Goal: Task Accomplishment & Management: Manage account settings

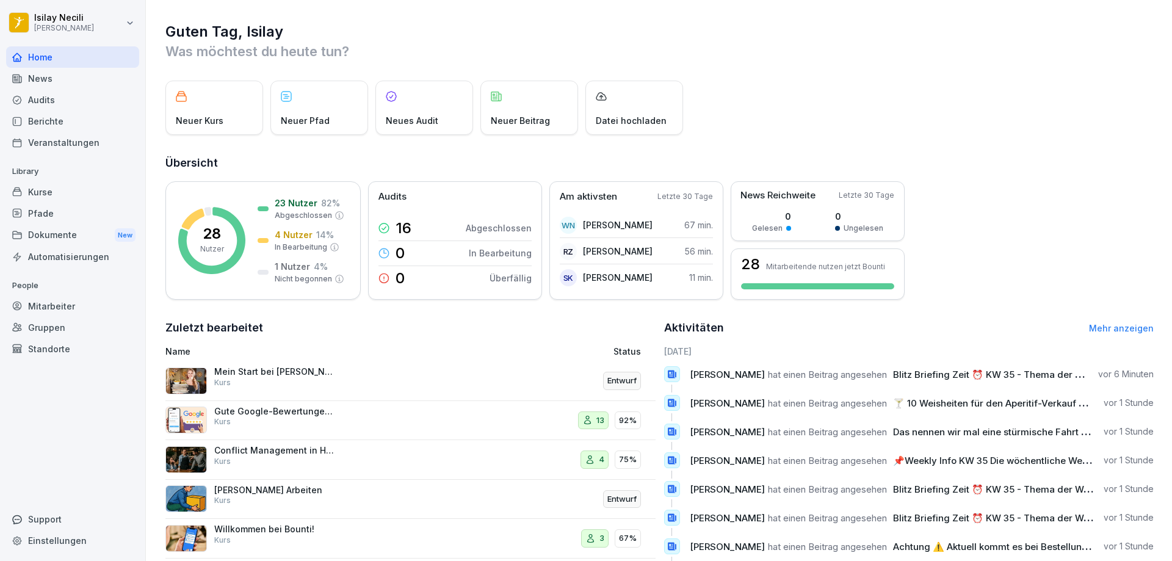
click at [585, 413] on div "13" at bounding box center [593, 420] width 31 height 18
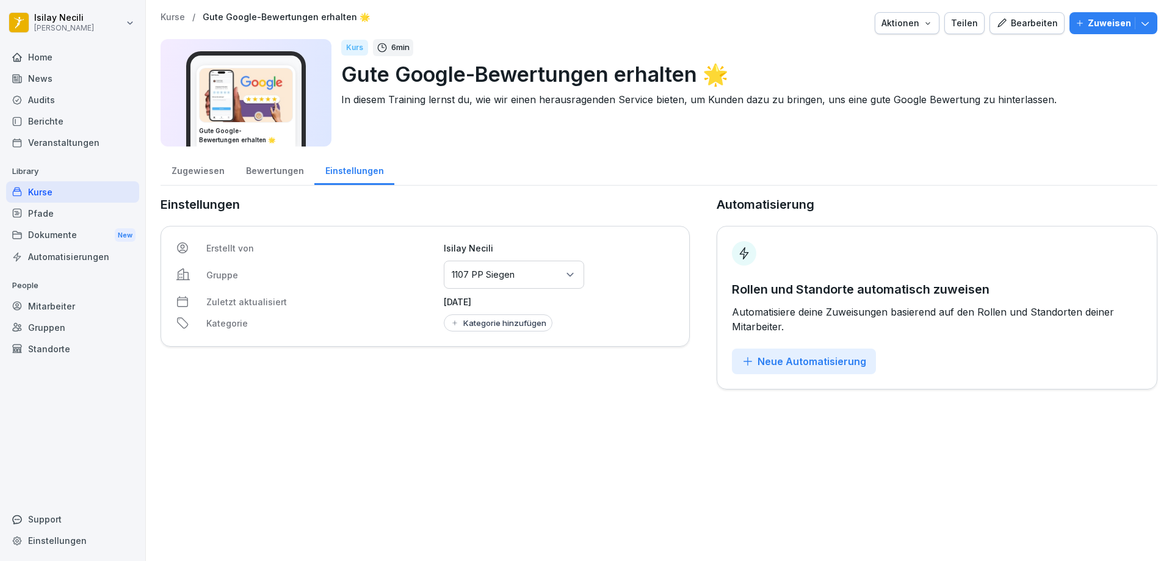
click at [273, 172] on div "Bewertungen" at bounding box center [274, 169] width 79 height 31
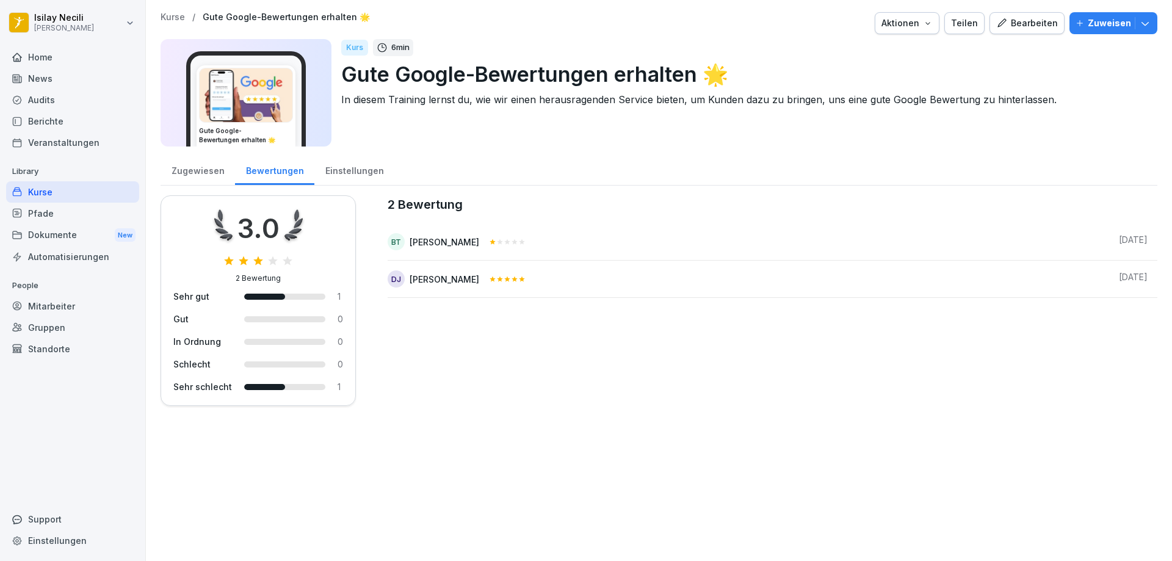
click at [220, 175] on div "Zugewiesen" at bounding box center [198, 169] width 74 height 31
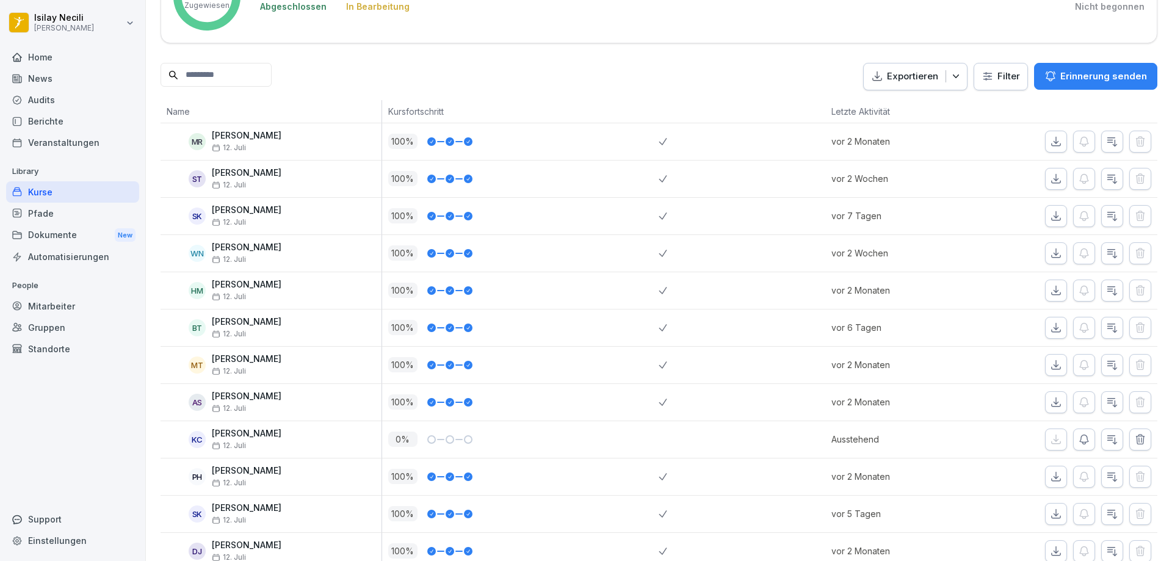
scroll to position [322, 0]
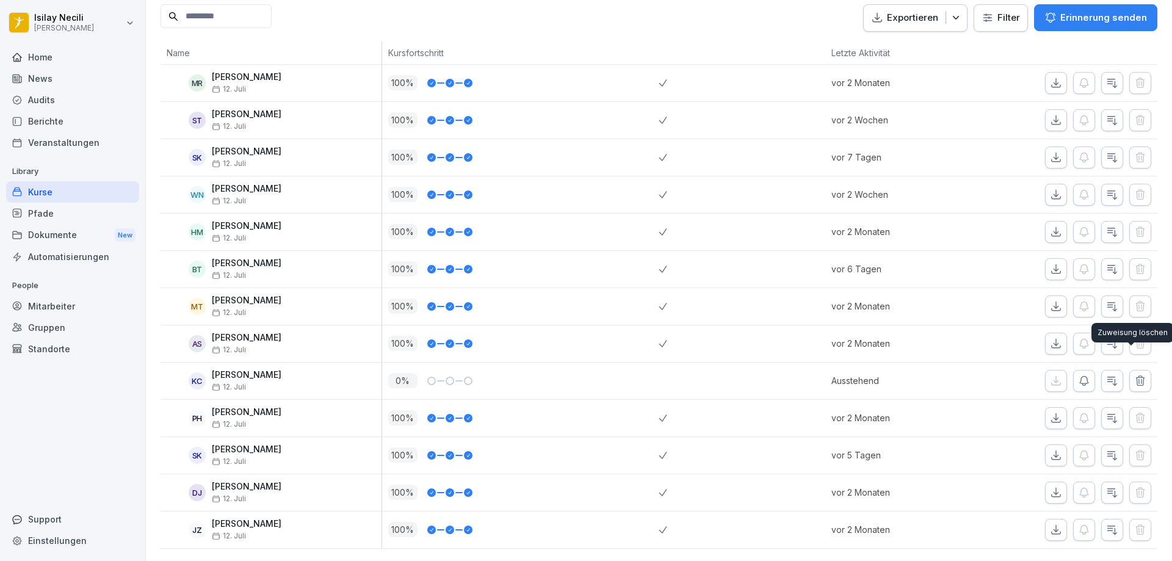
click at [1134, 375] on icon "button" at bounding box center [1140, 381] width 12 height 12
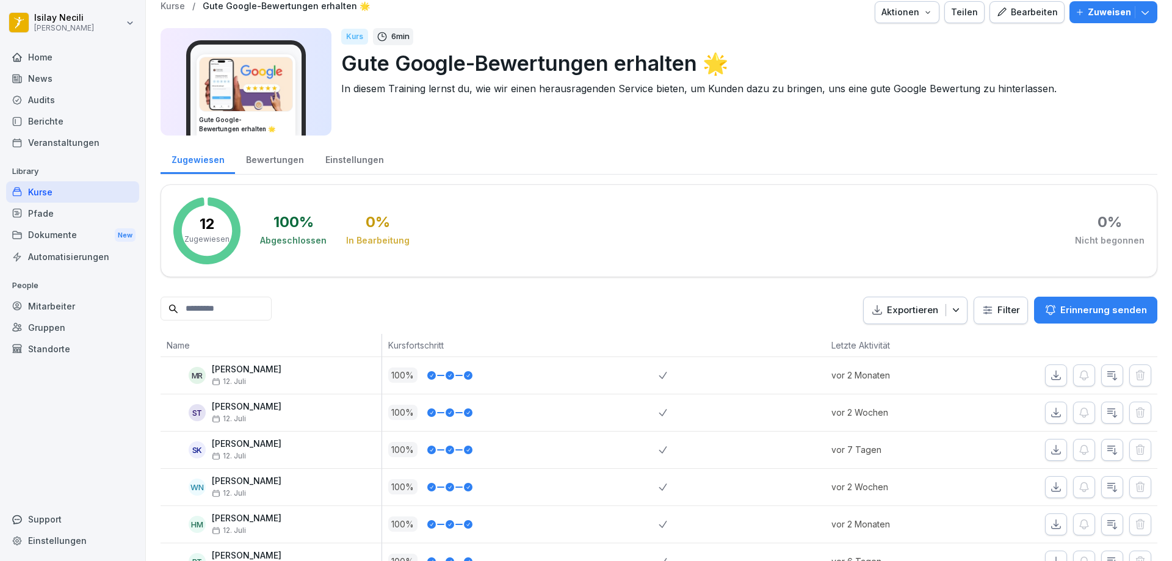
scroll to position [0, 0]
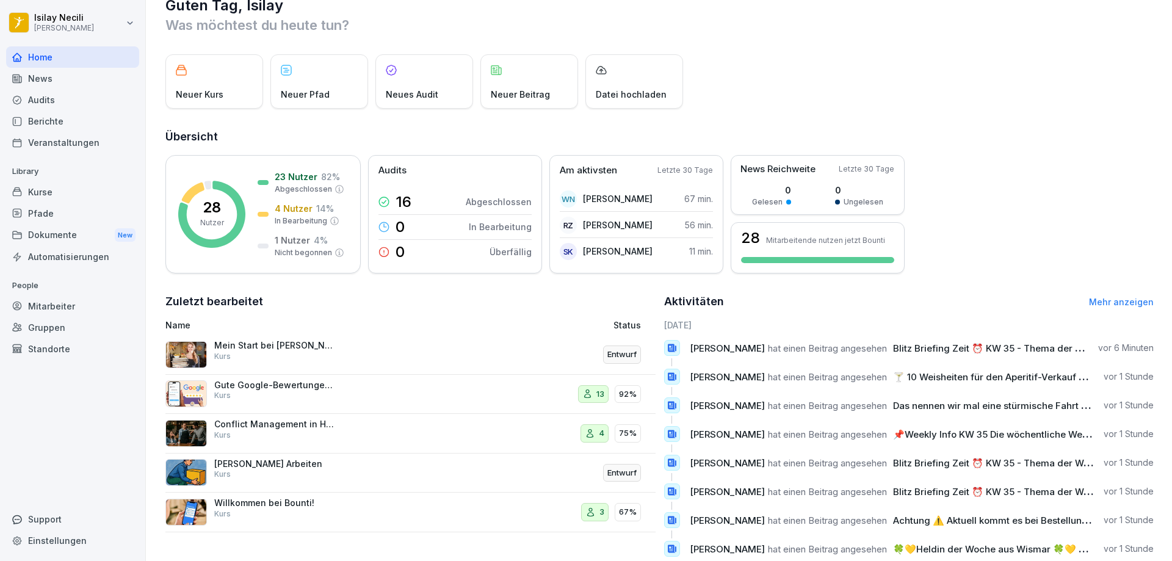
scroll to position [63, 0]
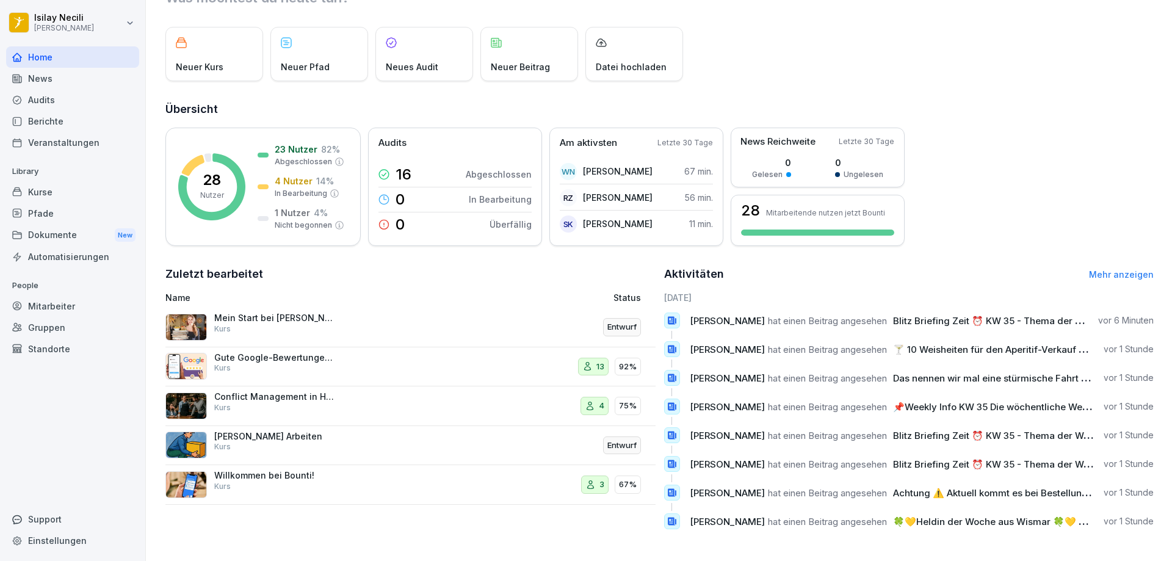
click at [594, 475] on div "3" at bounding box center [594, 484] width 27 height 18
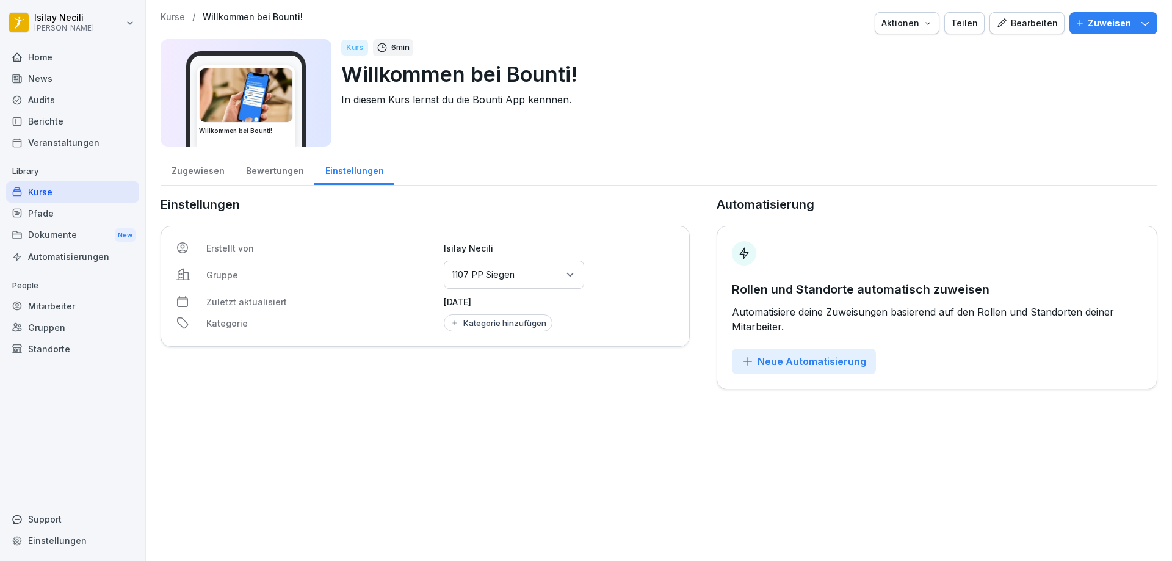
click at [261, 169] on div "Bewertungen" at bounding box center [274, 169] width 79 height 31
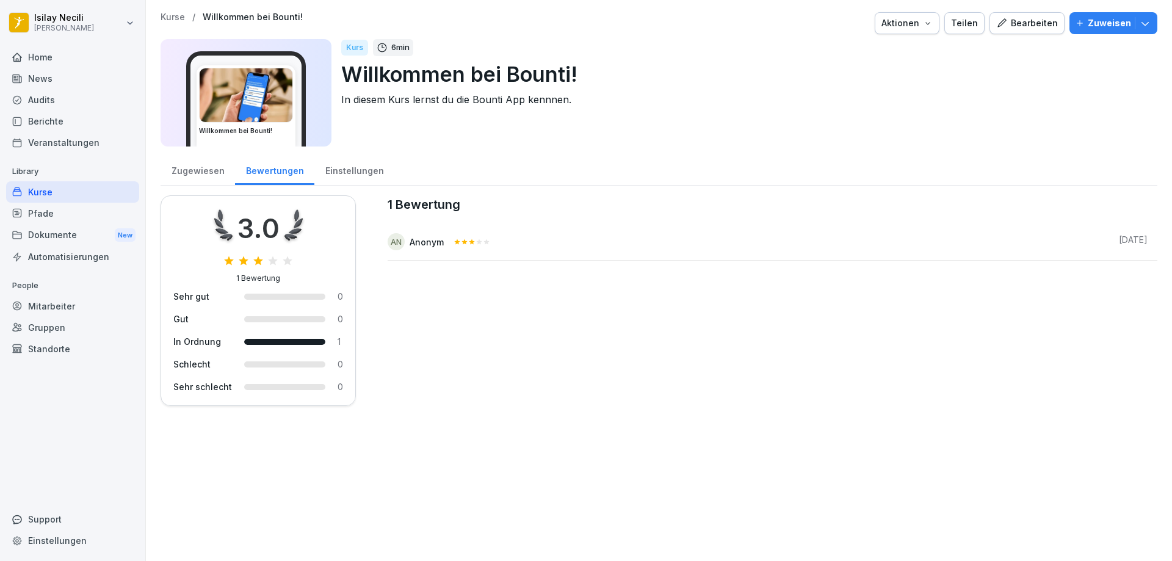
click at [206, 164] on div "Zugewiesen" at bounding box center [198, 169] width 74 height 31
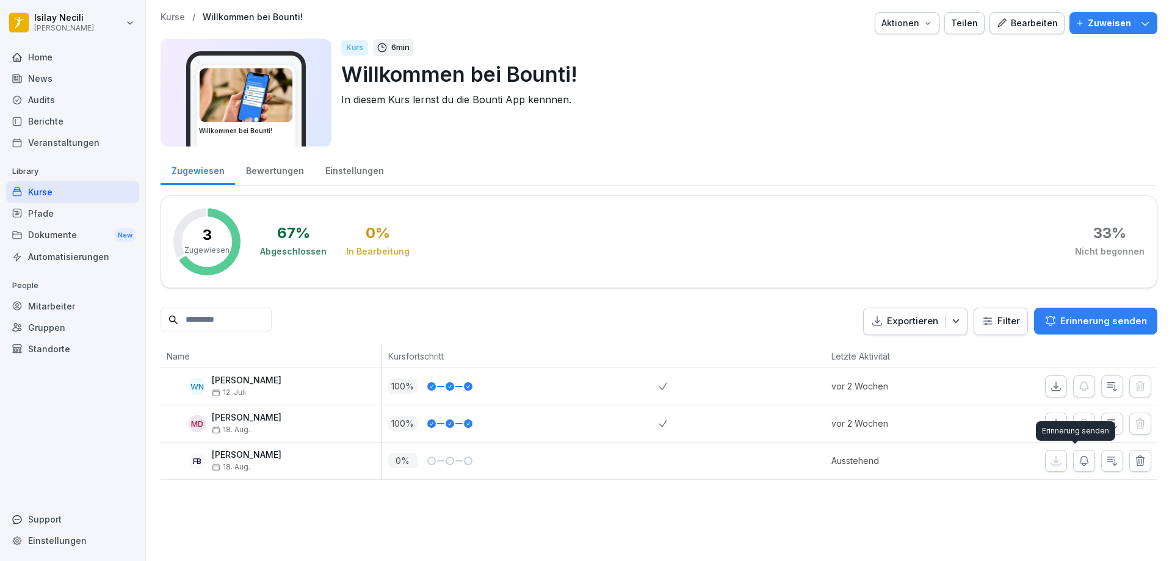
click at [1078, 460] on icon "button" at bounding box center [1084, 461] width 12 height 12
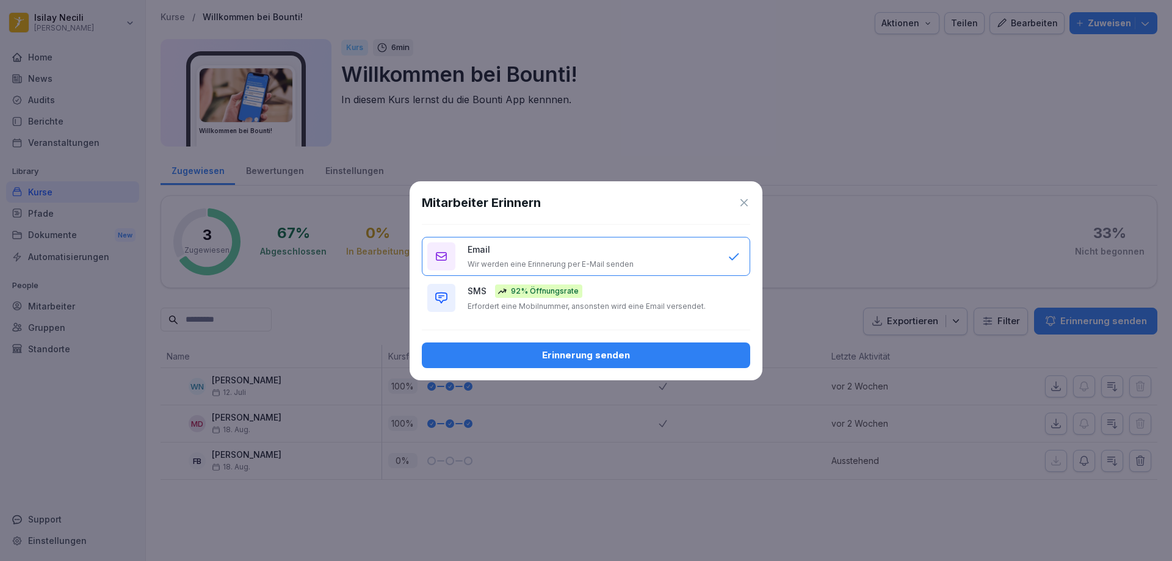
click at [678, 353] on div "Erinnerung senden" at bounding box center [585, 354] width 309 height 13
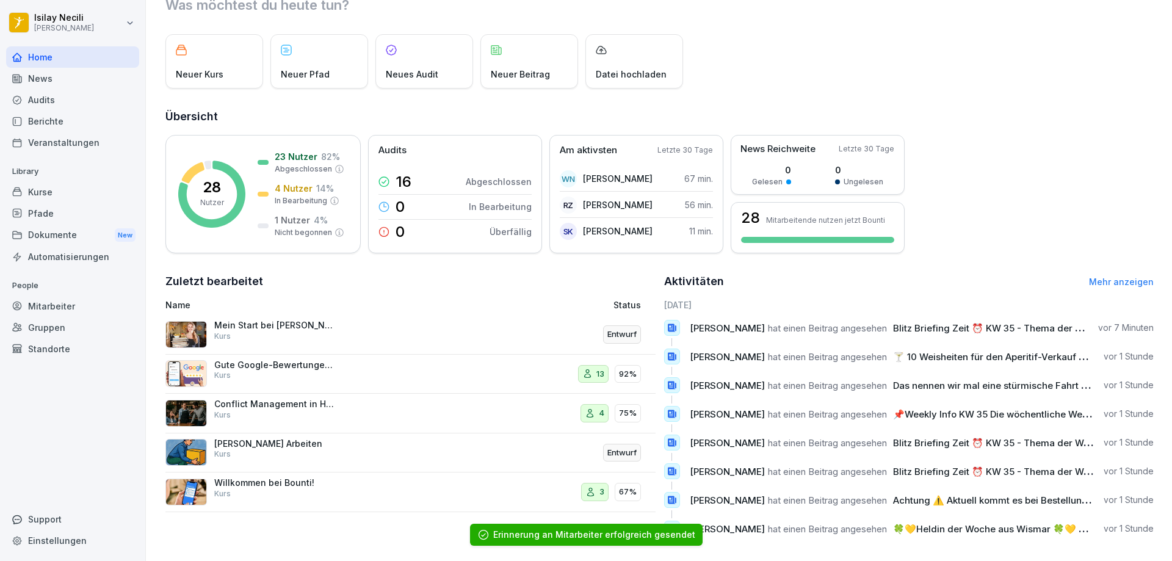
scroll to position [63, 0]
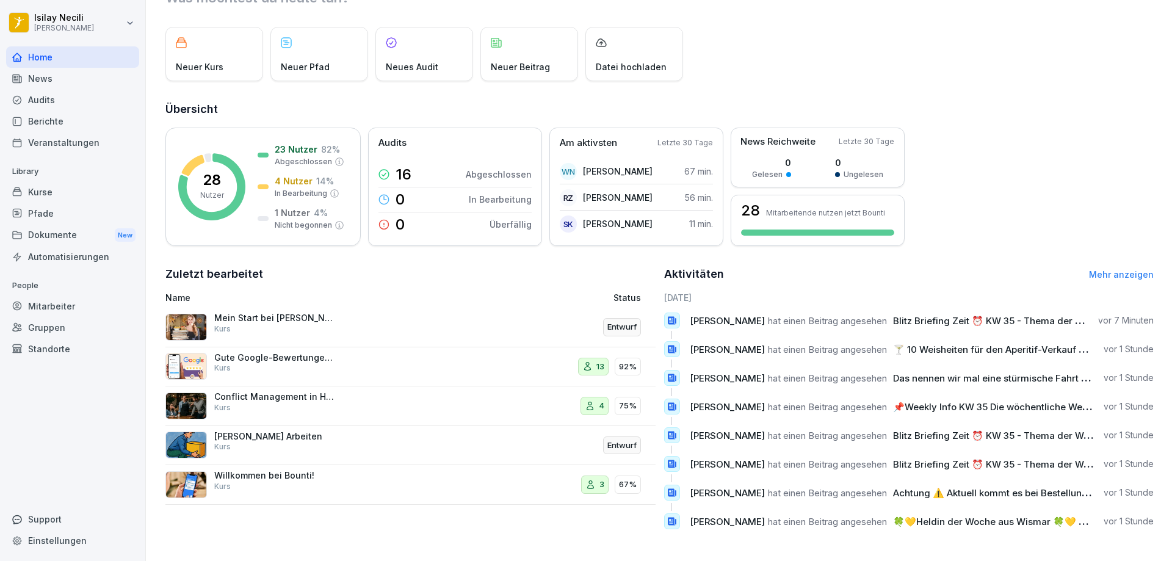
click at [482, 402] on div "Conflict Management in Hospitality Kurs 4 75%" at bounding box center [410, 406] width 490 height 40
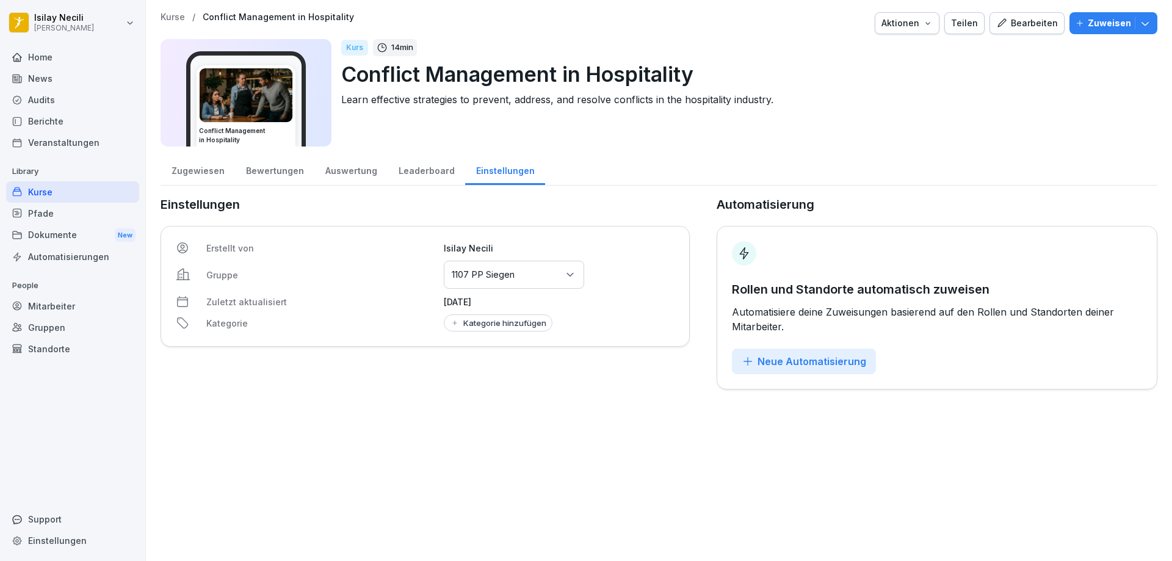
click at [206, 168] on div "Zugewiesen" at bounding box center [198, 169] width 74 height 31
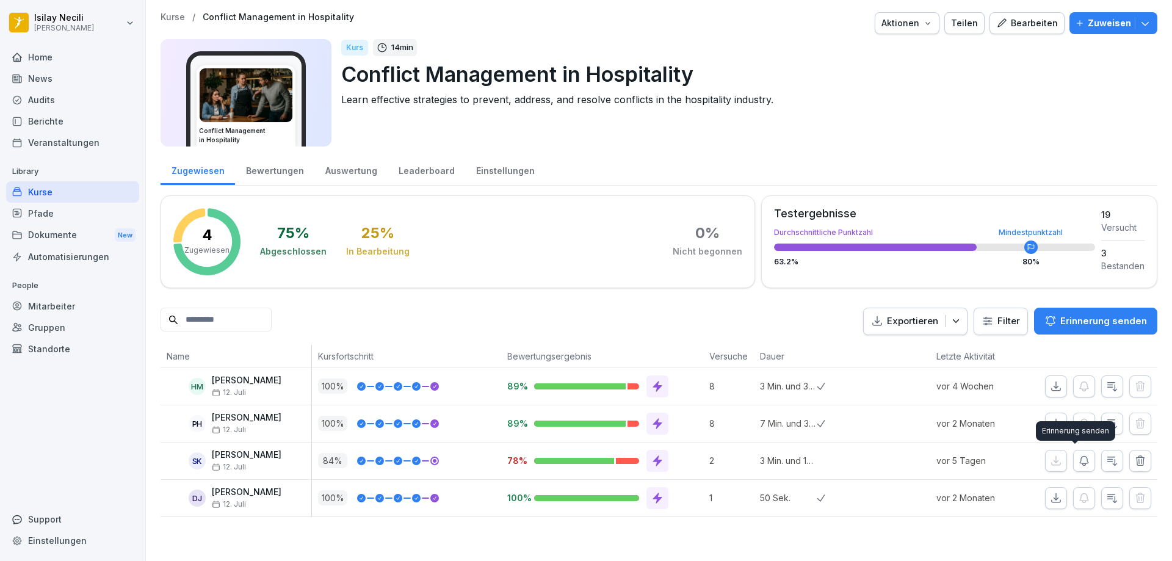
click at [1078, 464] on icon "button" at bounding box center [1084, 461] width 12 height 12
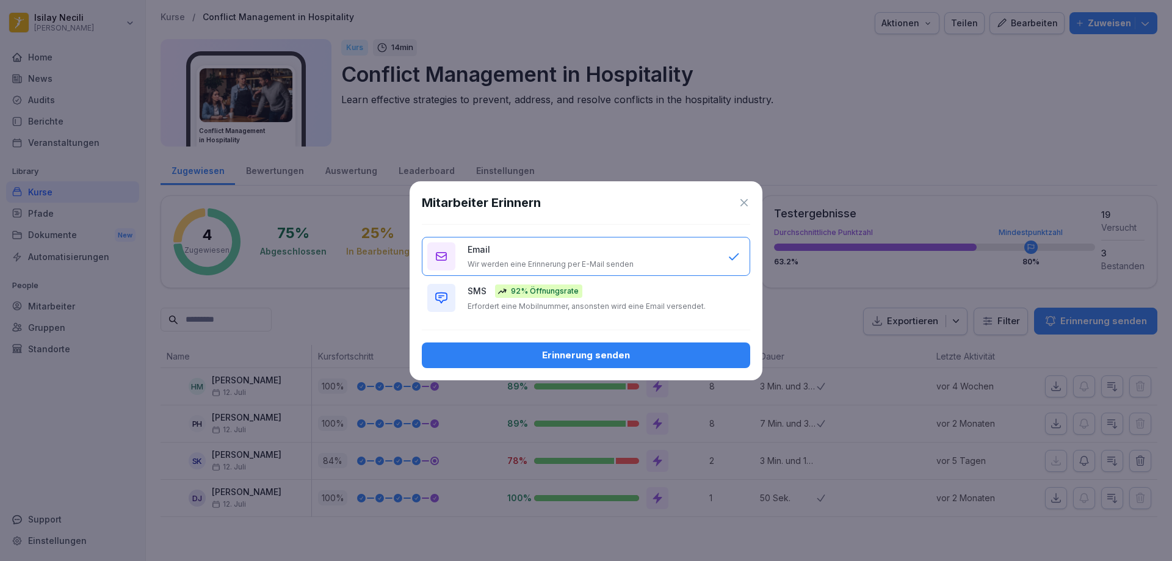
click at [718, 350] on div "Erinnerung senden" at bounding box center [585, 354] width 309 height 13
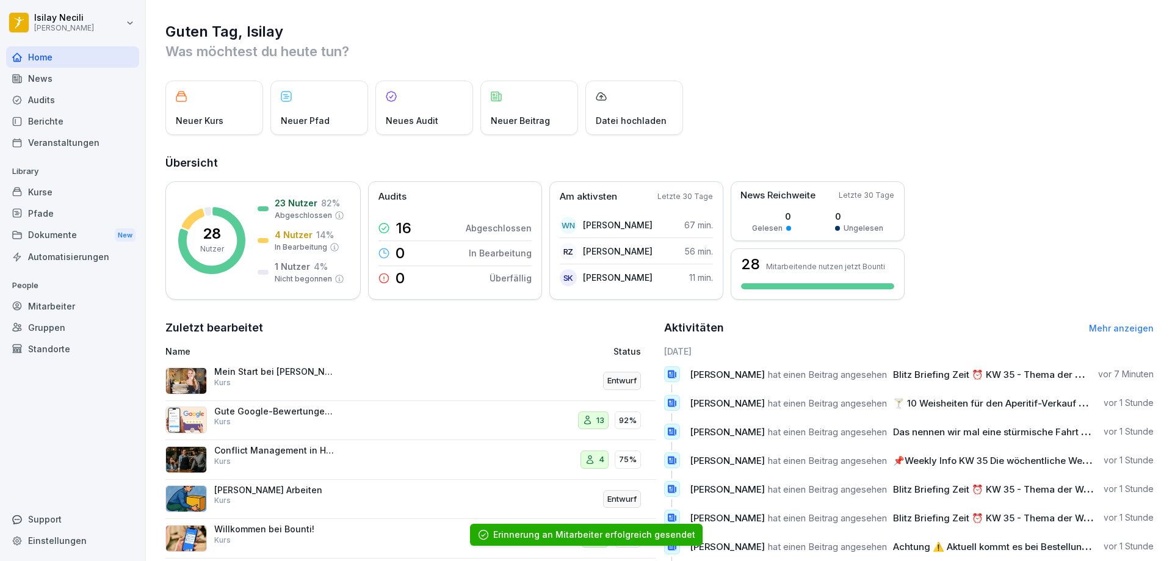
scroll to position [63, 0]
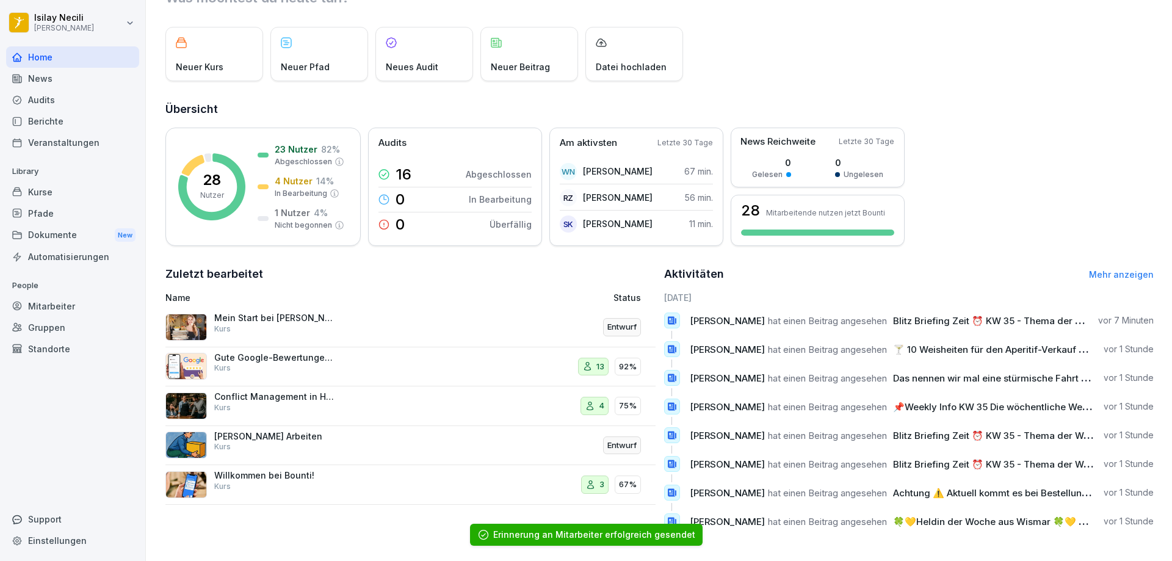
click at [283, 352] on p "Gute Google-Bewertungen erhalten 🌟" at bounding box center [275, 357] width 122 height 11
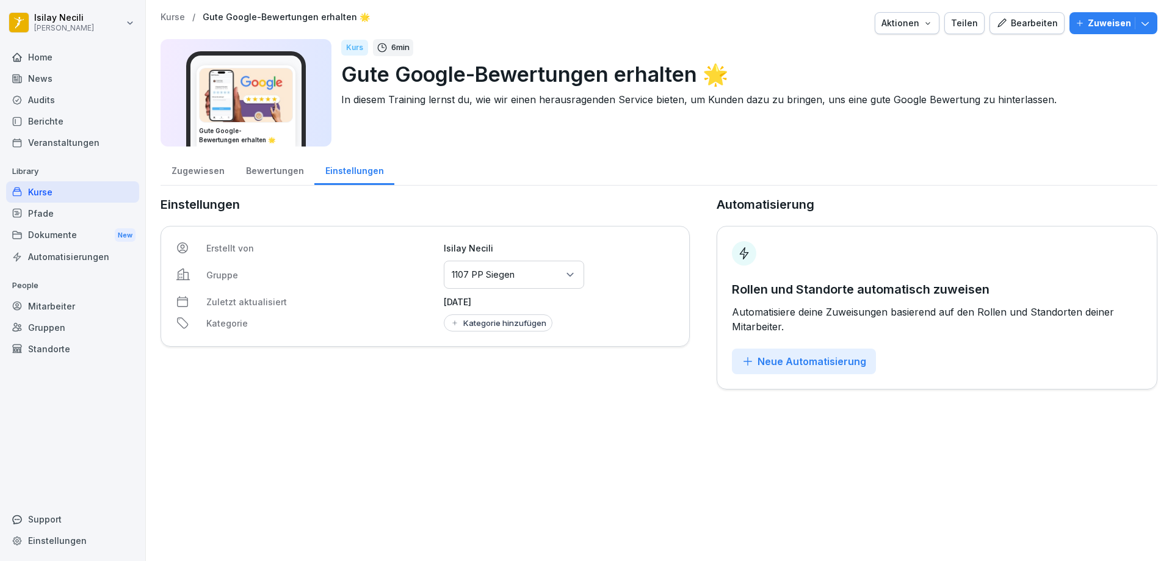
click at [215, 171] on div "Zugewiesen" at bounding box center [198, 169] width 74 height 31
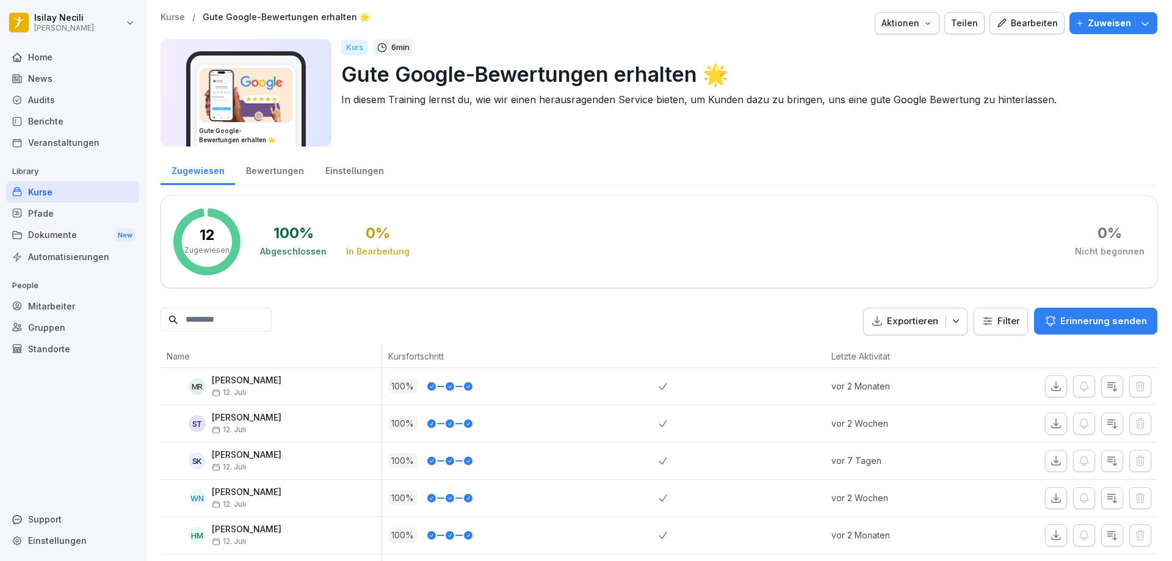
click at [1014, 27] on div "Bearbeiten" at bounding box center [1027, 22] width 62 height 13
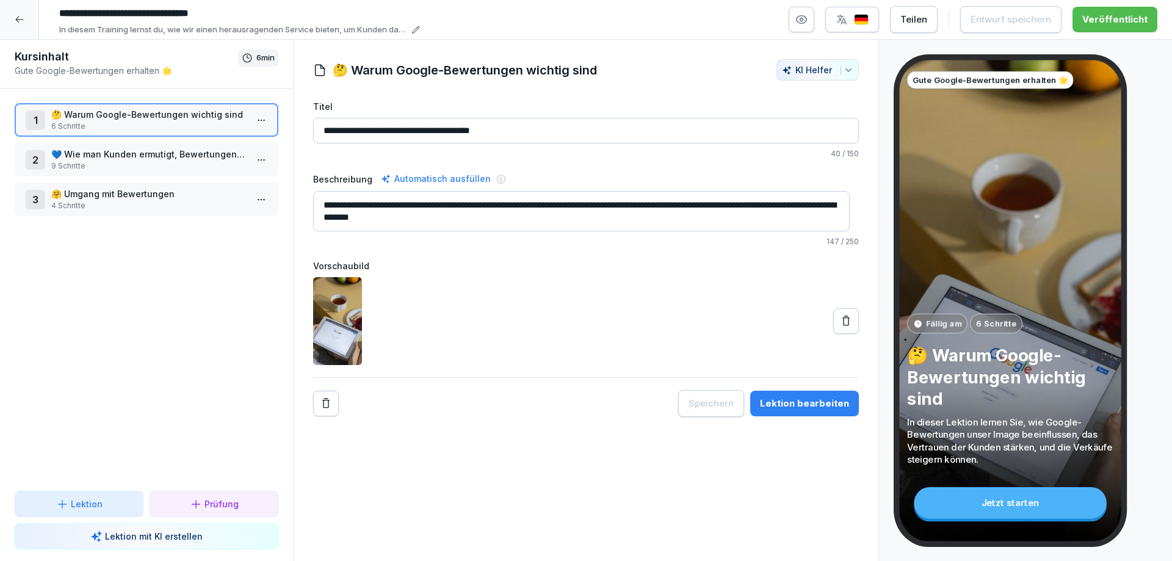
click at [19, 17] on icon at bounding box center [20, 20] width 10 height 10
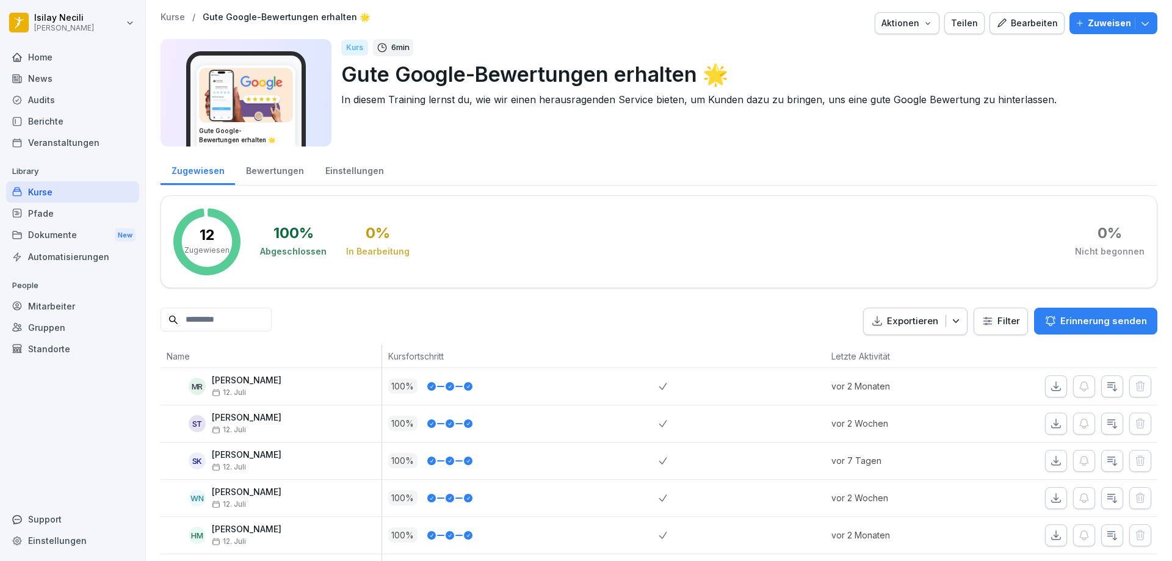
click at [47, 212] on div "Pfade" at bounding box center [72, 213] width 133 height 21
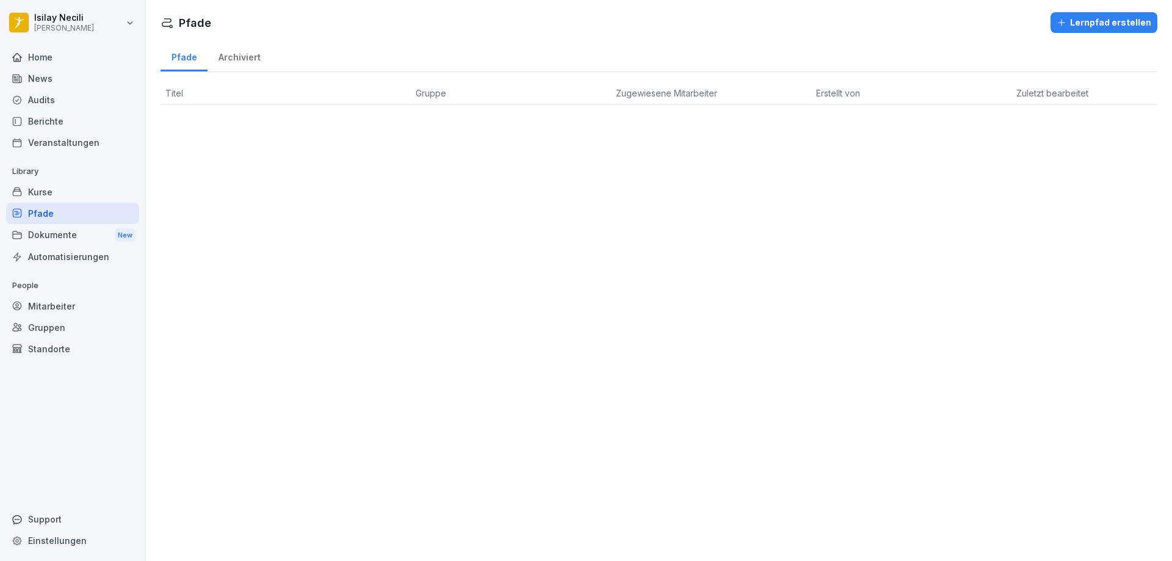
click at [60, 323] on div "Gruppen" at bounding box center [72, 327] width 133 height 21
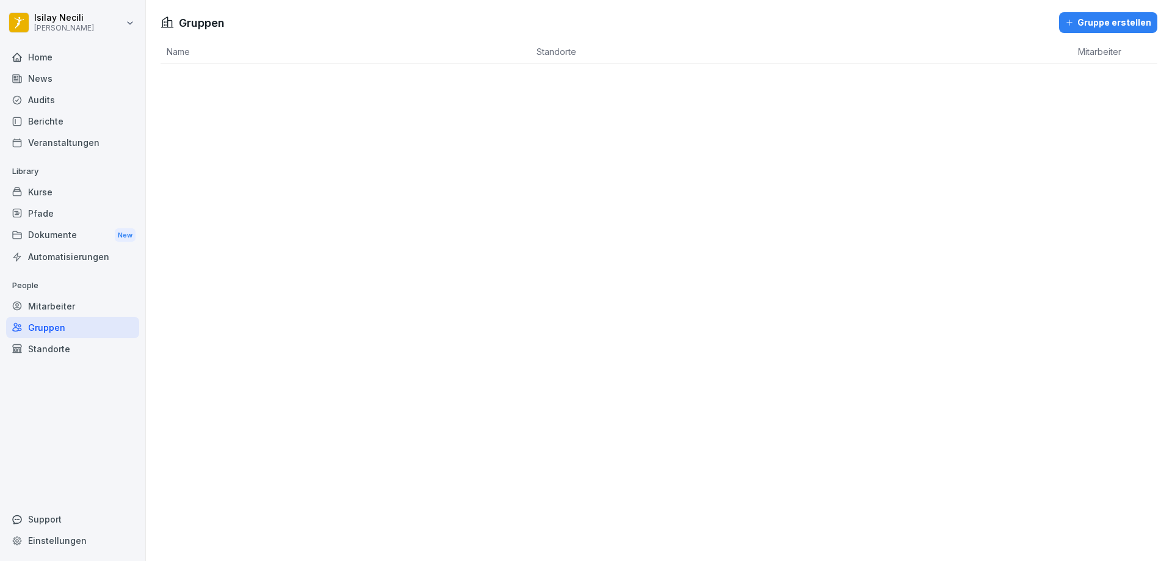
click at [64, 308] on div "Mitarbeiter" at bounding box center [72, 305] width 133 height 21
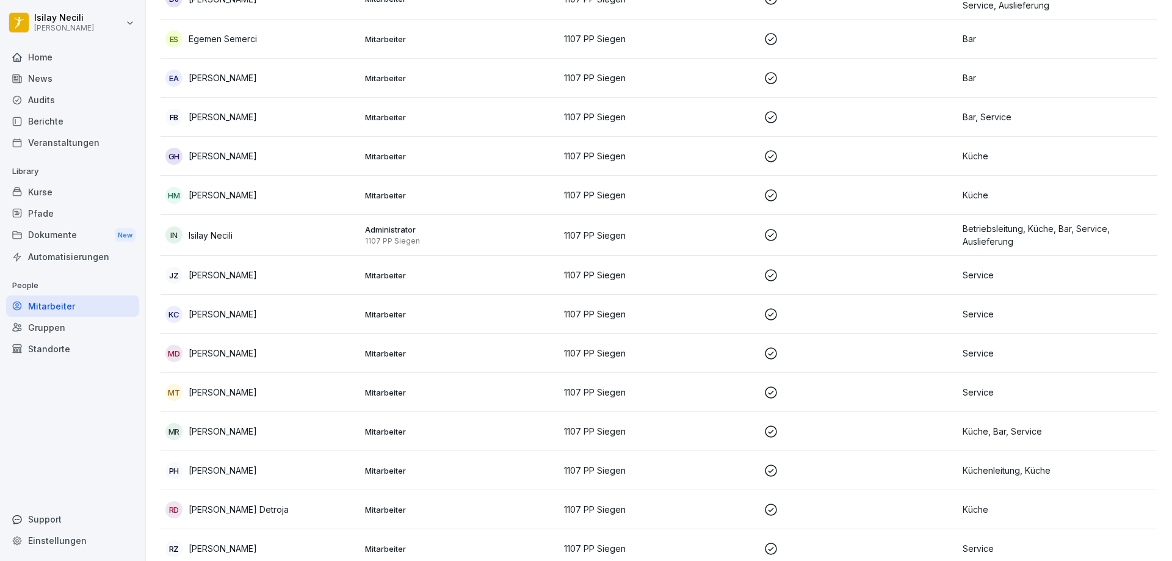
scroll to position [331, 0]
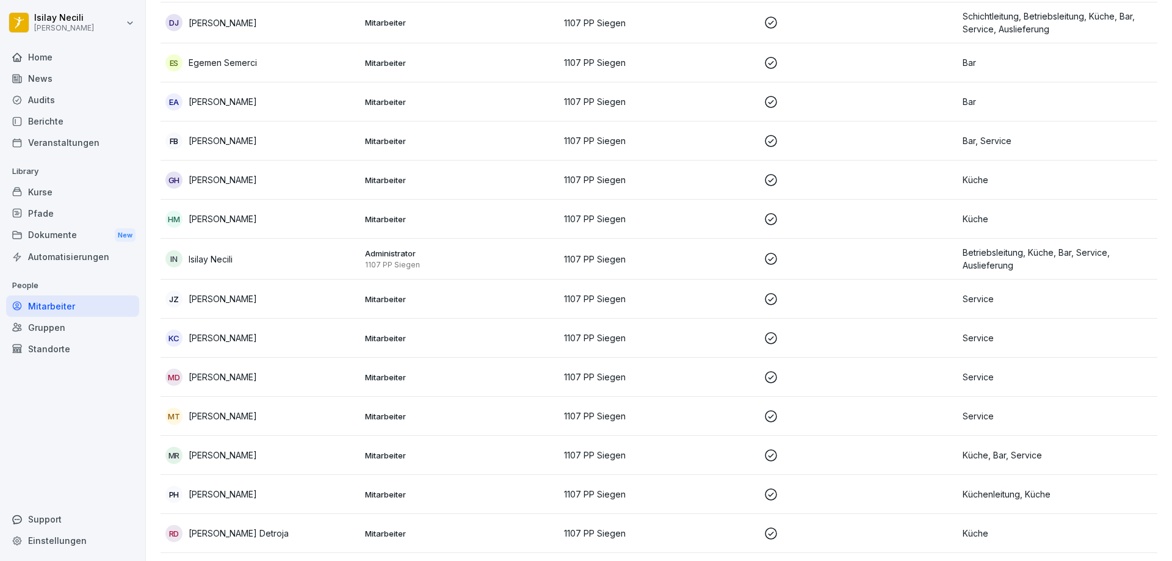
click at [217, 342] on p "Kaan Aydin Caliskan" at bounding box center [223, 337] width 68 height 13
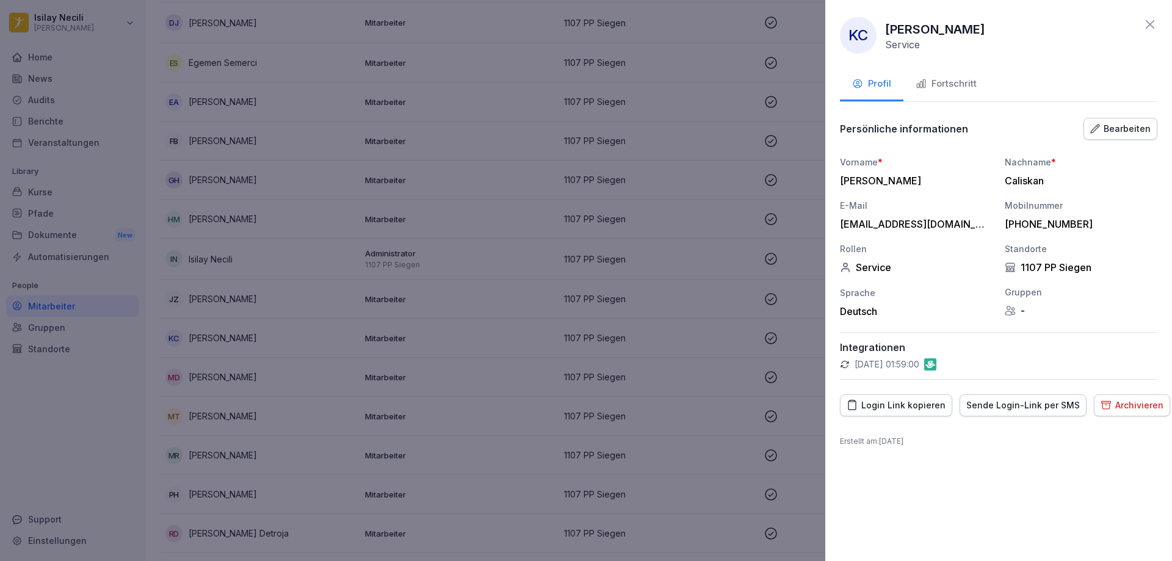
click at [1134, 405] on div "Archivieren" at bounding box center [1131, 405] width 63 height 13
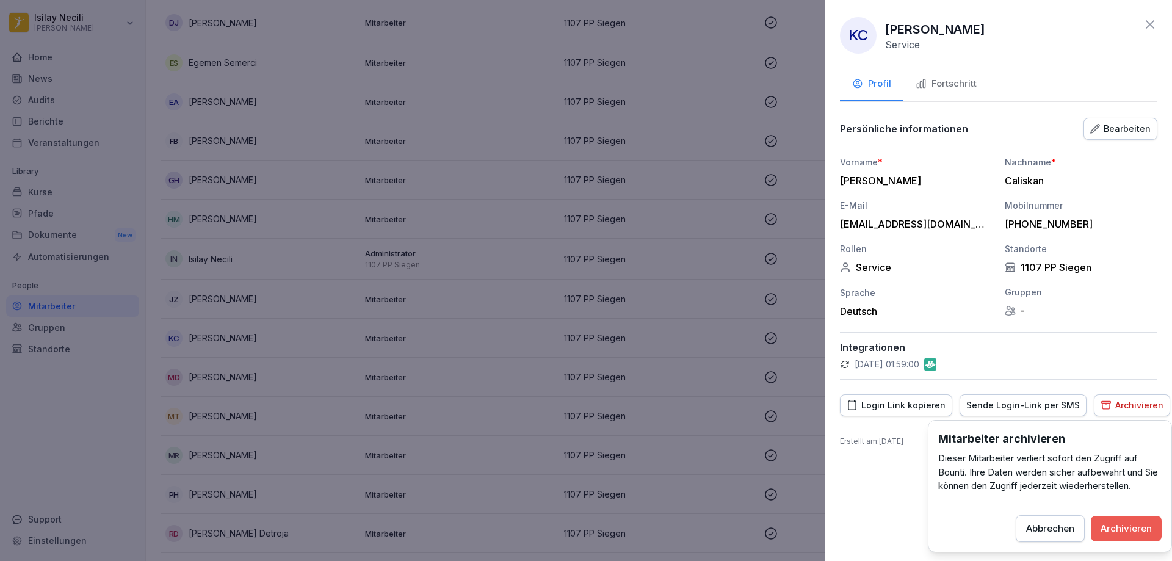
click at [1146, 529] on div "Archivieren" at bounding box center [1125, 528] width 51 height 13
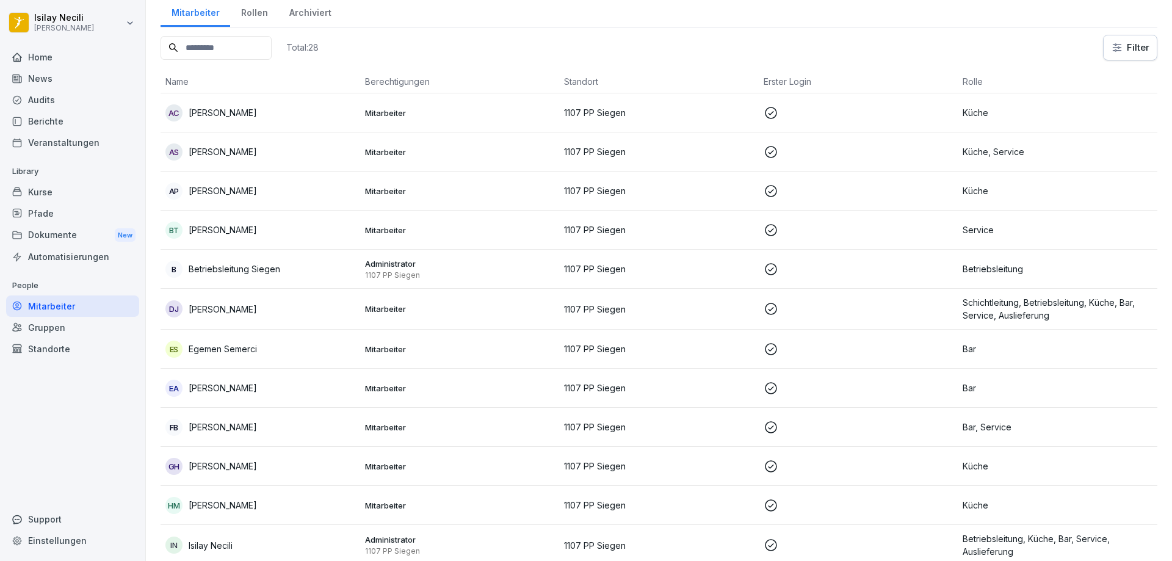
scroll to position [0, 0]
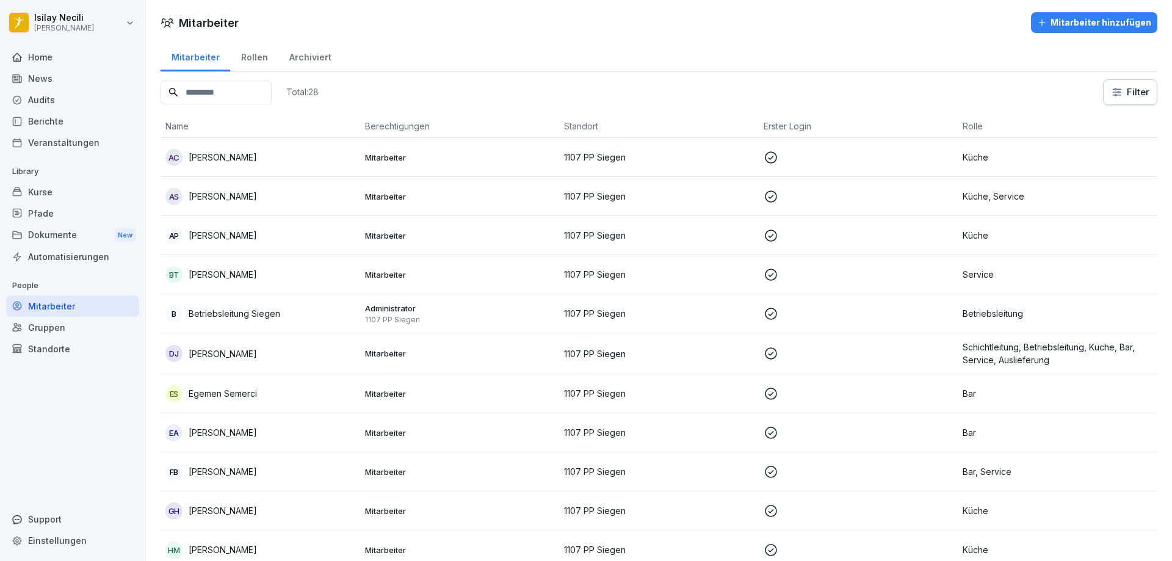
click at [238, 59] on div "Rollen" at bounding box center [254, 55] width 48 height 31
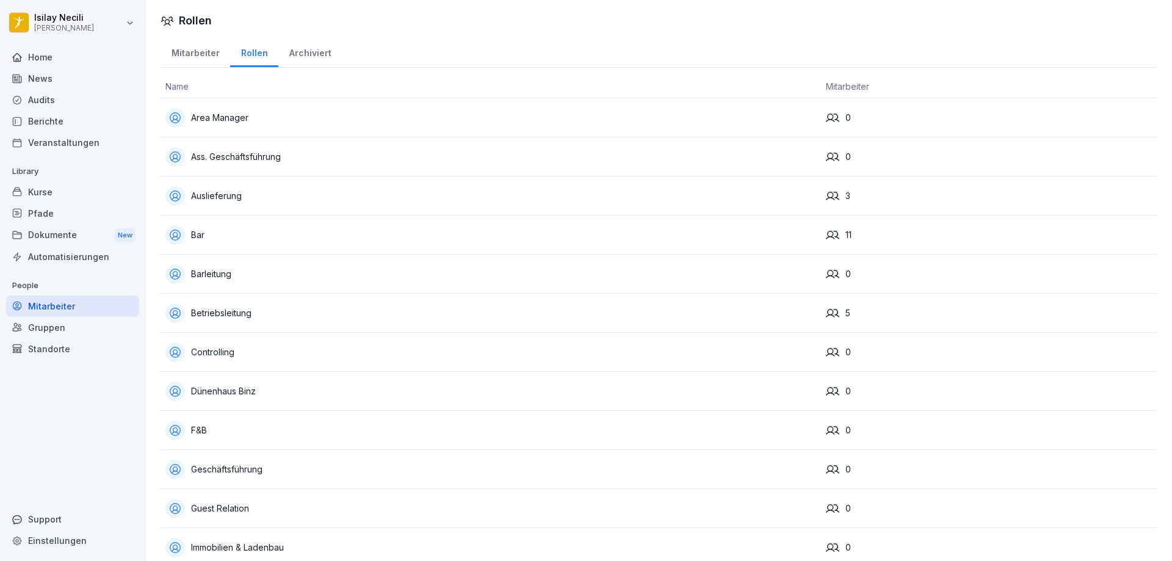
click at [244, 310] on div "Betriebsleitung" at bounding box center [490, 313] width 651 height 20
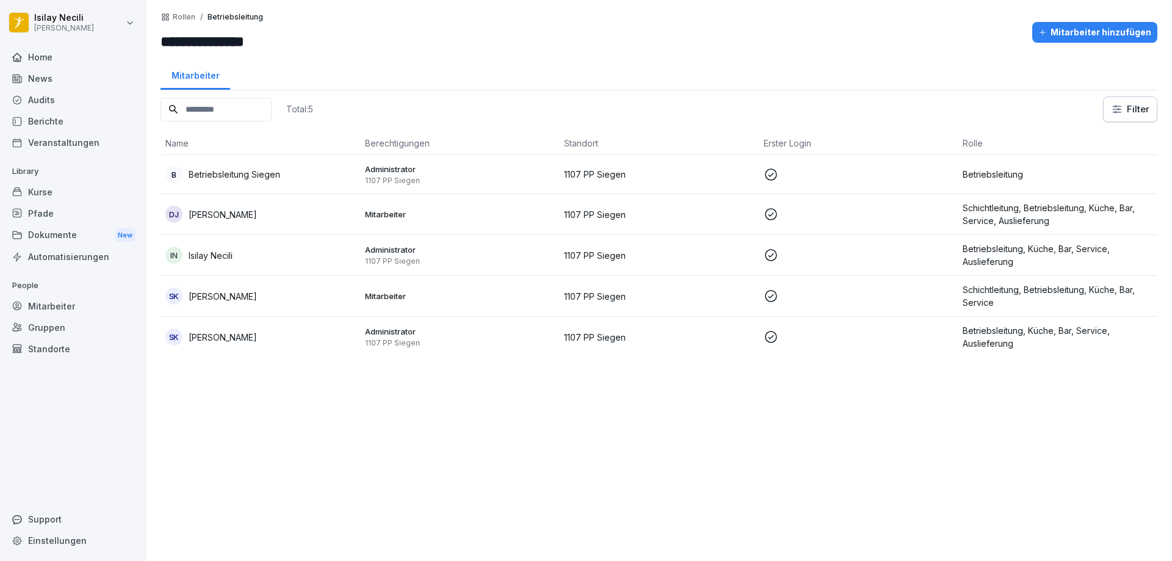
click at [1011, 252] on p "Betriebsleitung, Küche, Bar, Service, Auslieferung" at bounding box center [1057, 255] width 190 height 26
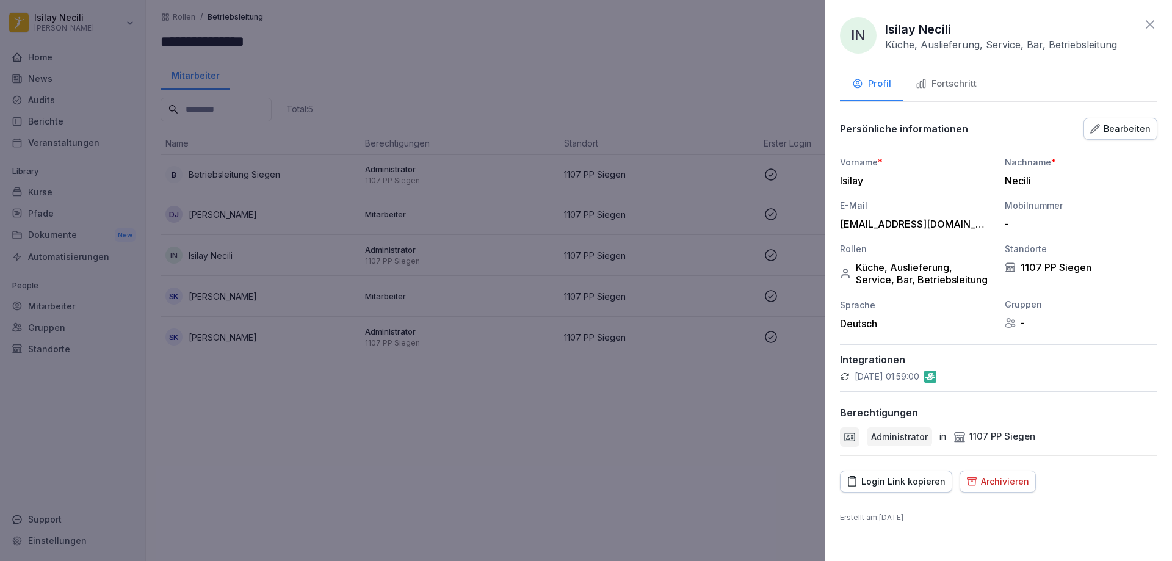
click at [632, 453] on div at bounding box center [586, 280] width 1172 height 561
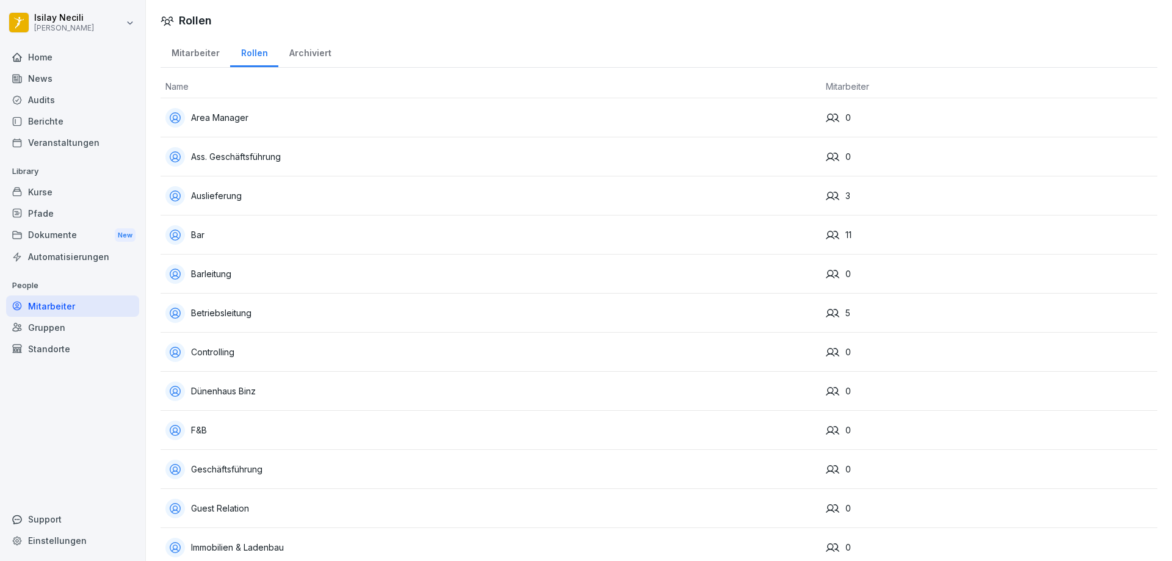
click at [244, 201] on div "Auslieferung" at bounding box center [490, 196] width 651 height 20
click at [834, 233] on div "11" at bounding box center [989, 234] width 327 height 13
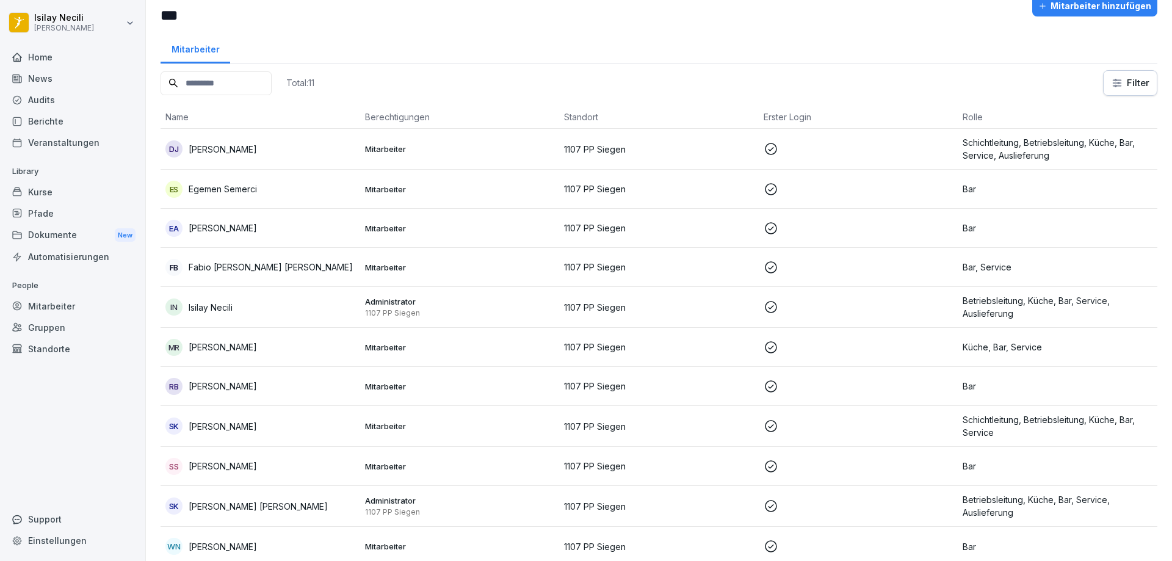
scroll to position [40, 0]
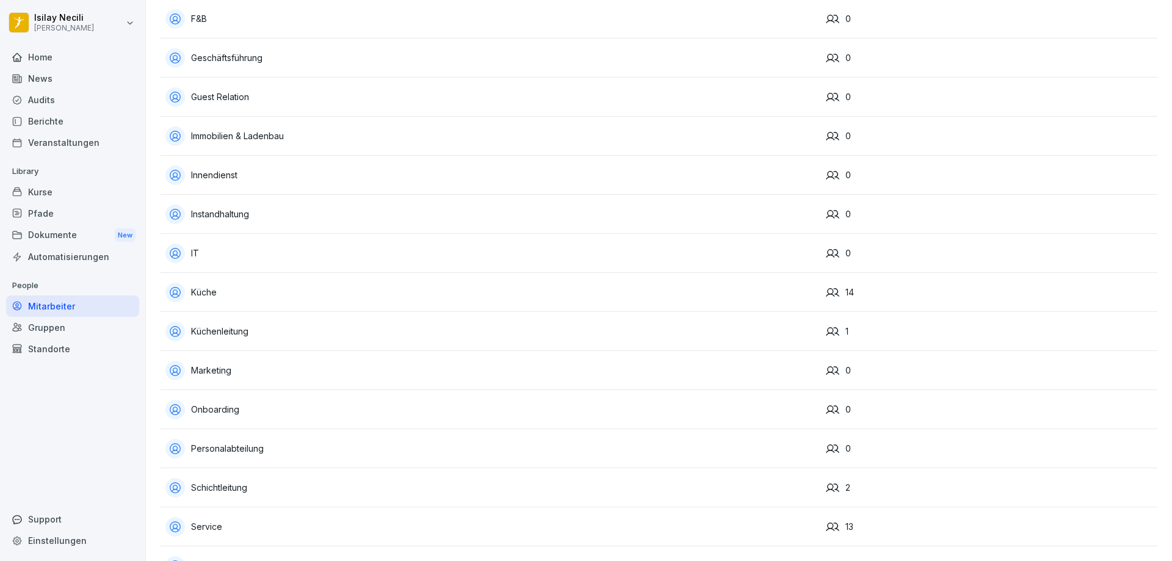
scroll to position [427, 0]
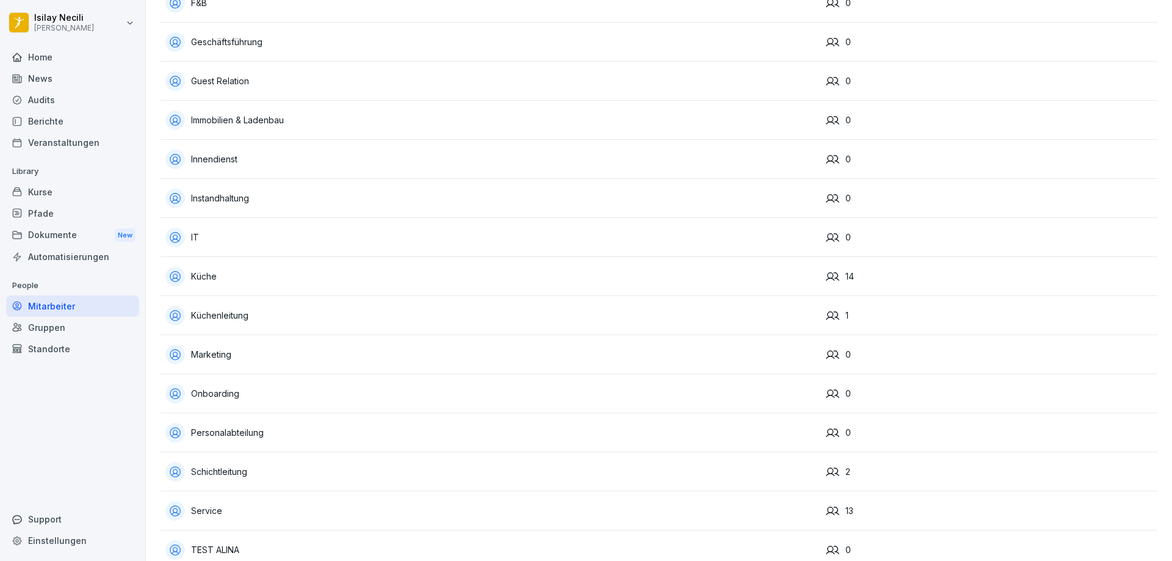
click at [244, 319] on div "Küchenleitung" at bounding box center [490, 316] width 651 height 20
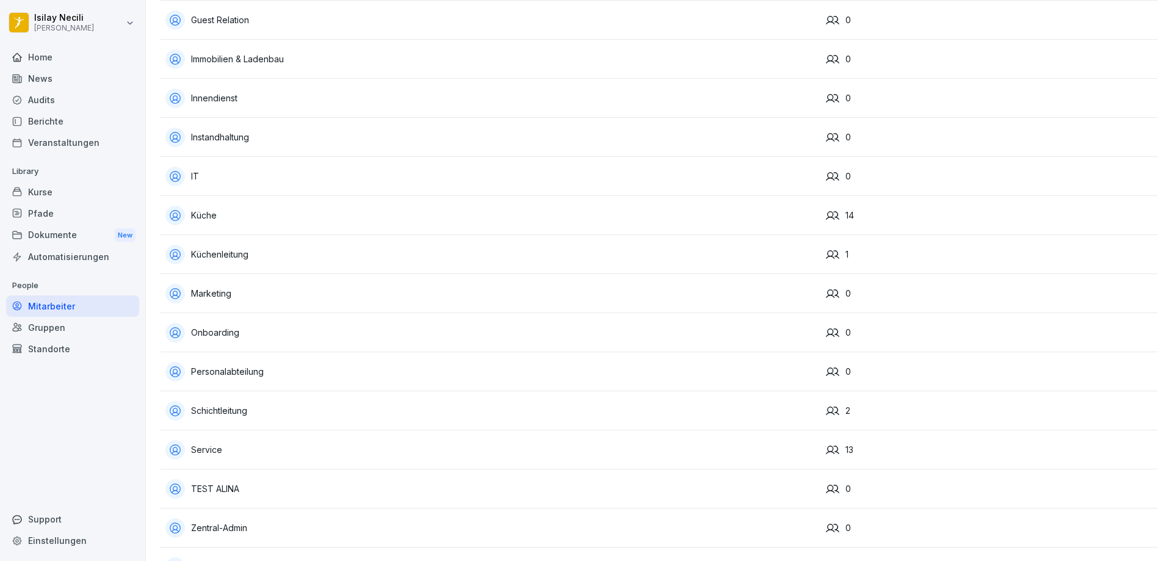
scroll to position [533, 0]
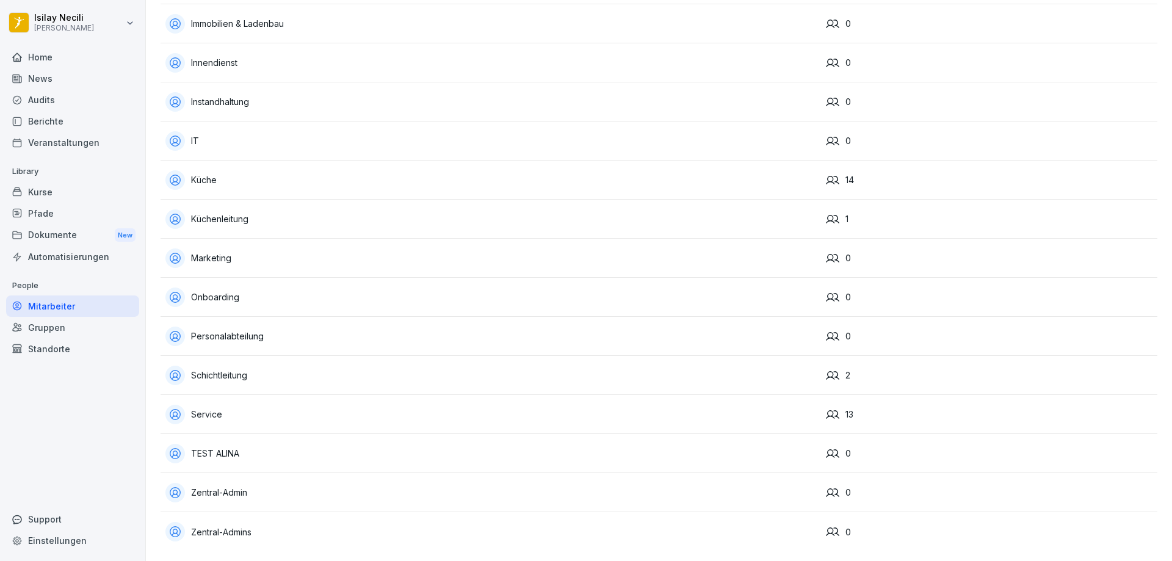
click at [189, 170] on div "Küche" at bounding box center [490, 180] width 651 height 20
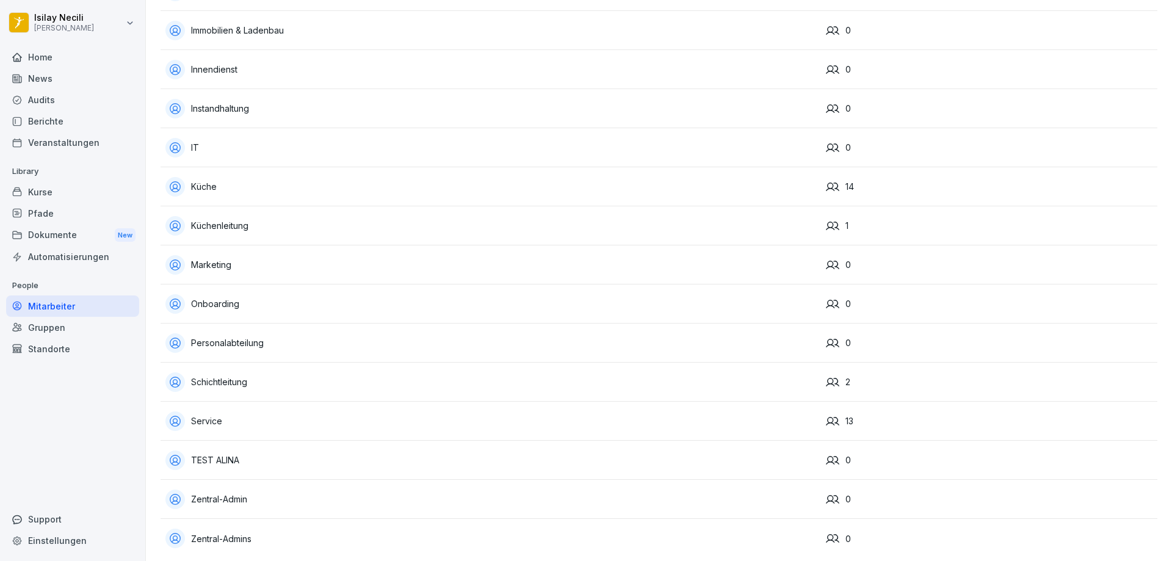
scroll to position [533, 0]
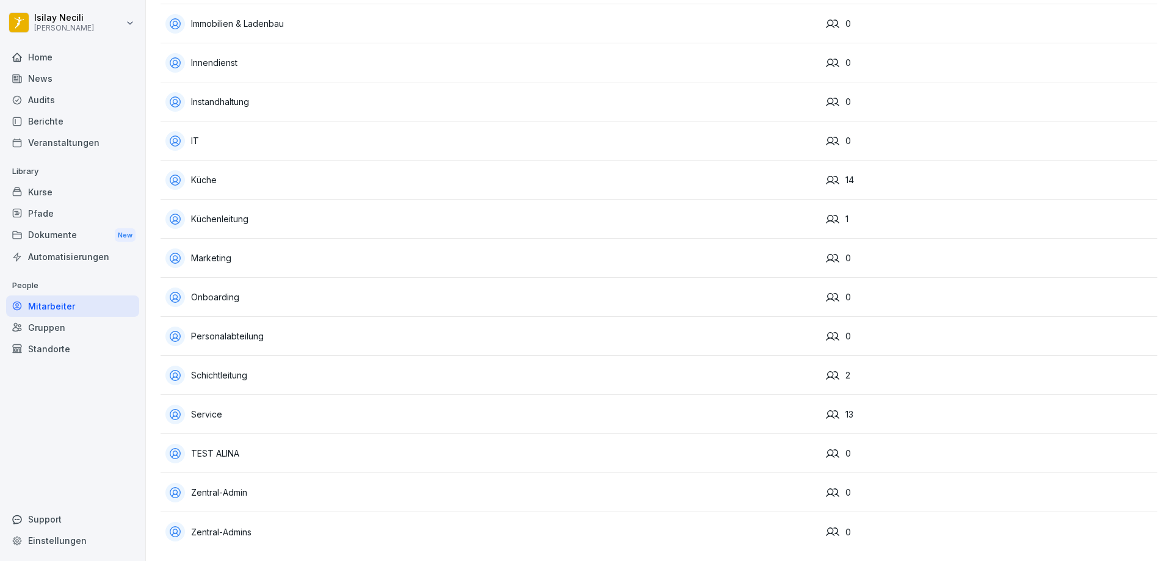
click at [226, 410] on div "Service" at bounding box center [490, 415] width 651 height 20
click at [840, 173] on div "14" at bounding box center [989, 179] width 327 height 13
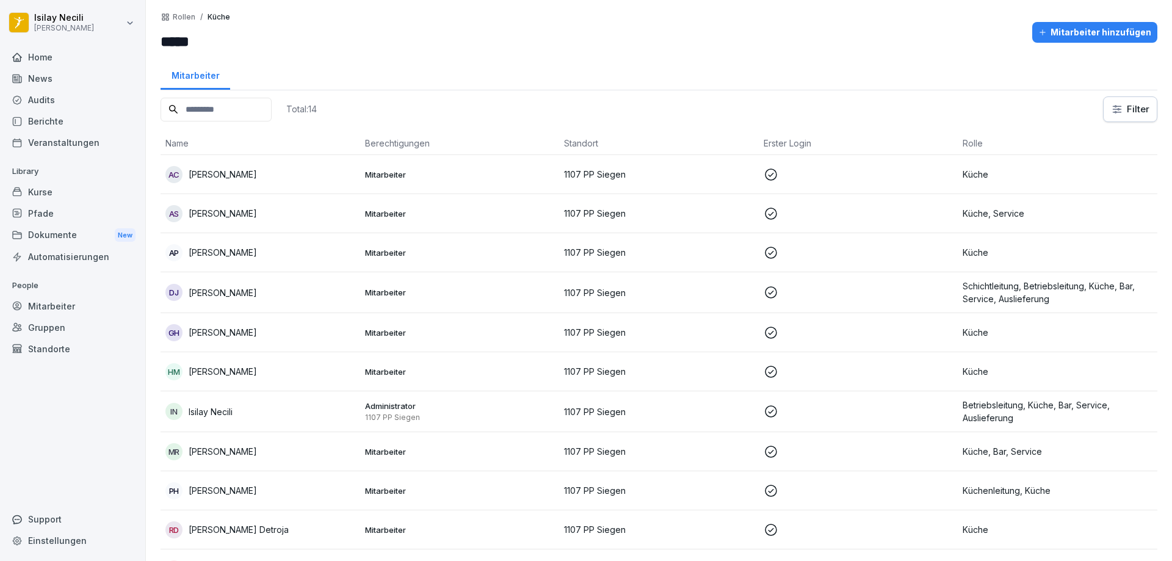
click at [48, 59] on div "Home" at bounding box center [72, 56] width 133 height 21
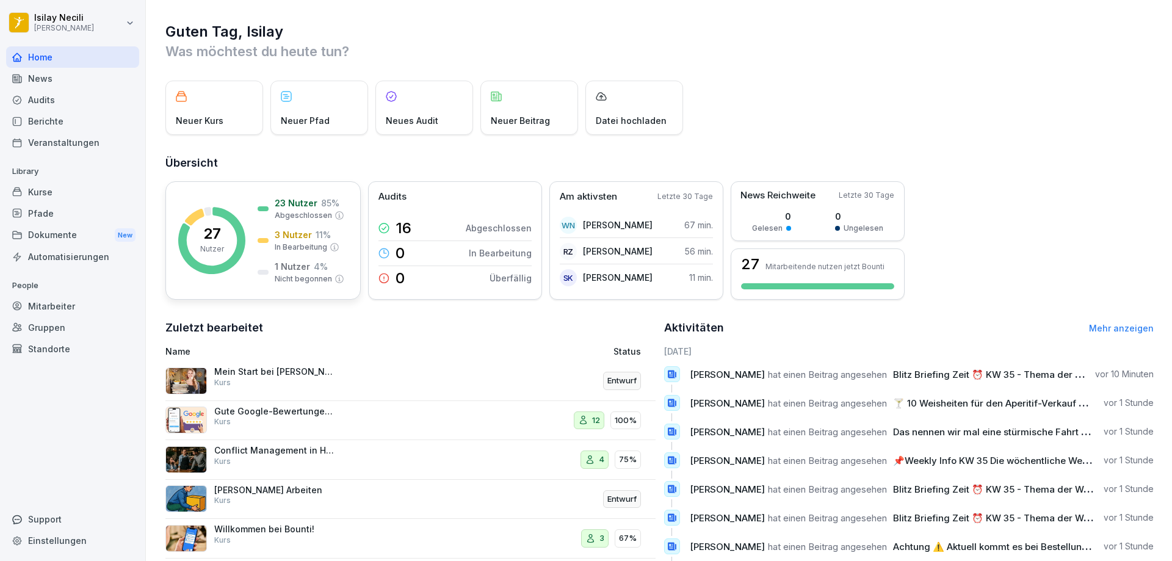
click at [308, 235] on p "3 Nutzer" at bounding box center [293, 234] width 37 height 13
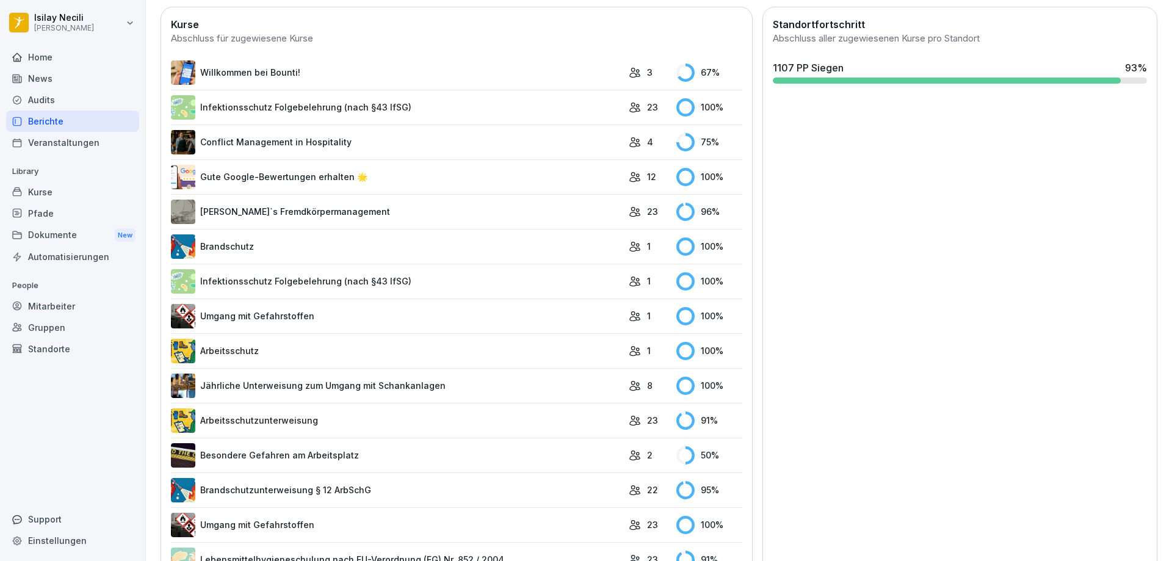
scroll to position [366, 0]
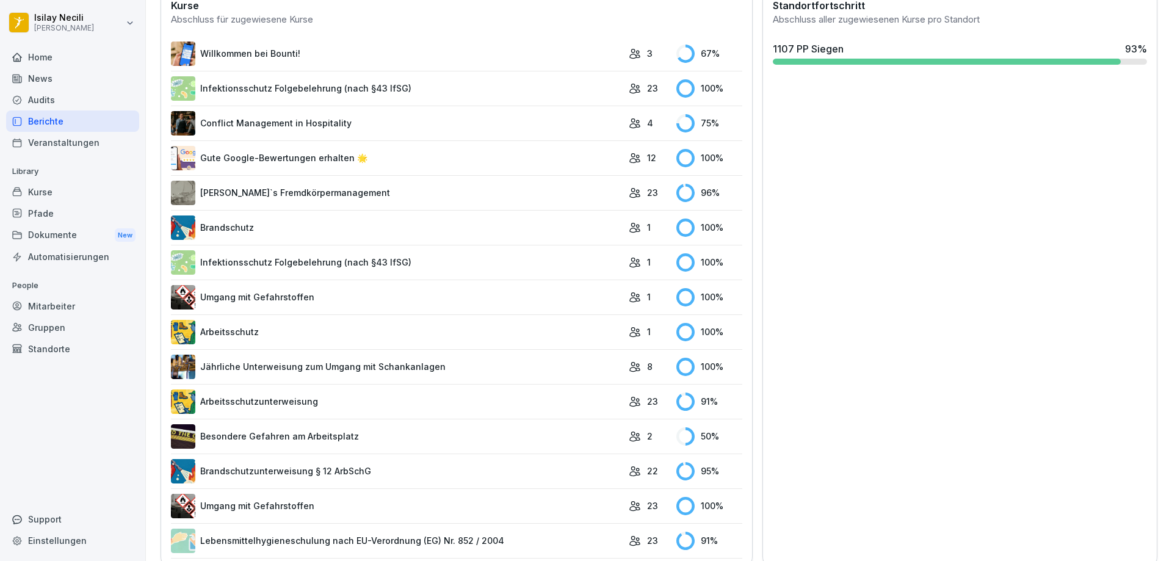
click at [682, 55] on rect at bounding box center [685, 54] width 18 height 18
click at [242, 56] on link "Willkommen bei Bounti!" at bounding box center [397, 54] width 452 height 24
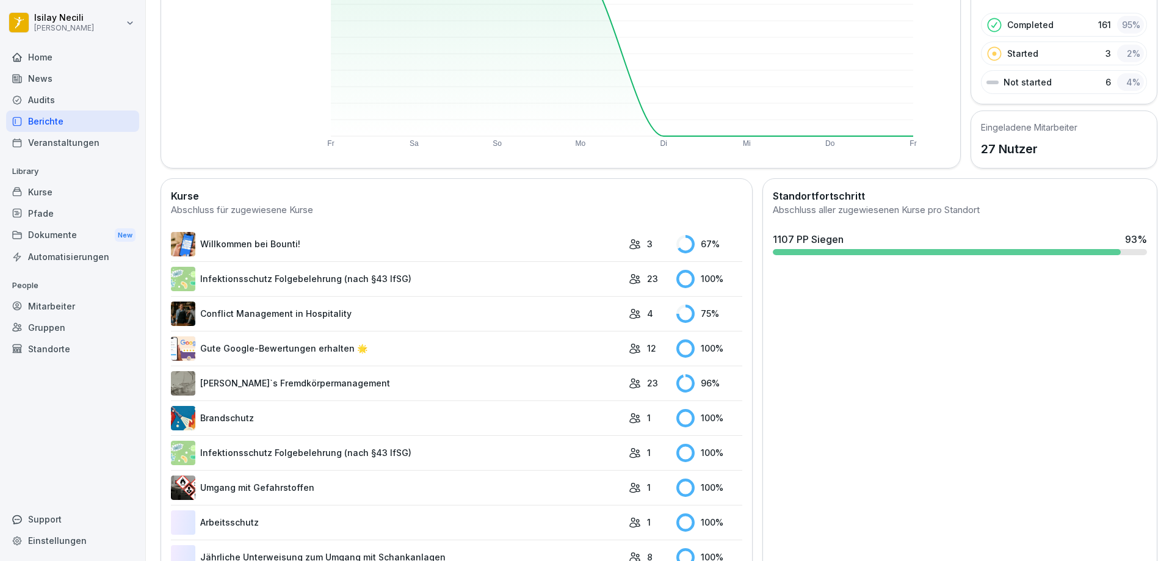
scroll to position [183, 0]
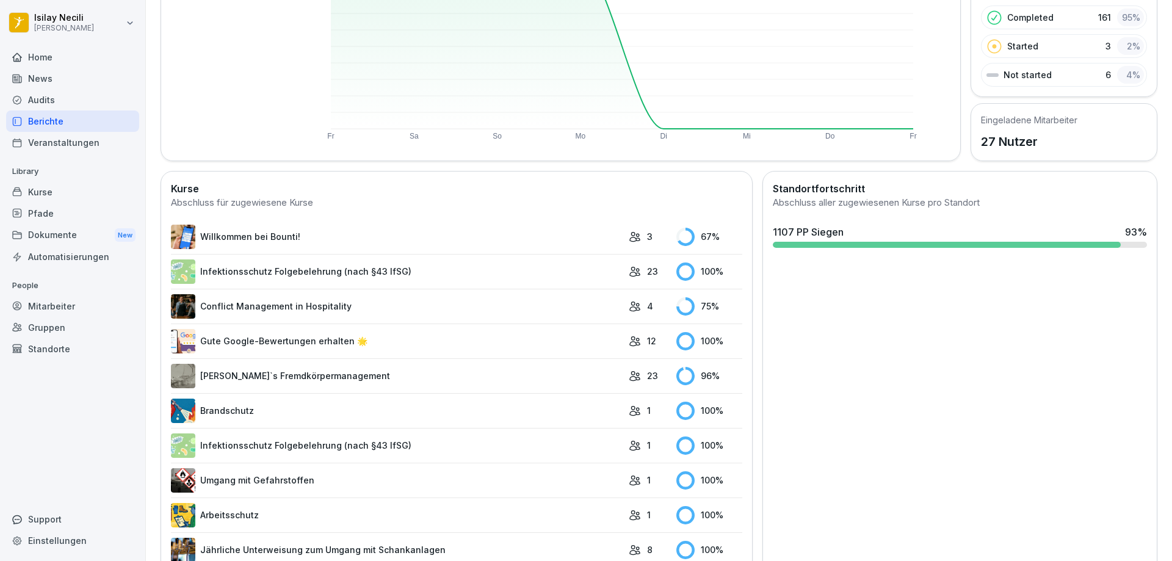
click at [623, 309] on td "4" at bounding box center [647, 306] width 48 height 35
click at [647, 308] on p "4" at bounding box center [650, 306] width 6 height 13
click at [327, 307] on link "Conflict Management in Hospitality" at bounding box center [397, 306] width 452 height 24
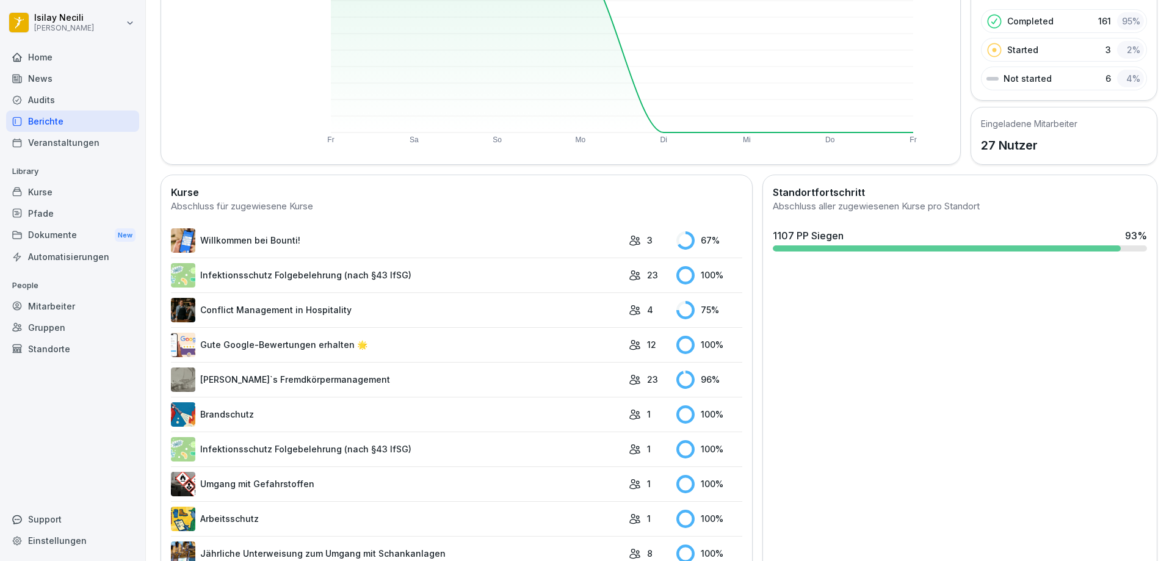
scroll to position [183, 0]
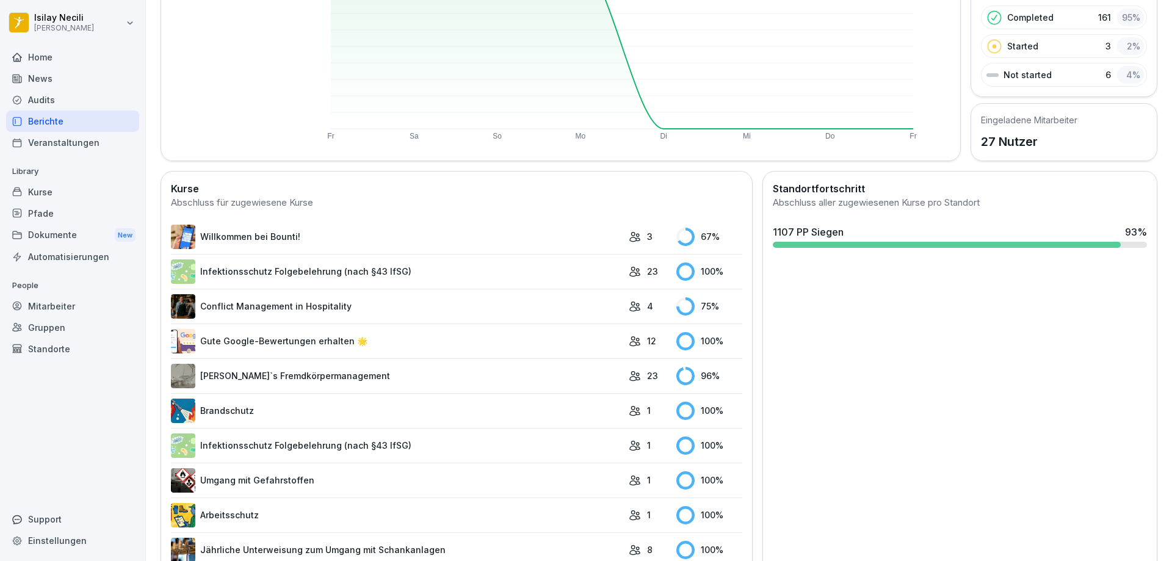
click at [279, 345] on link "Gute Google-Bewertungen erhalten 🌟" at bounding box center [397, 341] width 452 height 24
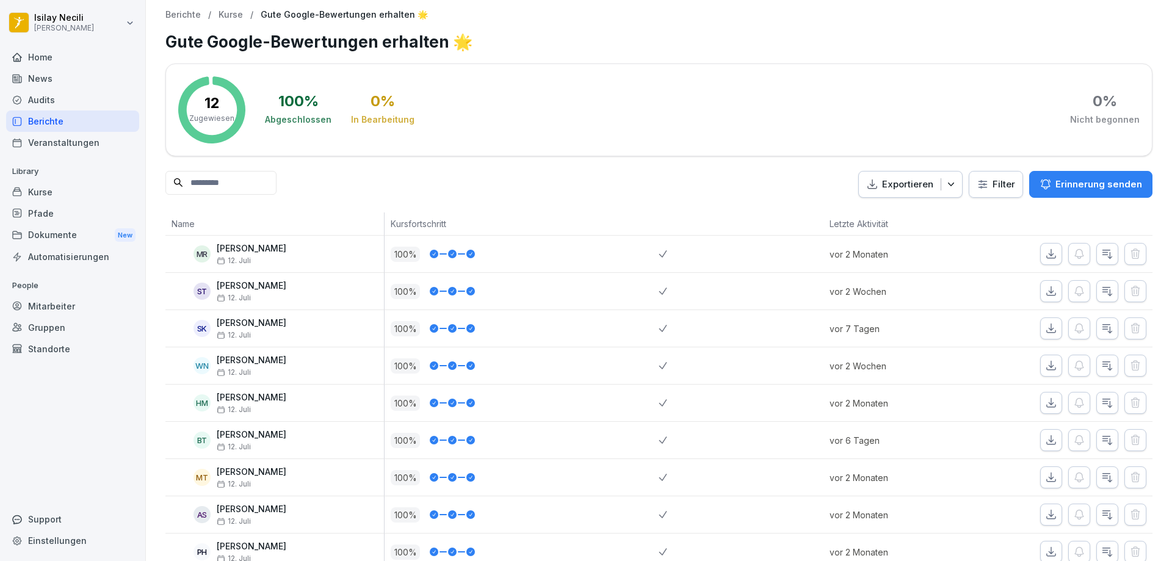
click at [57, 56] on div "Home" at bounding box center [72, 56] width 133 height 21
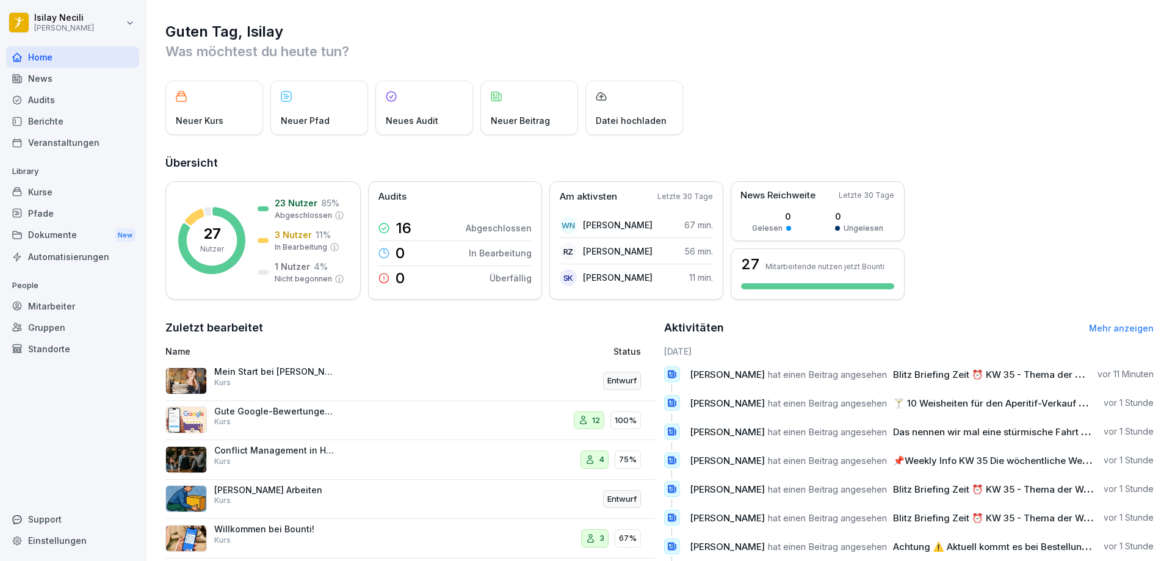
scroll to position [63, 0]
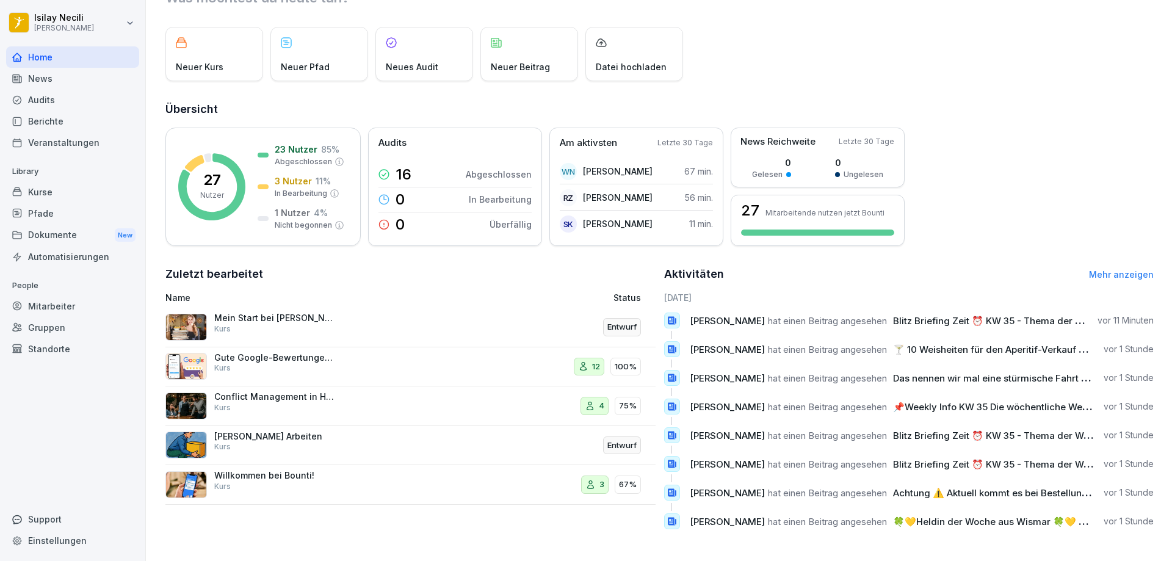
click at [1102, 269] on link "Mehr anzeigen" at bounding box center [1121, 274] width 65 height 10
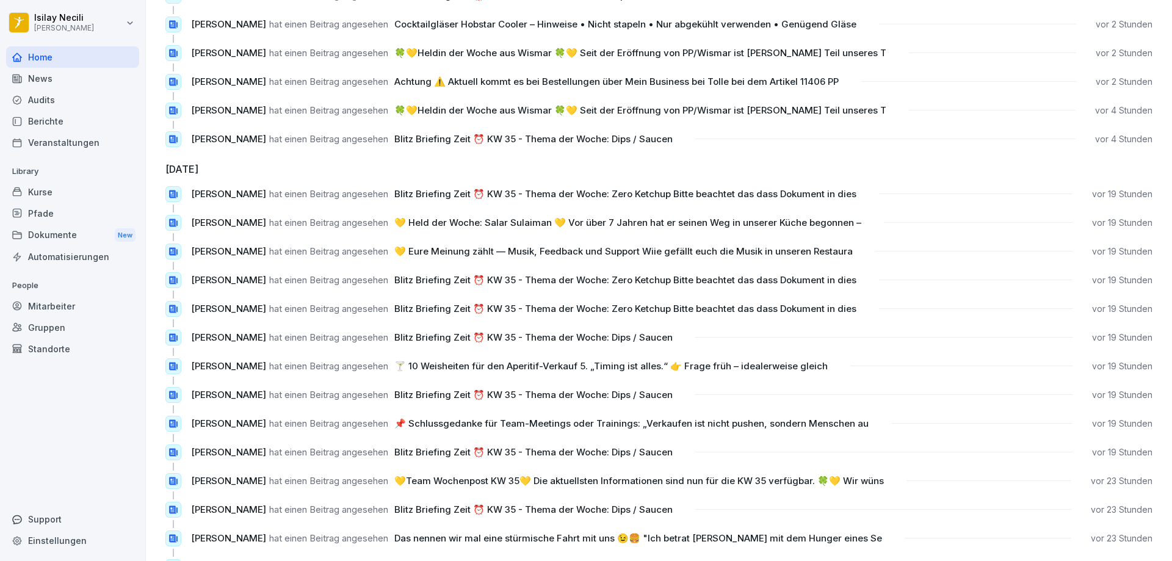
scroll to position [732, 0]
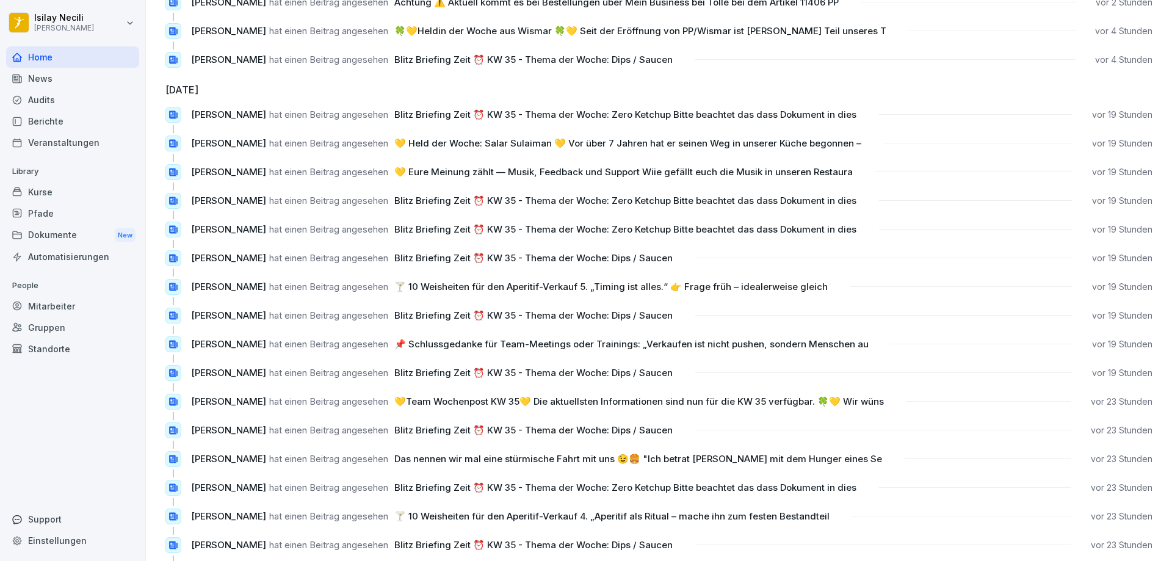
click at [57, 191] on div "Kurse" at bounding box center [72, 191] width 133 height 21
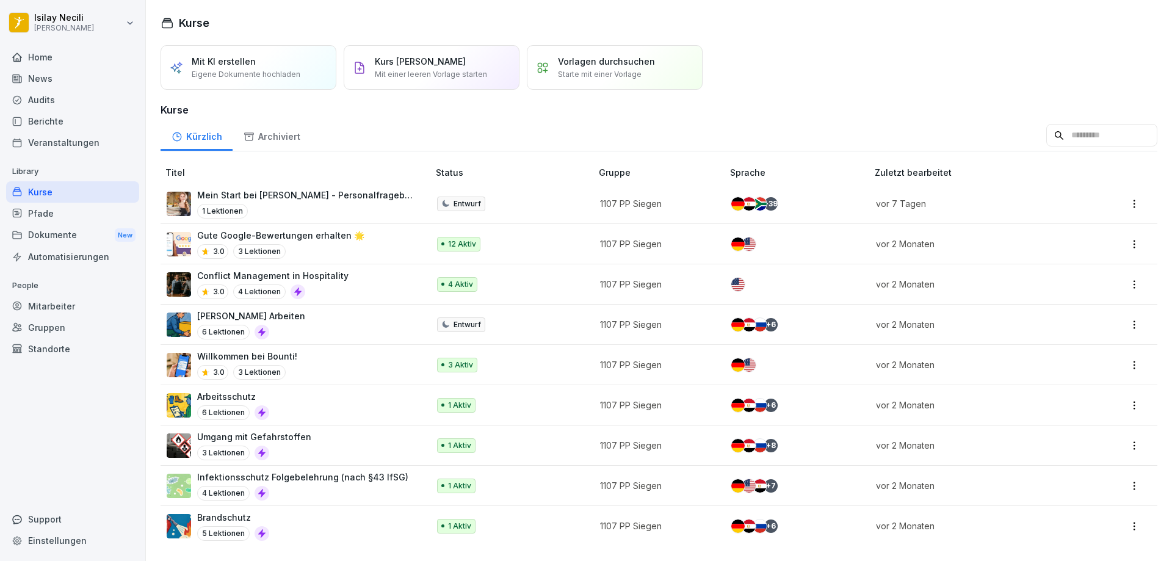
scroll to position [4, 0]
click at [259, 314] on p "[PERSON_NAME] Arbeiten" at bounding box center [251, 315] width 108 height 13
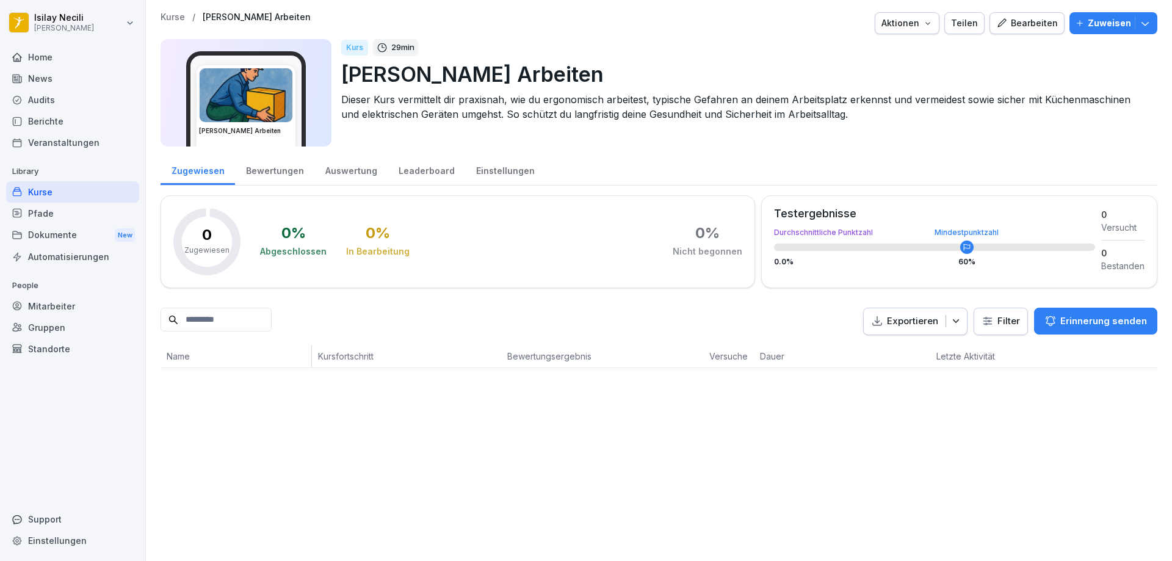
click at [245, 322] on input at bounding box center [216, 320] width 111 height 24
type input "*****"
click at [400, 499] on div "Kurse / Sicheres Arbeiten Aktionen Teilen Bearbeiten Zuweisen Sicheres Arbeiten…" at bounding box center [659, 280] width 1026 height 561
click at [1006, 453] on div "Kurse / Sicheres Arbeiten Aktionen Teilen Bearbeiten Zuweisen Sicheres Arbeiten…" at bounding box center [659, 280] width 1026 height 561
click at [1017, 317] on html "Isilay Necili Peter Pane Home News Audits Berichte Veranstaltungen Library Kurs…" at bounding box center [586, 280] width 1172 height 561
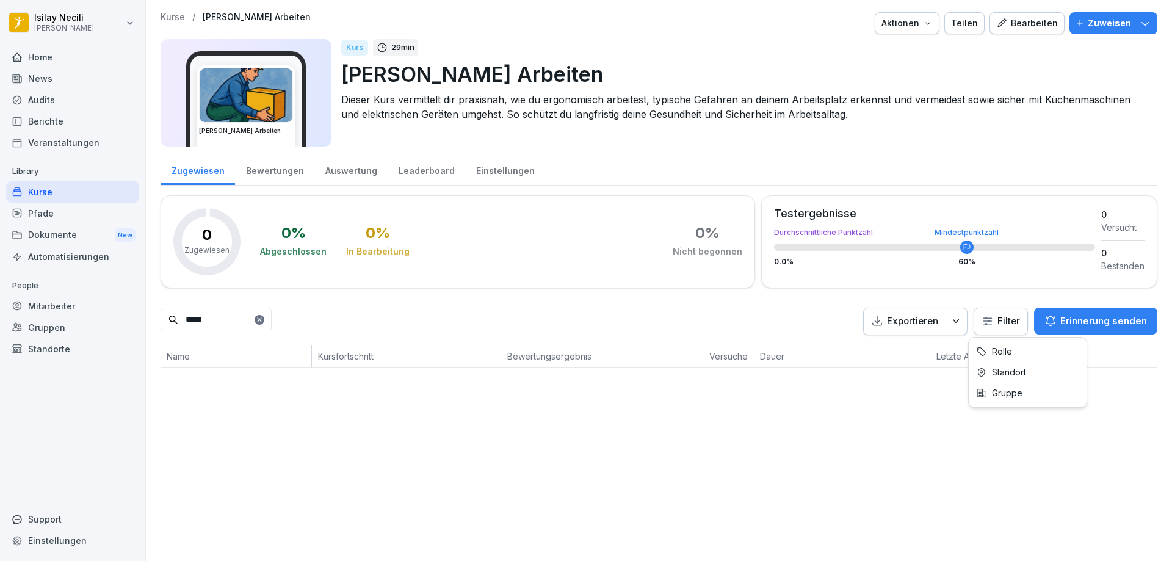
click at [917, 325] on p "Exportieren" at bounding box center [912, 321] width 51 height 14
click at [699, 468] on div "Kurse / Sicheres Arbeiten Aktionen Teilen Bearbeiten Zuweisen Sicheres Arbeiten…" at bounding box center [659, 280] width 1026 height 561
click at [1114, 21] on p "Zuweisen" at bounding box center [1109, 22] width 43 height 13
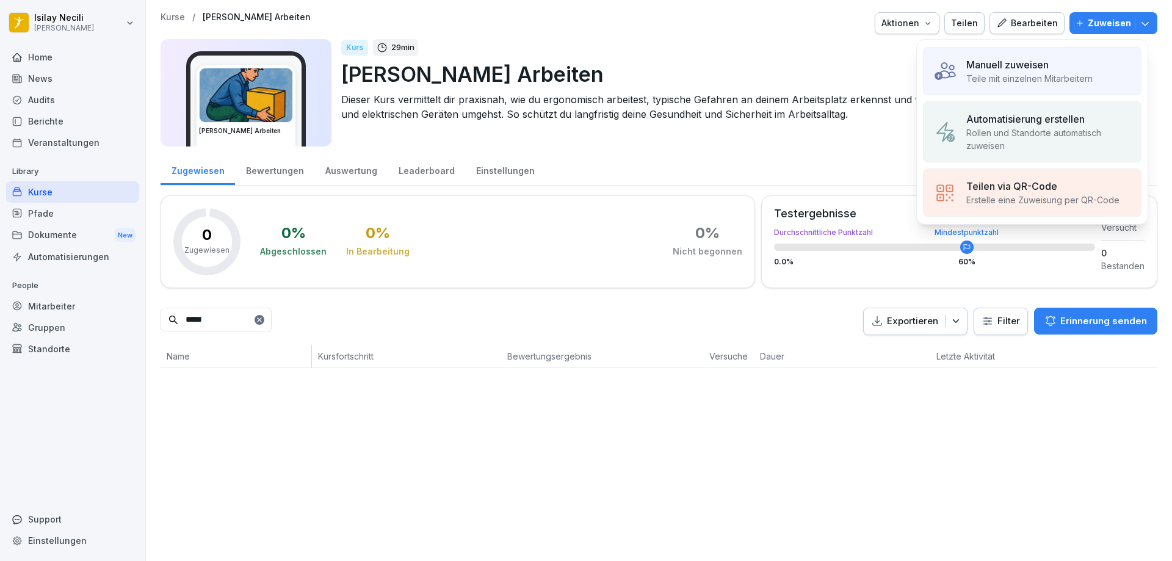
click at [1038, 63] on p "Manuell zuweisen" at bounding box center [1007, 64] width 82 height 15
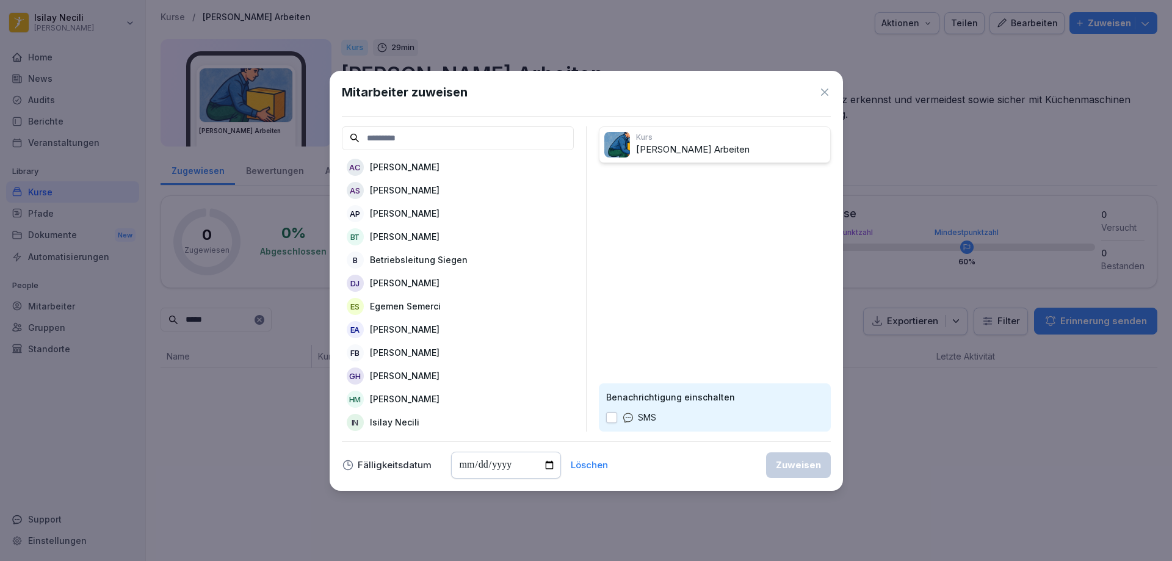
click at [411, 190] on p "[PERSON_NAME]" at bounding box center [405, 190] width 70 height 13
click at [436, 166] on p "[PERSON_NAME]" at bounding box center [405, 167] width 70 height 13
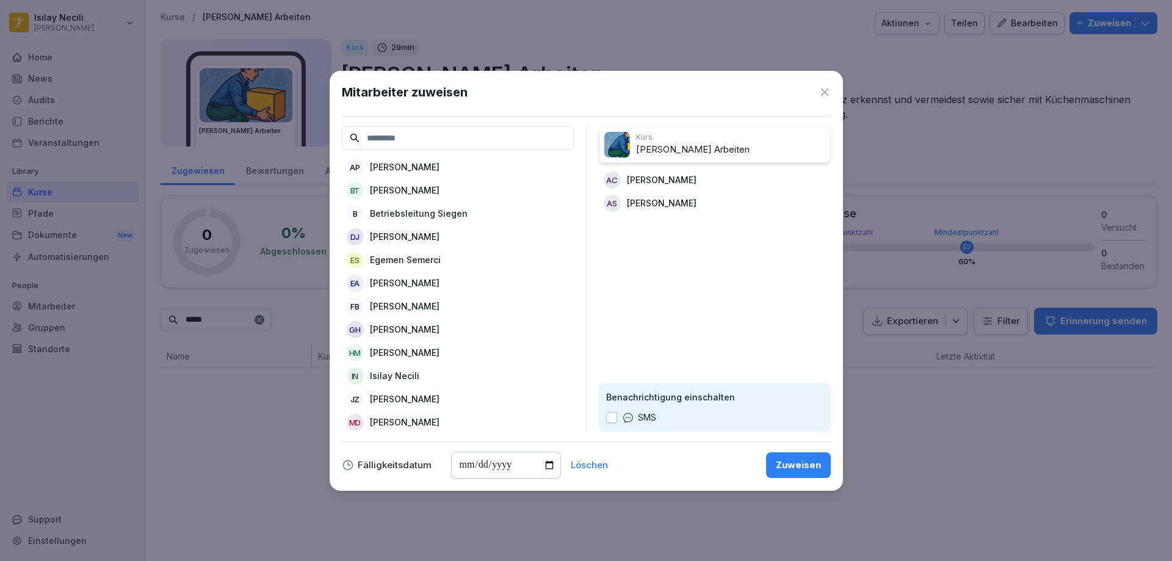
click at [425, 193] on p "[PERSON_NAME]" at bounding box center [405, 190] width 70 height 13
click at [433, 213] on p "[PERSON_NAME]" at bounding box center [405, 213] width 70 height 13
click at [421, 212] on p "Egemen Semerci" at bounding box center [405, 213] width 71 height 13
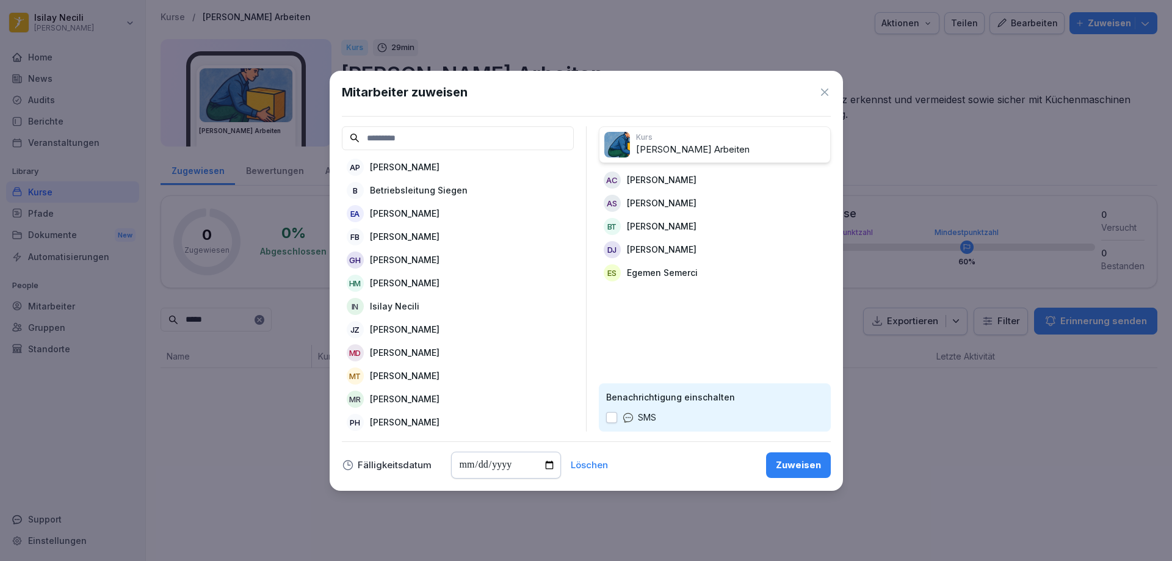
click at [418, 219] on p "[PERSON_NAME]" at bounding box center [405, 213] width 70 height 13
click at [424, 214] on p "[PERSON_NAME]" at bounding box center [405, 213] width 70 height 13
click at [422, 222] on div "GH Ghazanfer Hussain" at bounding box center [458, 214] width 232 height 22
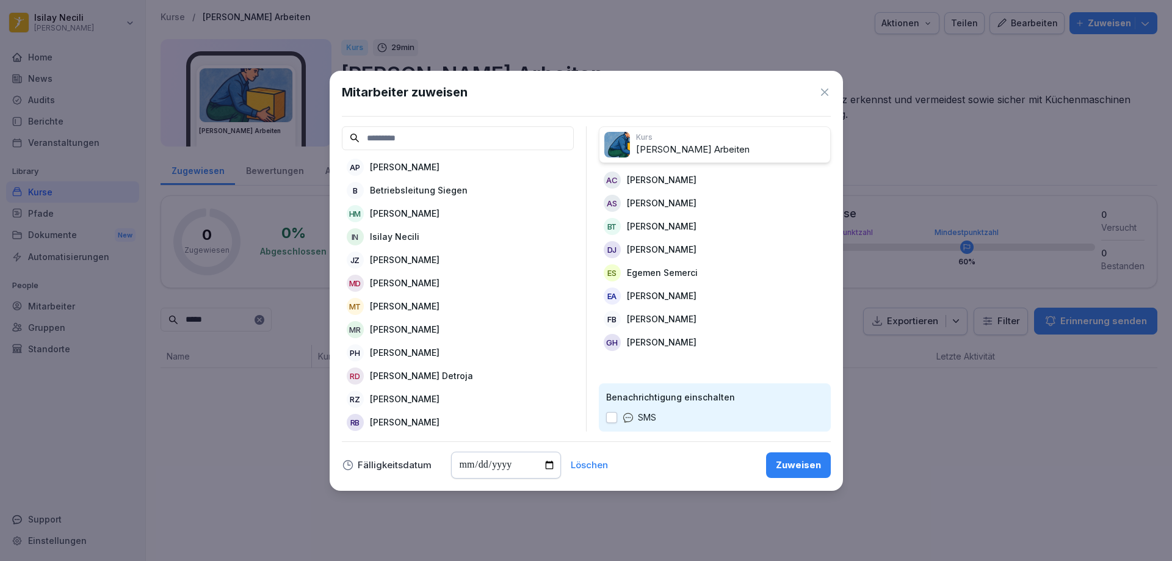
click at [423, 216] on p "[PERSON_NAME]" at bounding box center [405, 213] width 70 height 13
click at [418, 237] on p "[PERSON_NAME]" at bounding box center [405, 236] width 70 height 13
click at [397, 255] on p "[PERSON_NAME]" at bounding box center [405, 259] width 70 height 13
click at [402, 264] on p "[PERSON_NAME]" at bounding box center [405, 259] width 70 height 13
click at [411, 278] on p "[PERSON_NAME] Detroja" at bounding box center [421, 282] width 103 height 13
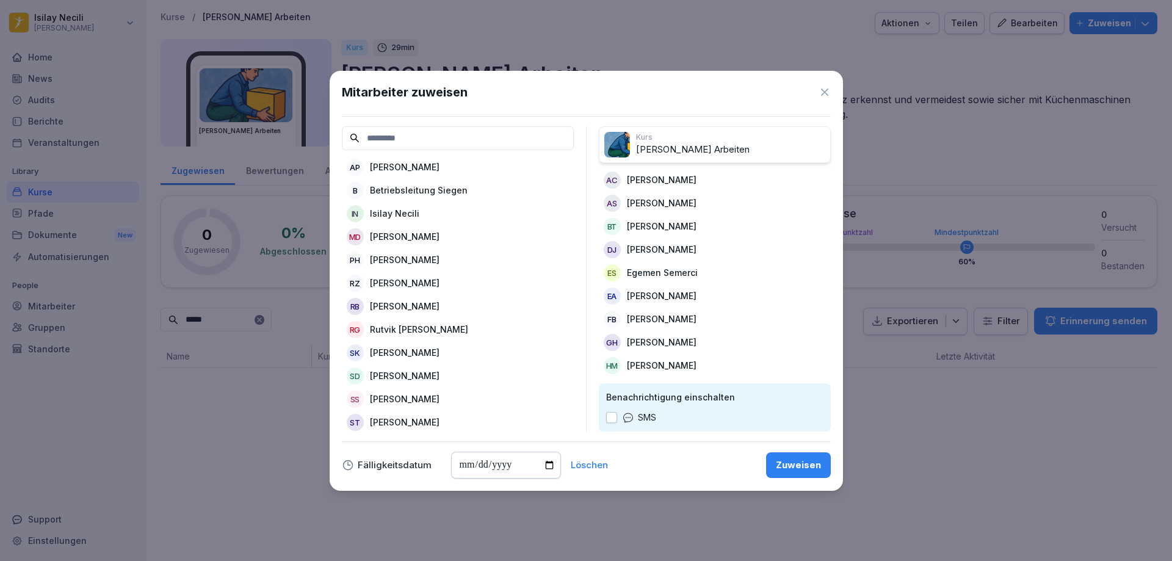
click at [413, 284] on p "[PERSON_NAME]" at bounding box center [405, 282] width 70 height 13
click at [415, 279] on p "[PERSON_NAME]" at bounding box center [405, 282] width 70 height 13
click at [416, 282] on p "Rutvik [PERSON_NAME]" at bounding box center [419, 282] width 98 height 13
click at [420, 280] on p "[PERSON_NAME]" at bounding box center [405, 282] width 70 height 13
click at [434, 280] on p "[PERSON_NAME]" at bounding box center [405, 282] width 70 height 13
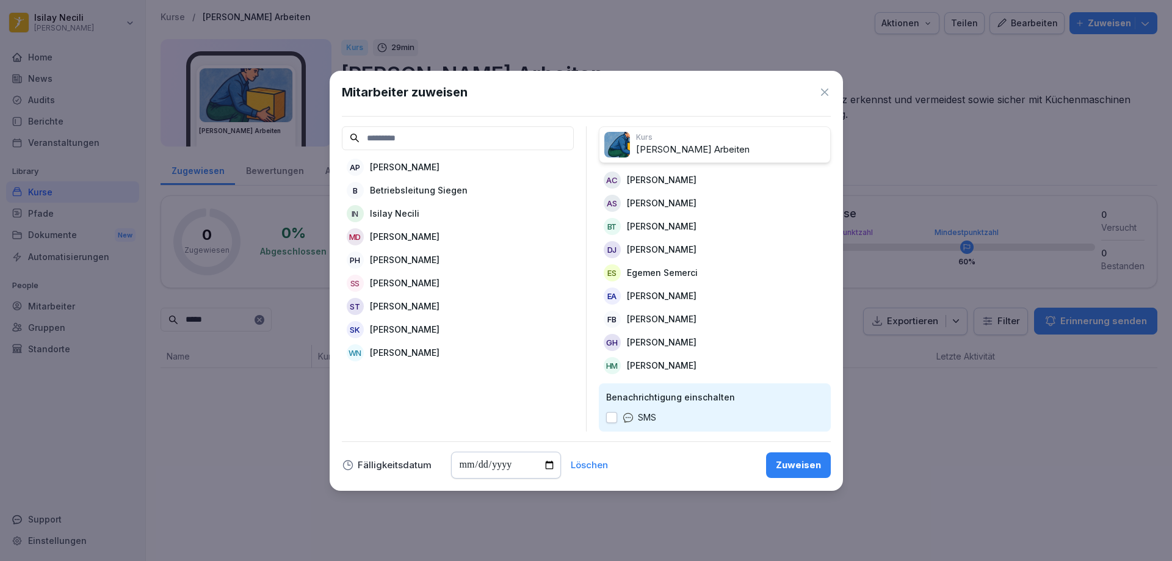
click at [429, 282] on p "[PERSON_NAME]" at bounding box center [405, 282] width 70 height 13
click at [428, 280] on p "[PERSON_NAME]" at bounding box center [405, 282] width 70 height 13
click at [430, 285] on p "[PERSON_NAME]" at bounding box center [405, 282] width 70 height 13
click at [428, 282] on p "[PERSON_NAME]" at bounding box center [405, 282] width 70 height 13
click at [416, 260] on p "[PERSON_NAME]" at bounding box center [405, 259] width 70 height 13
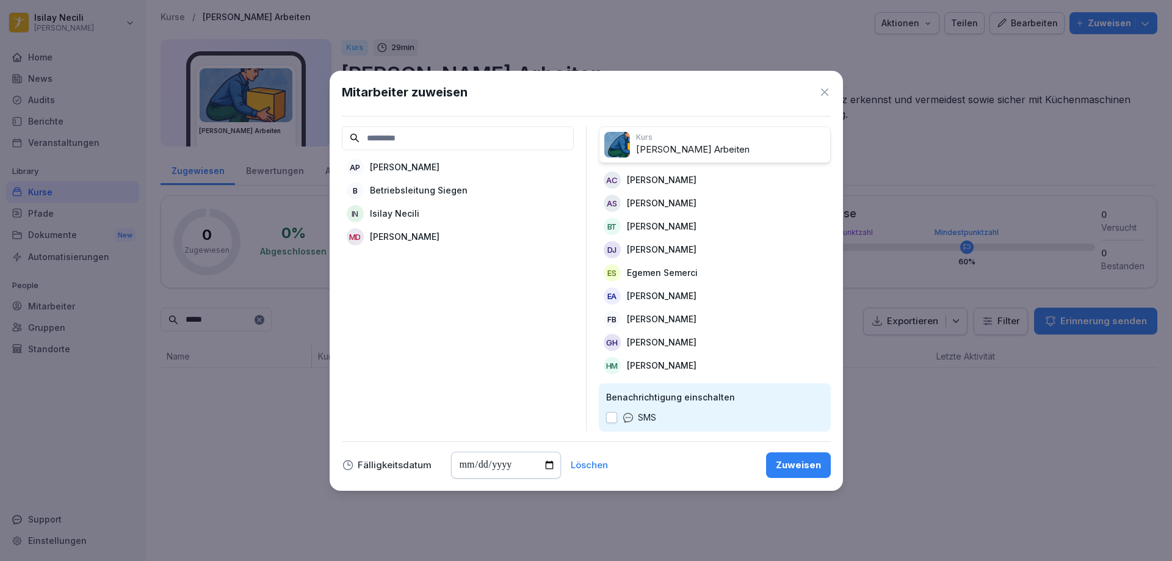
click at [410, 235] on p "[PERSON_NAME]" at bounding box center [405, 236] width 70 height 13
click at [438, 168] on p "[PERSON_NAME]" at bounding box center [405, 167] width 70 height 13
click at [543, 461] on input "date" at bounding box center [506, 465] width 110 height 27
type input "**********"
click at [810, 465] on div "Zuweisen" at bounding box center [798, 464] width 45 height 13
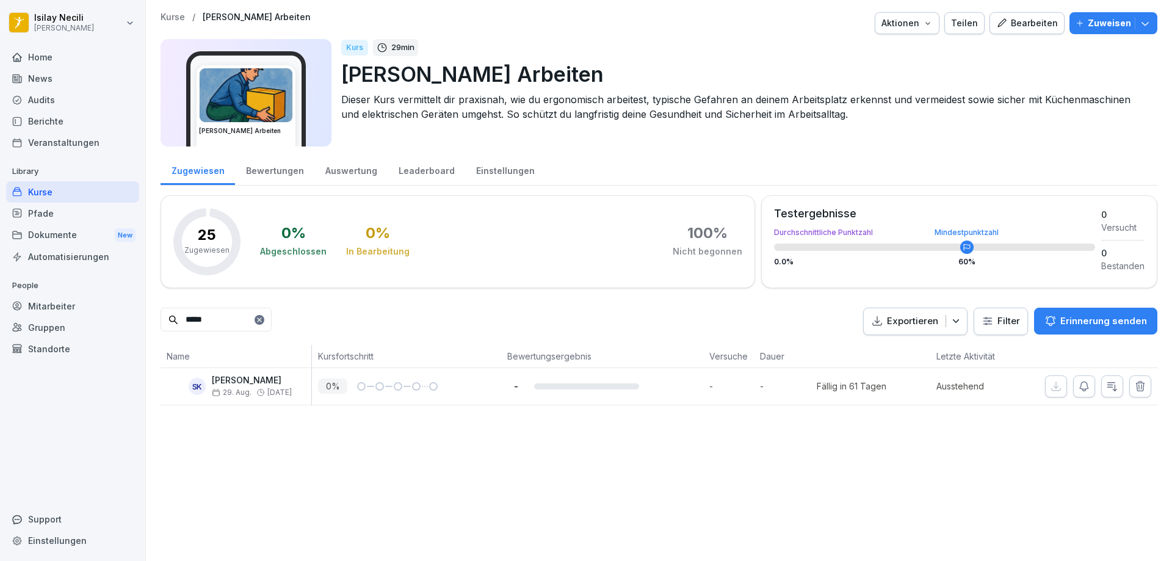
click at [204, 236] on p "25" at bounding box center [207, 235] width 18 height 15
click at [261, 318] on icon at bounding box center [259, 319] width 4 height 4
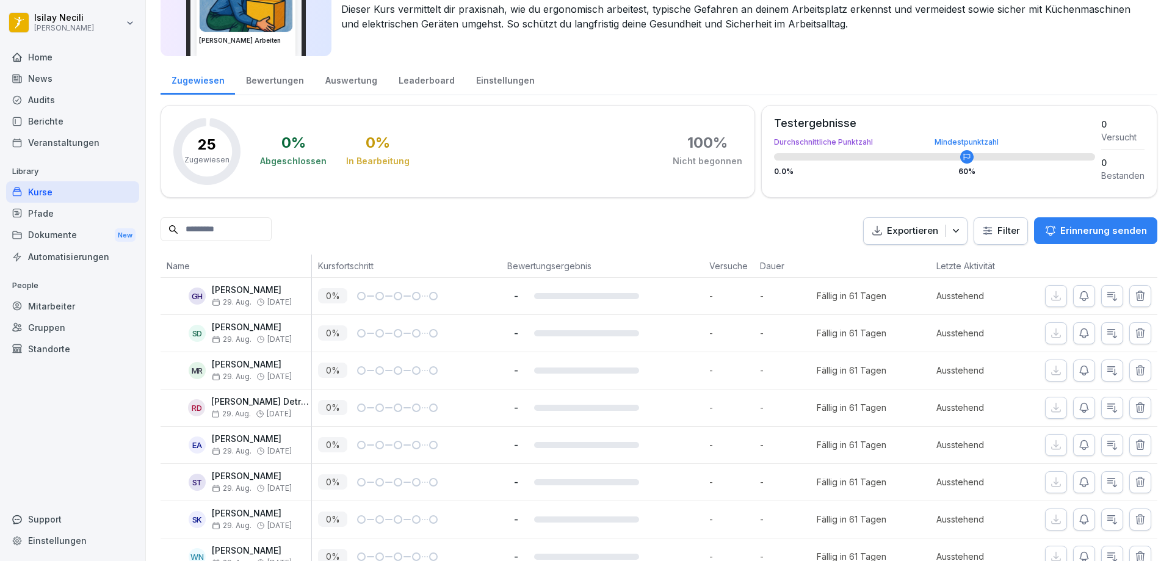
scroll to position [244, 0]
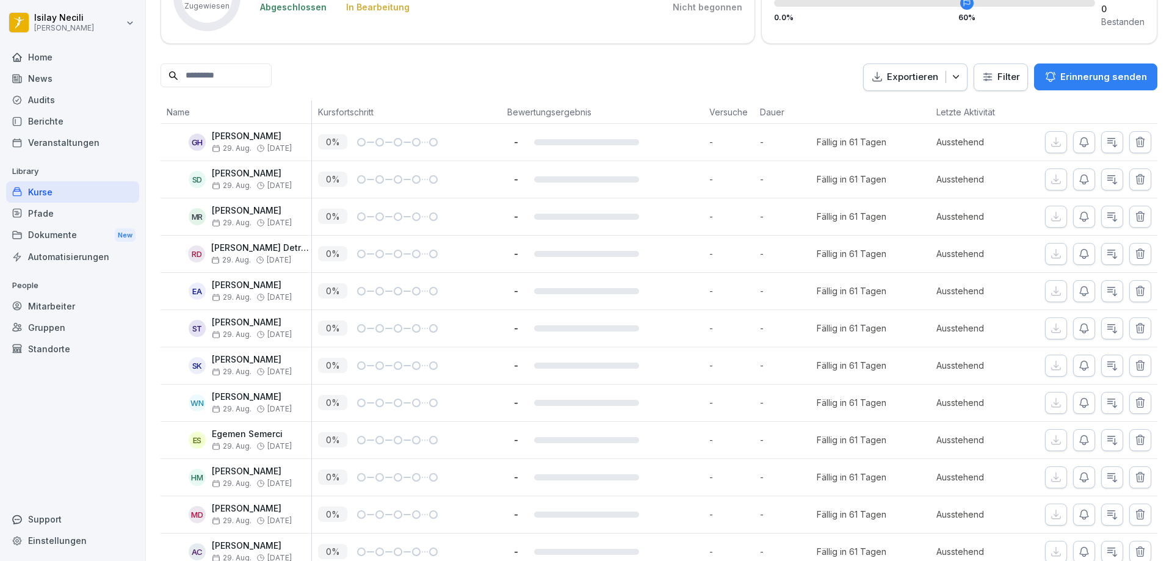
click at [1112, 70] on button "Erinnerung senden" at bounding box center [1095, 76] width 123 height 27
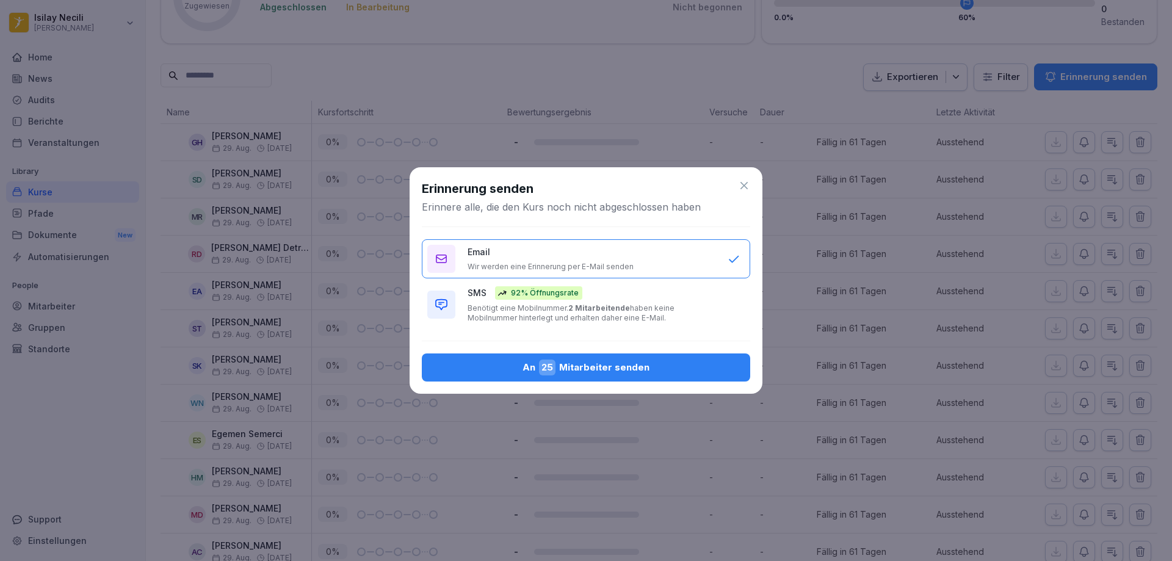
click at [577, 365] on div "An 25 Mitarbeiter senden" at bounding box center [585, 367] width 309 height 16
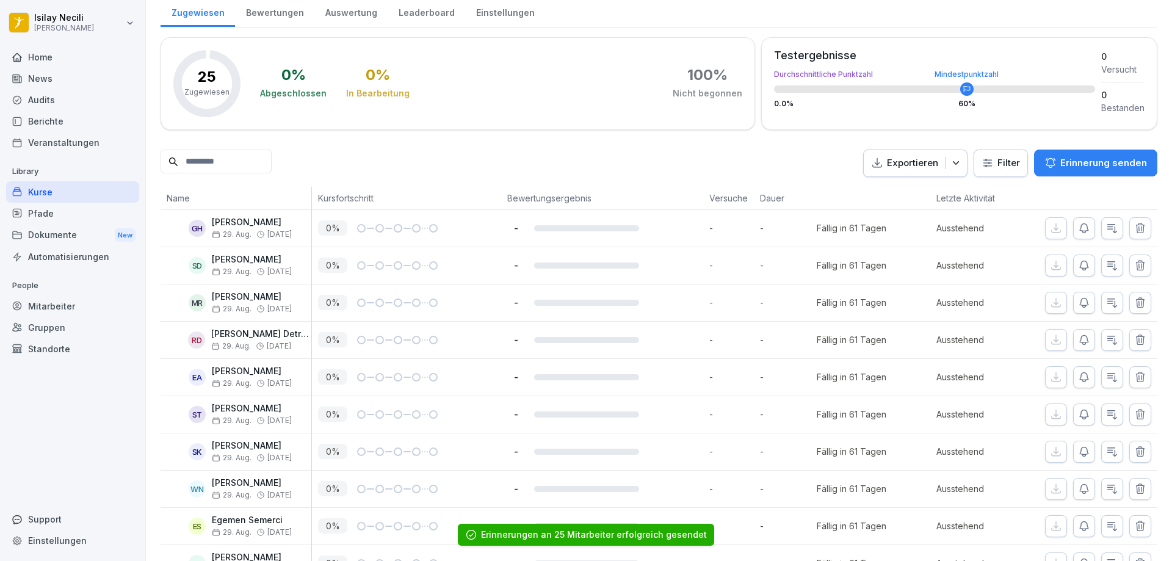
scroll to position [0, 0]
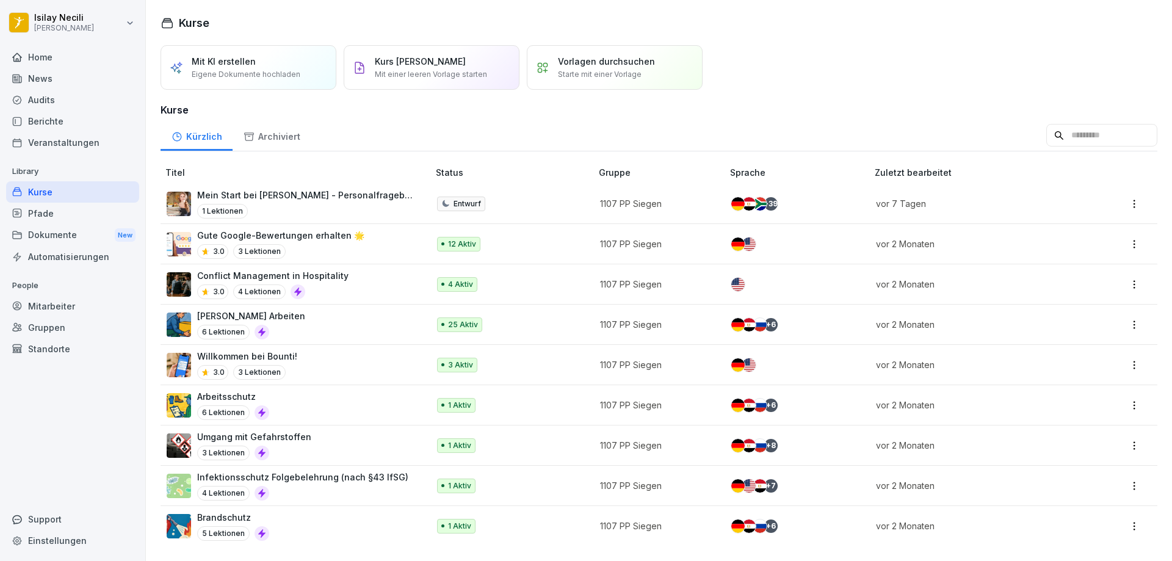
click at [325, 274] on p "Conflict Management in Hospitality" at bounding box center [272, 275] width 151 height 13
click at [266, 142] on div "Archiviert" at bounding box center [272, 135] width 78 height 31
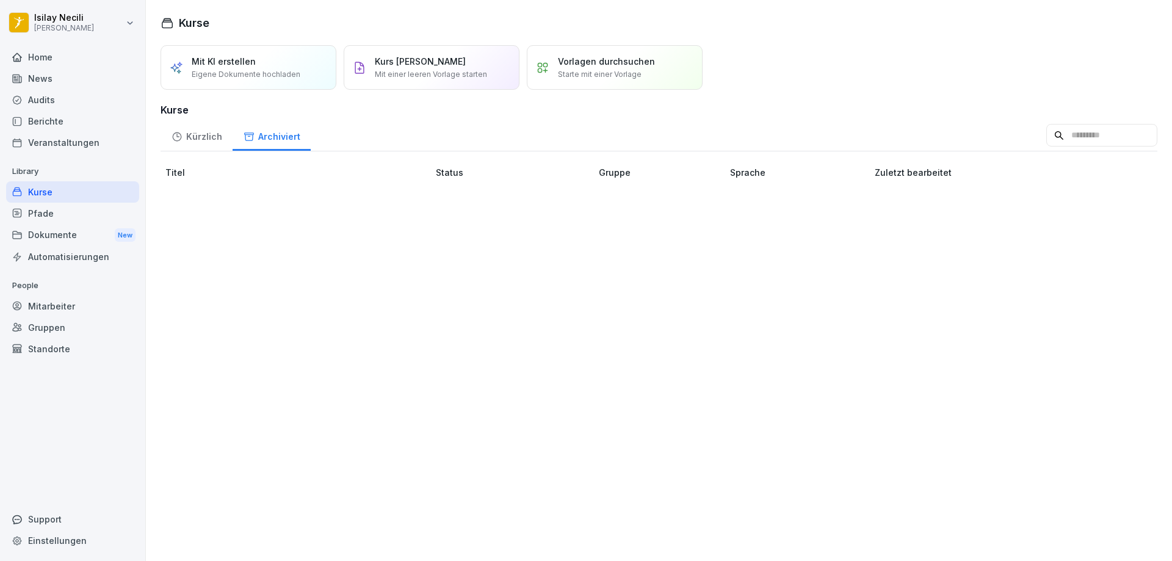
click at [204, 142] on div "Kürzlich" at bounding box center [197, 135] width 72 height 31
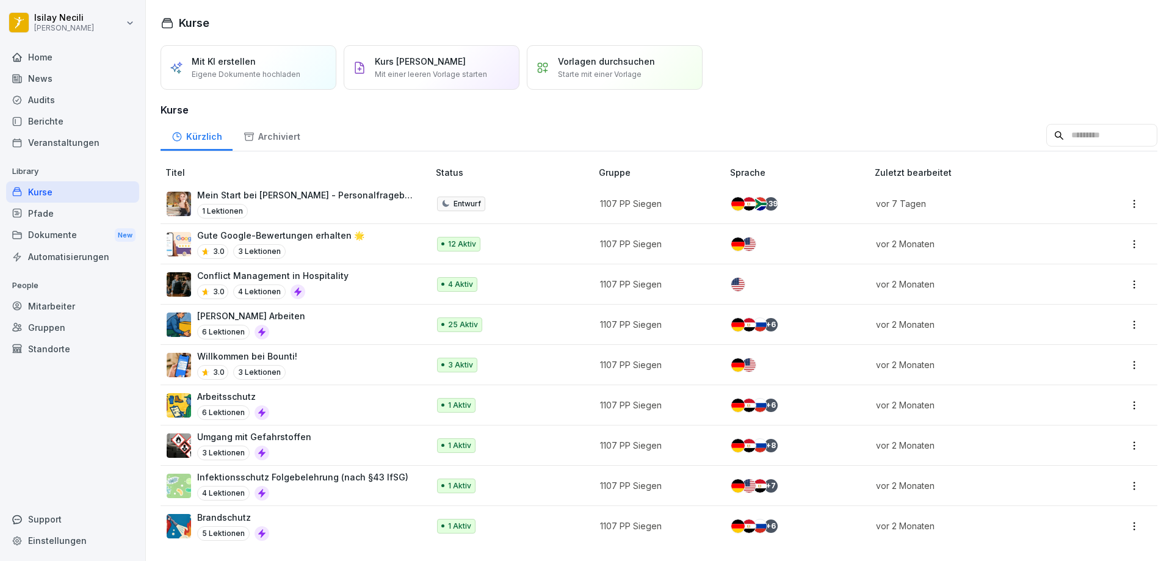
click at [84, 212] on div "Pfade" at bounding box center [72, 213] width 133 height 21
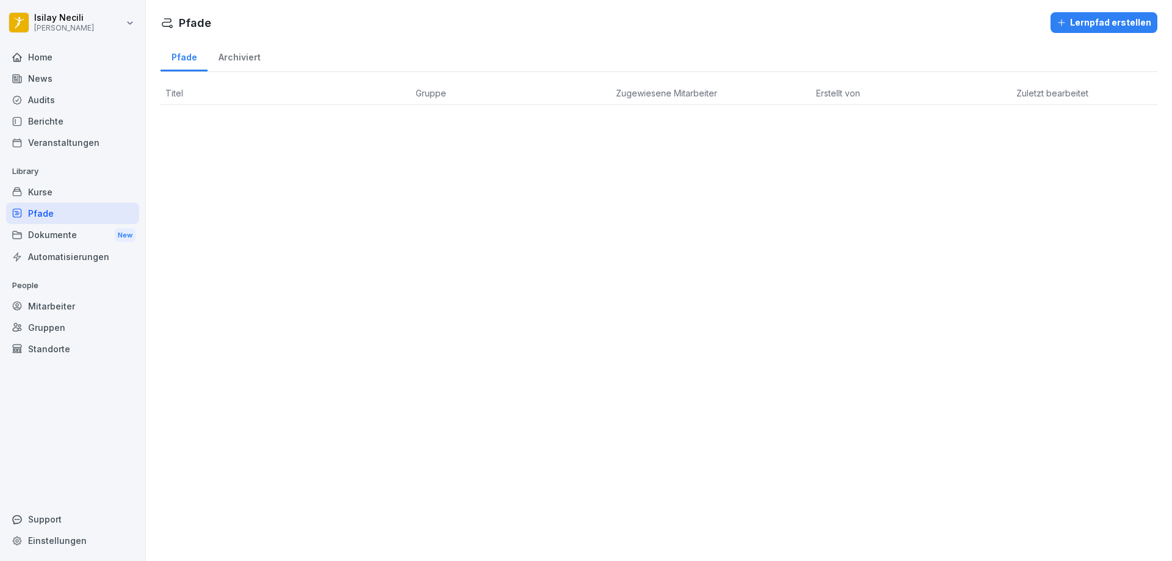
click at [85, 235] on div "Dokumente New" at bounding box center [72, 235] width 133 height 23
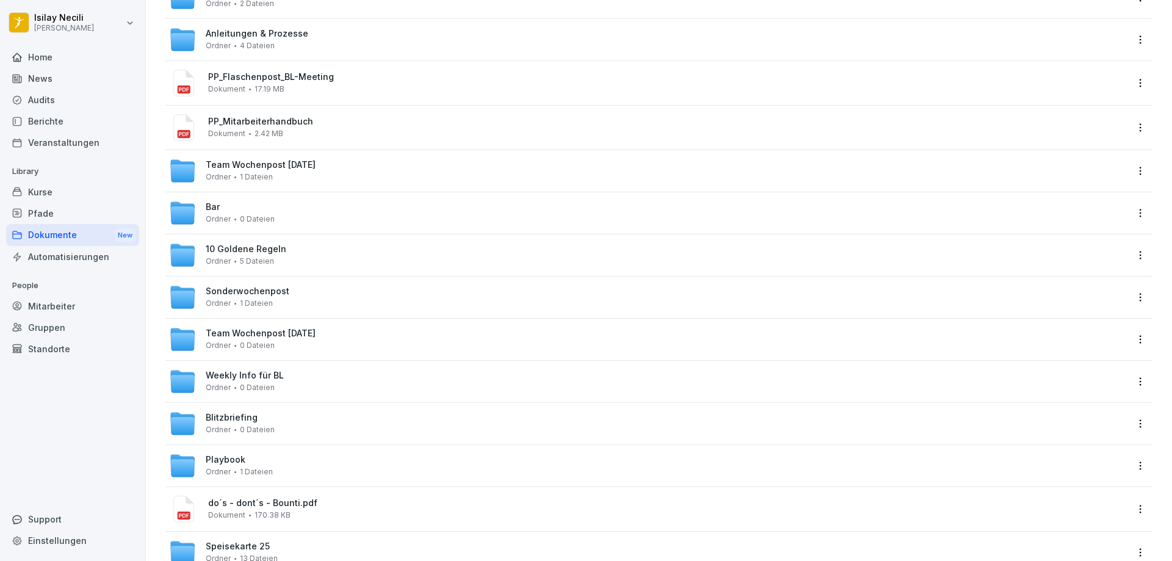
scroll to position [189, 0]
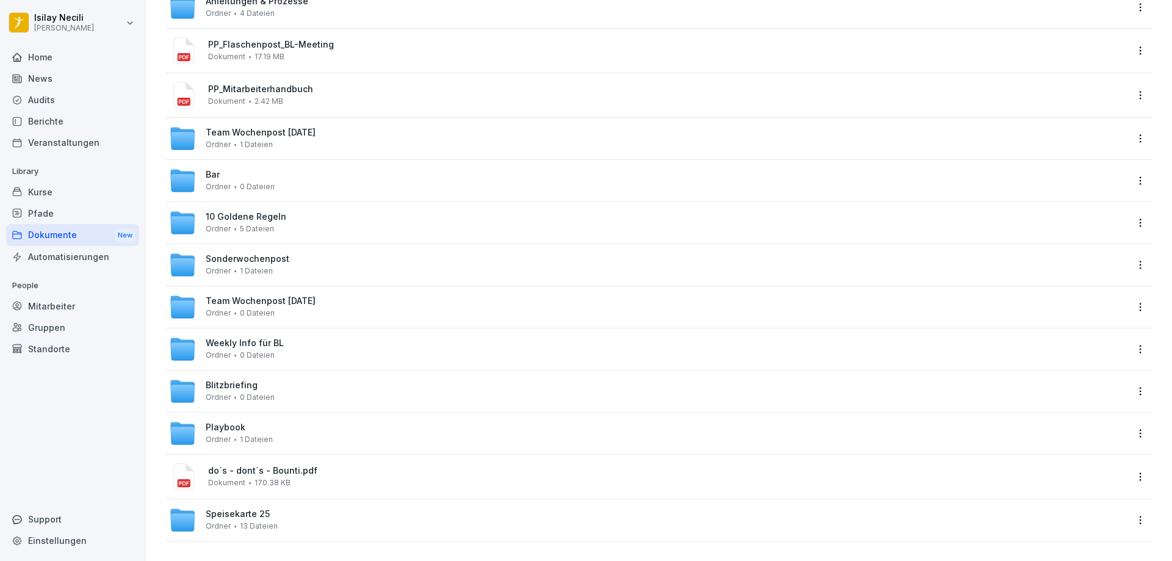
click at [221, 182] on span "Ordner" at bounding box center [218, 186] width 25 height 9
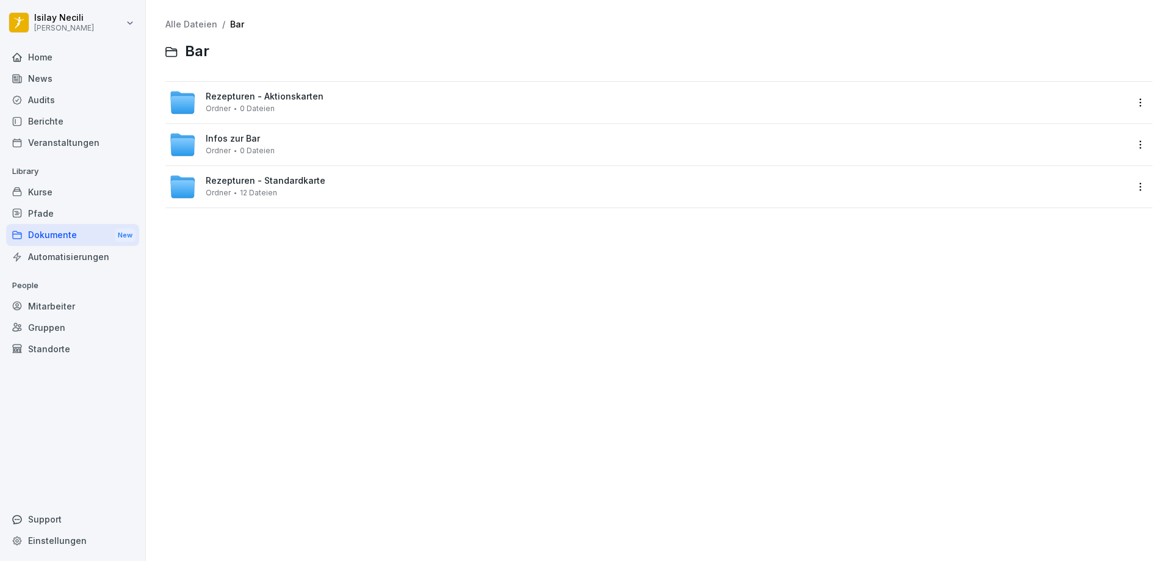
click at [207, 102] on div "Rezepturen - Aktionskarten Ordner 0 Dateien" at bounding box center [265, 102] width 118 height 21
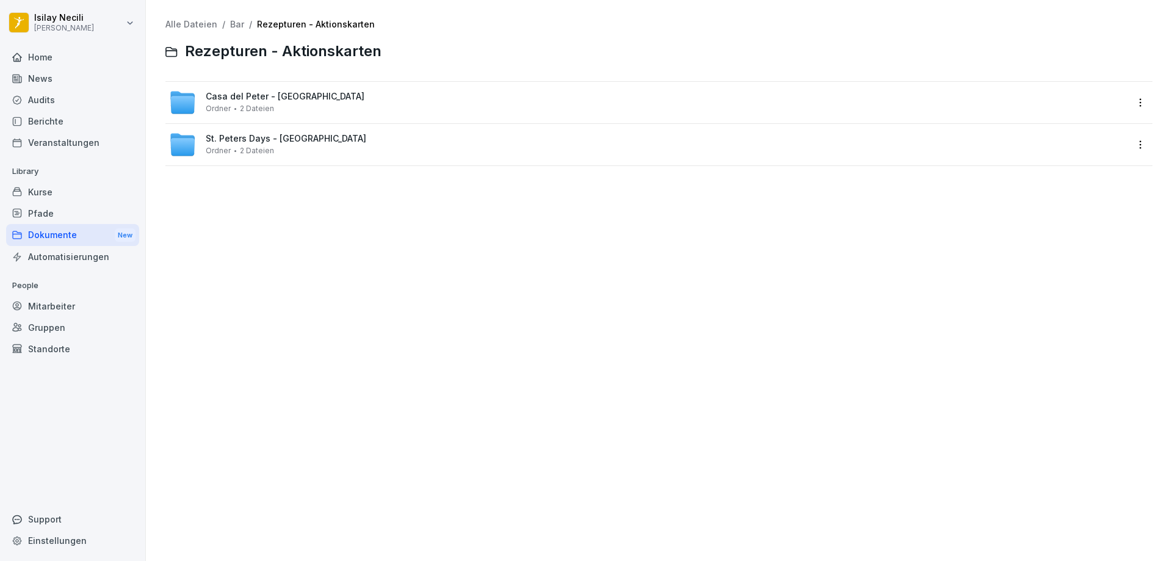
click at [207, 102] on div "Casa del Peter - Mexiko Ordner 2 Dateien" at bounding box center [285, 102] width 159 height 21
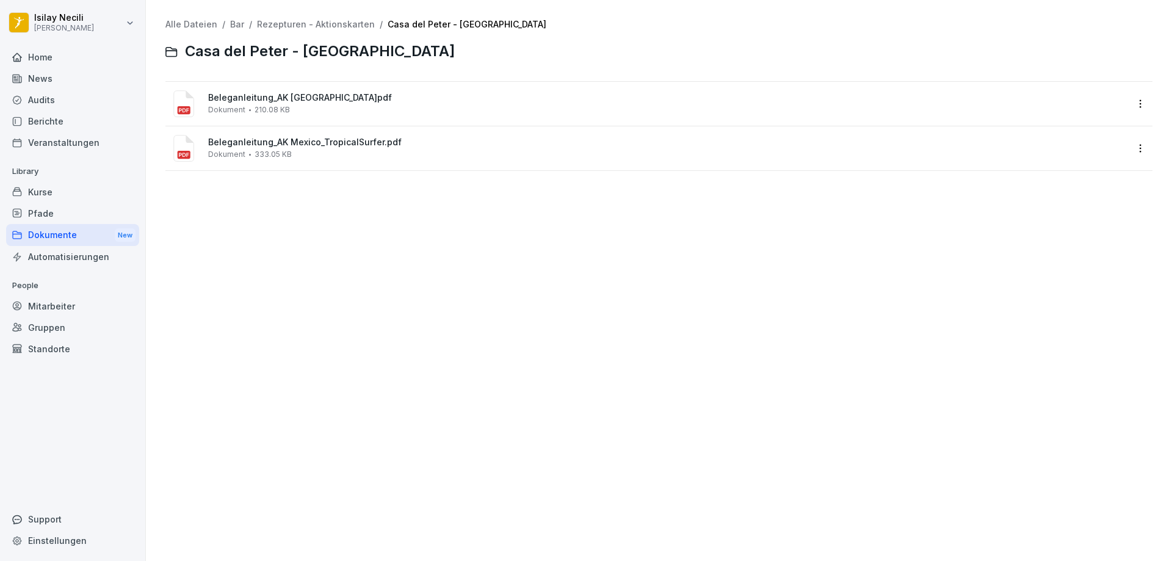
click at [49, 309] on div "Mitarbeiter" at bounding box center [72, 305] width 133 height 21
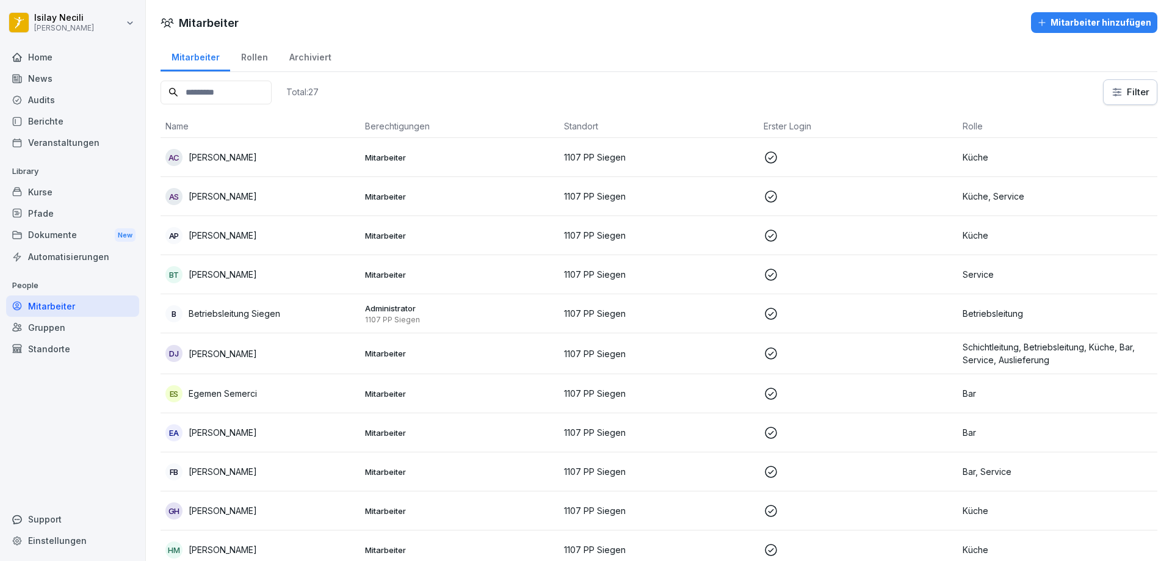
click at [49, 323] on div "Gruppen" at bounding box center [72, 327] width 133 height 21
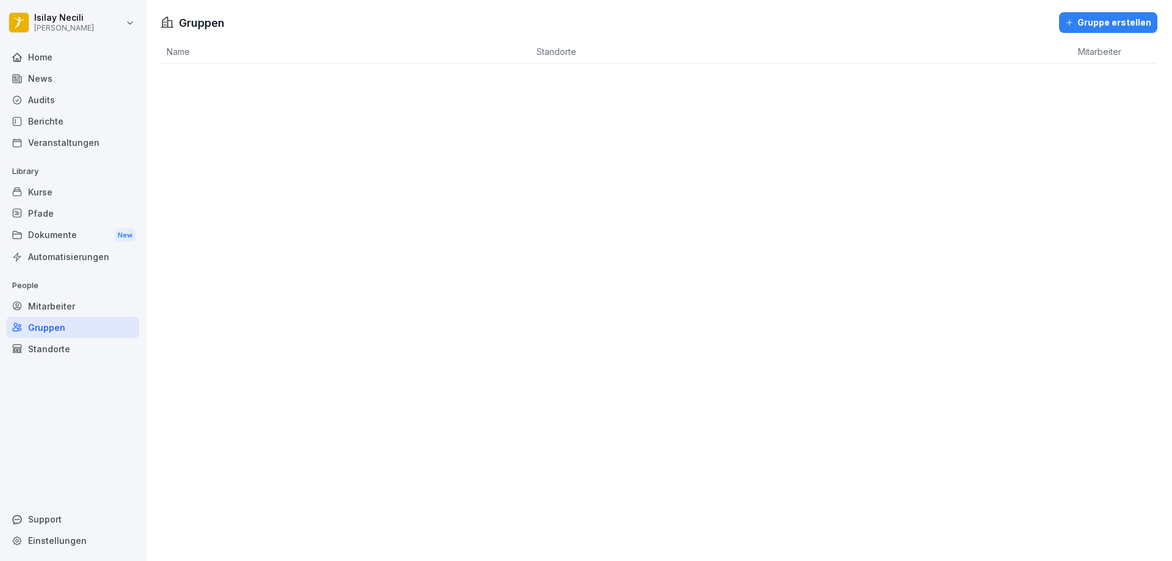
click at [39, 72] on div "News" at bounding box center [72, 78] width 133 height 21
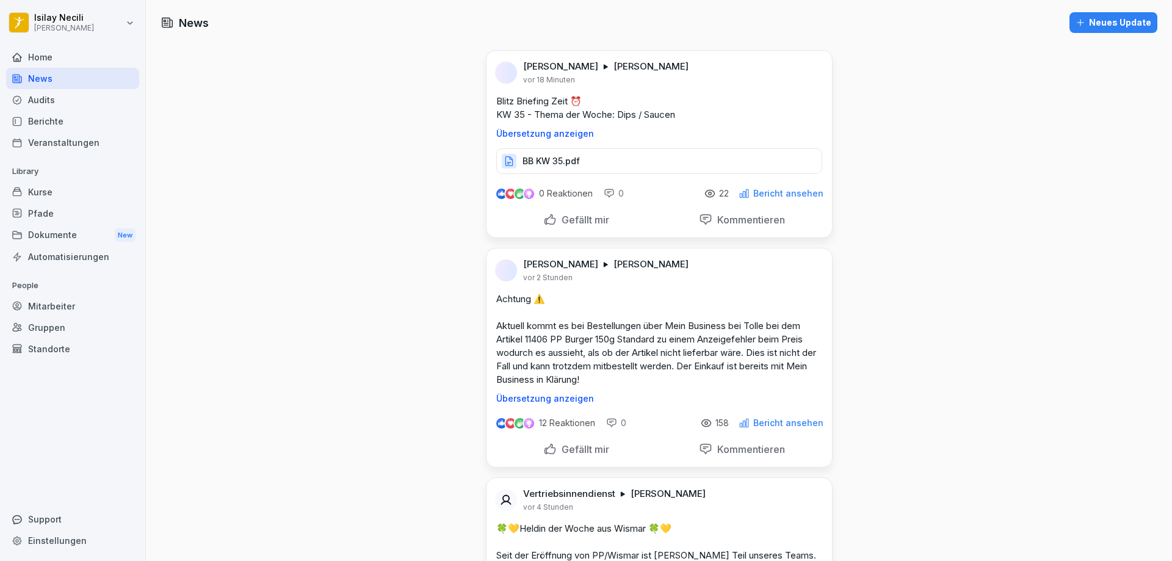
click at [32, 56] on div "Home" at bounding box center [72, 56] width 133 height 21
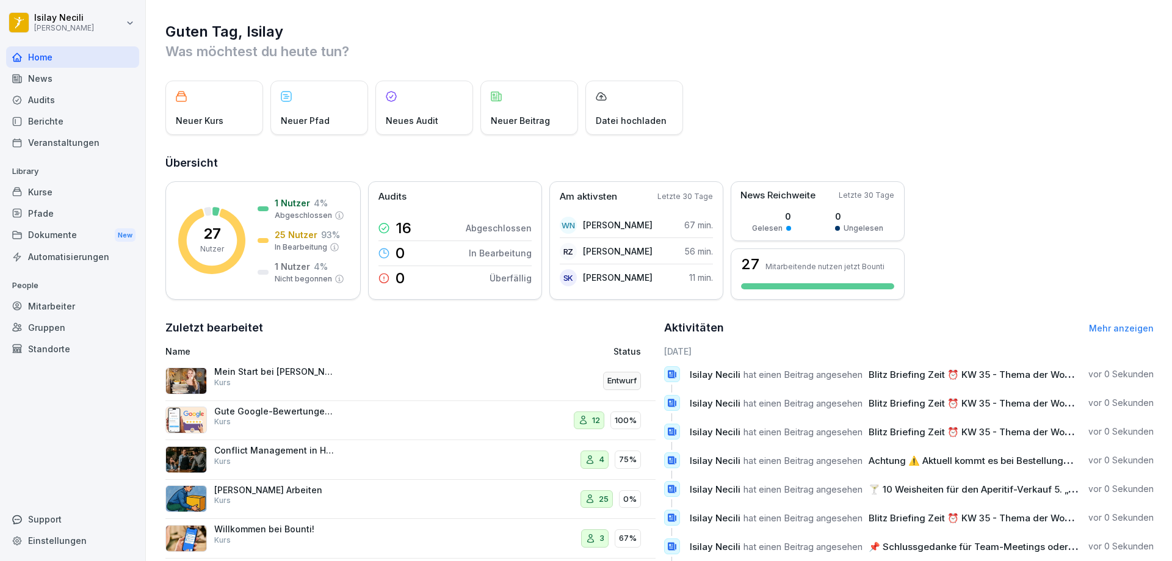
click at [57, 77] on div "News" at bounding box center [72, 78] width 133 height 21
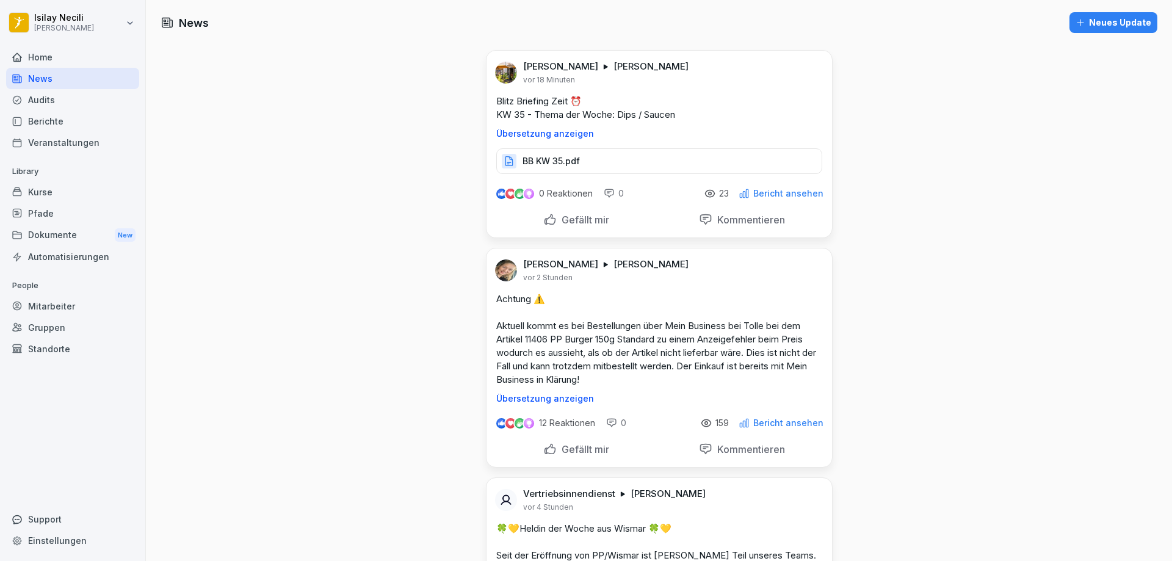
click at [565, 165] on p "BB KW 35.pdf" at bounding box center [550, 161] width 57 height 12
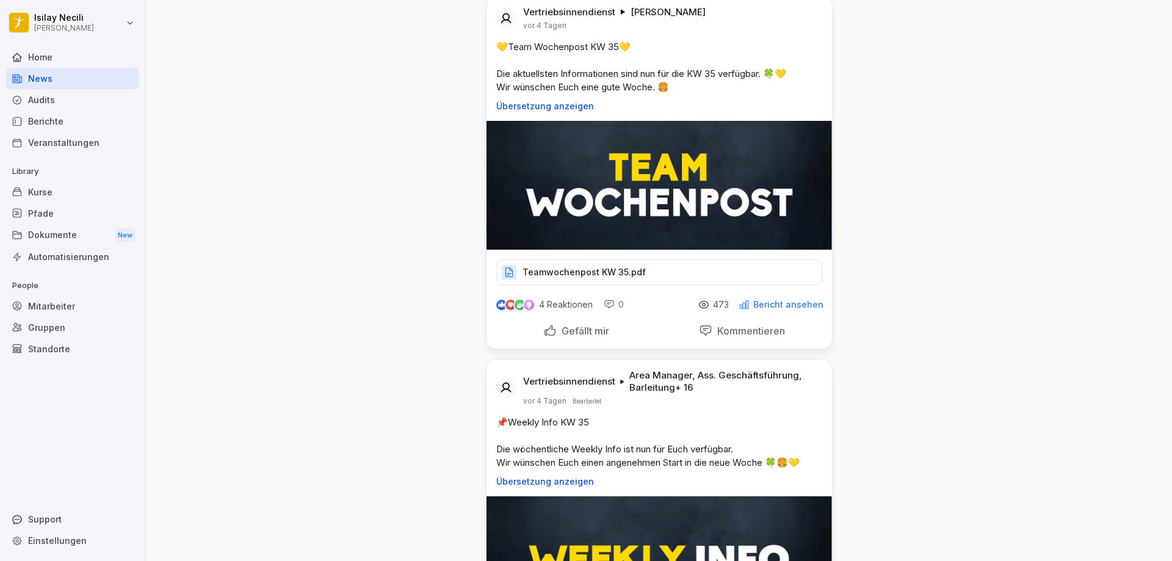
scroll to position [3235, 0]
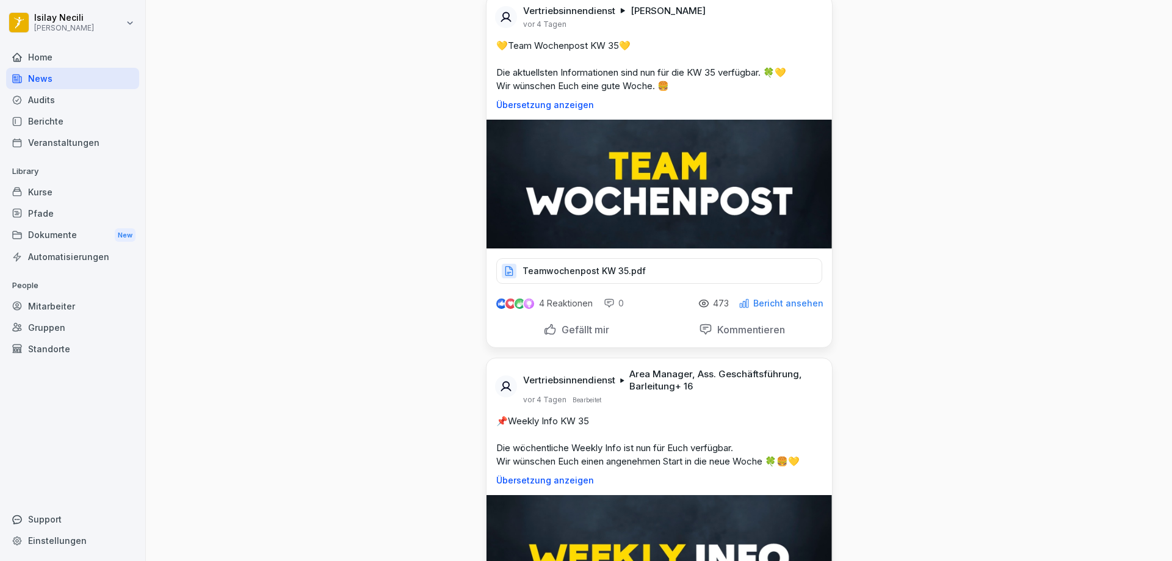
click at [632, 258] on div "Teamwochenpost KW 35.pdf" at bounding box center [659, 271] width 326 height 26
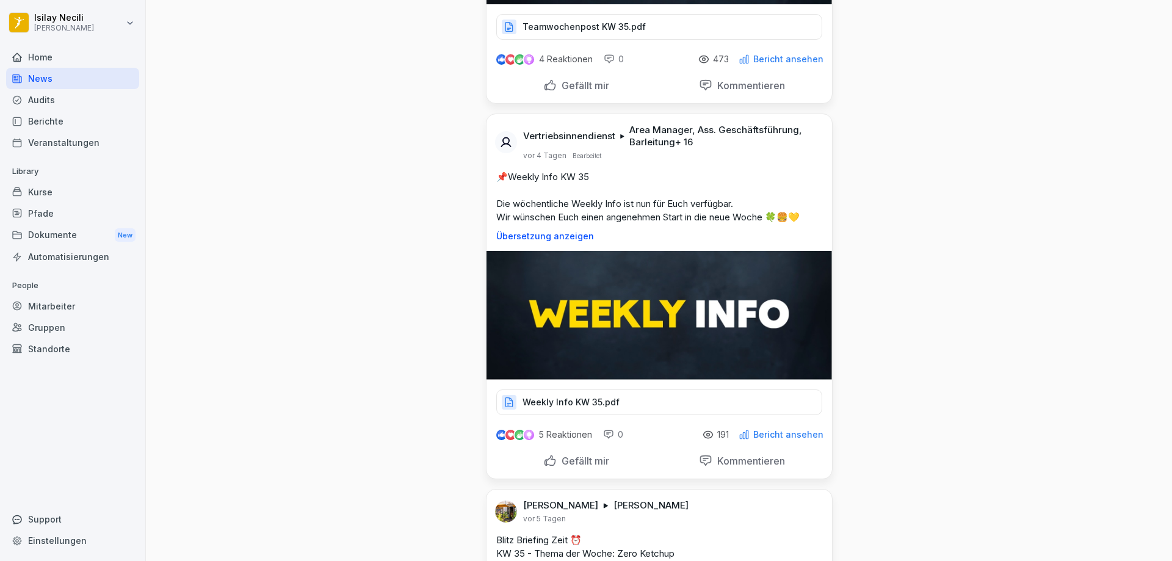
scroll to position [3784, 0]
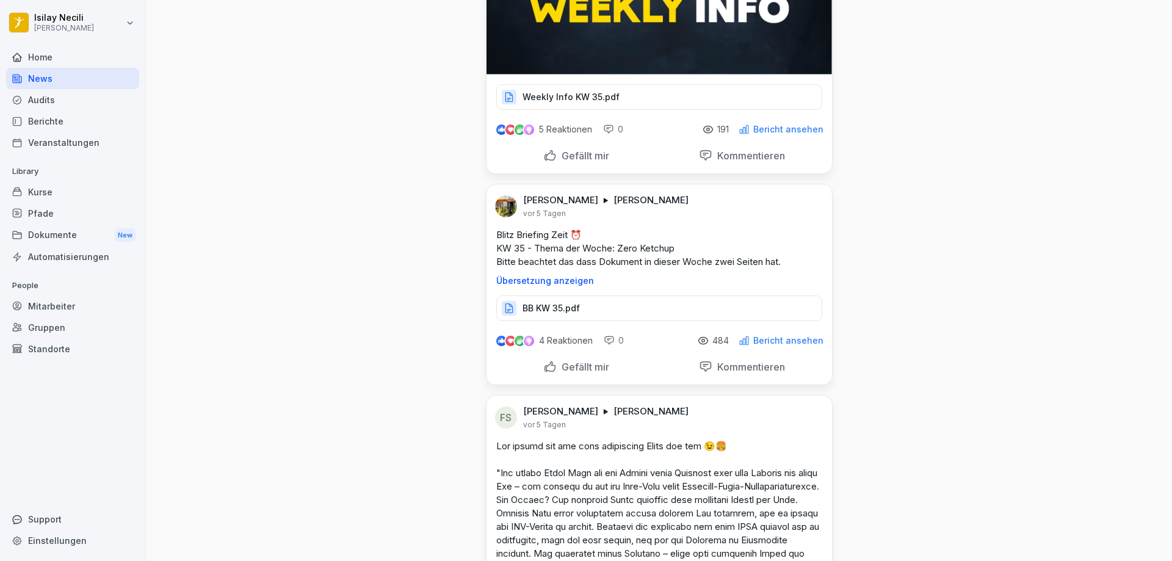
click at [636, 84] on div "Weekly Info KW 35.pdf" at bounding box center [659, 97] width 326 height 26
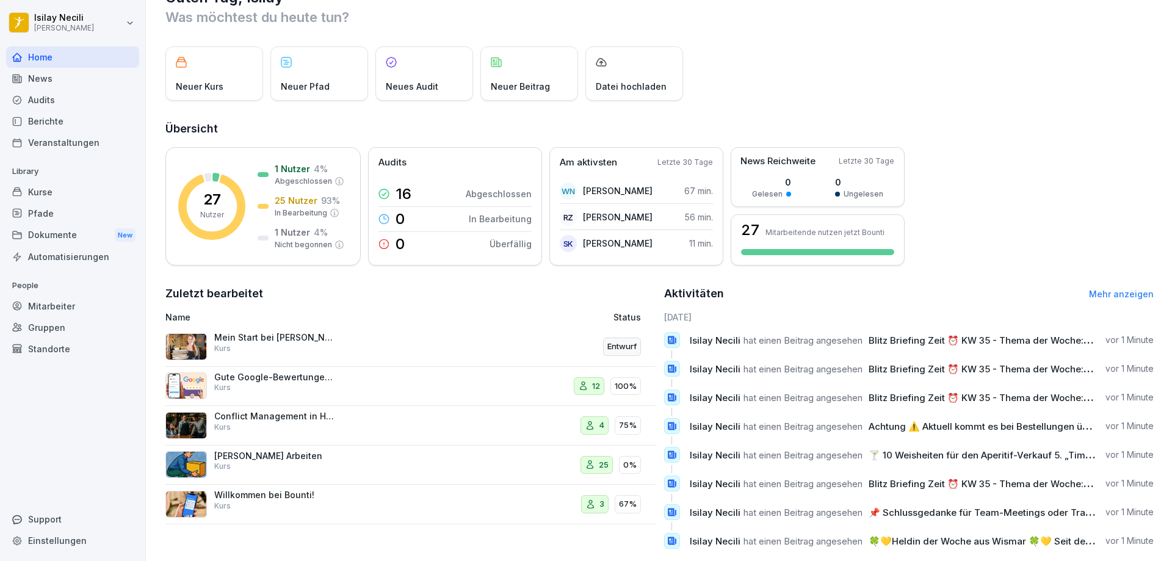
scroll to position [63, 0]
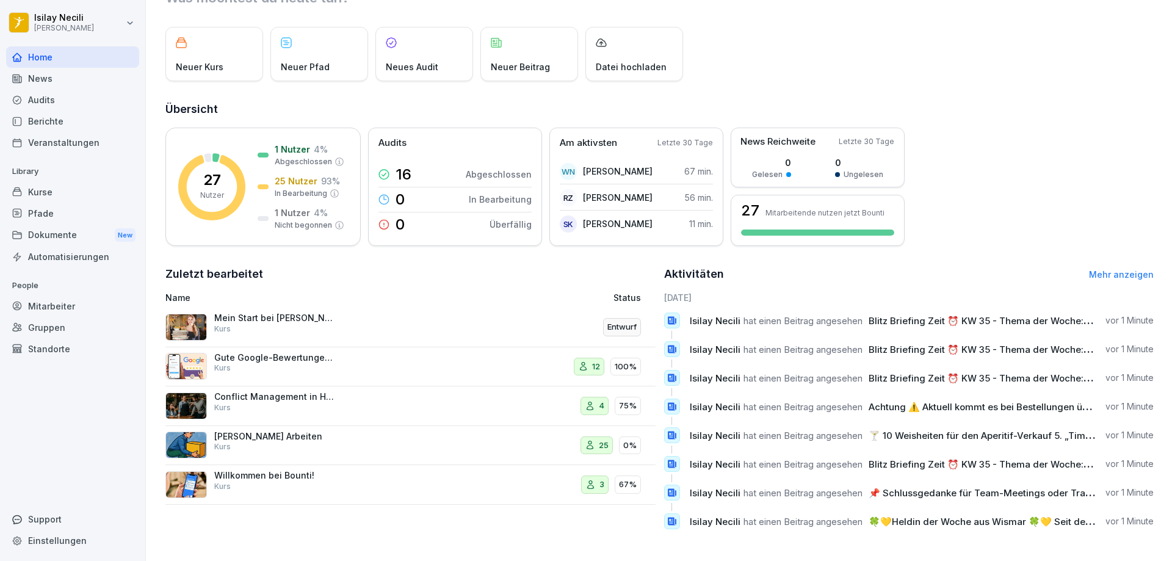
click at [352, 372] on div "Gute Google-Bewertungen erhalten 🌟 Kurs 12 100%" at bounding box center [410, 367] width 490 height 40
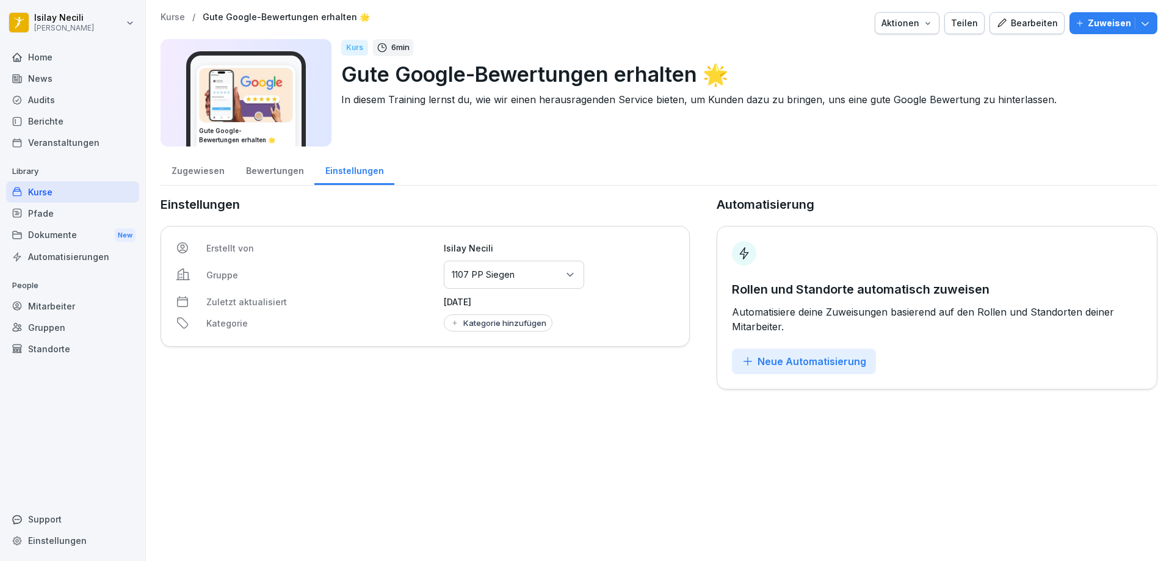
click at [259, 178] on div "Bewertungen" at bounding box center [274, 169] width 79 height 31
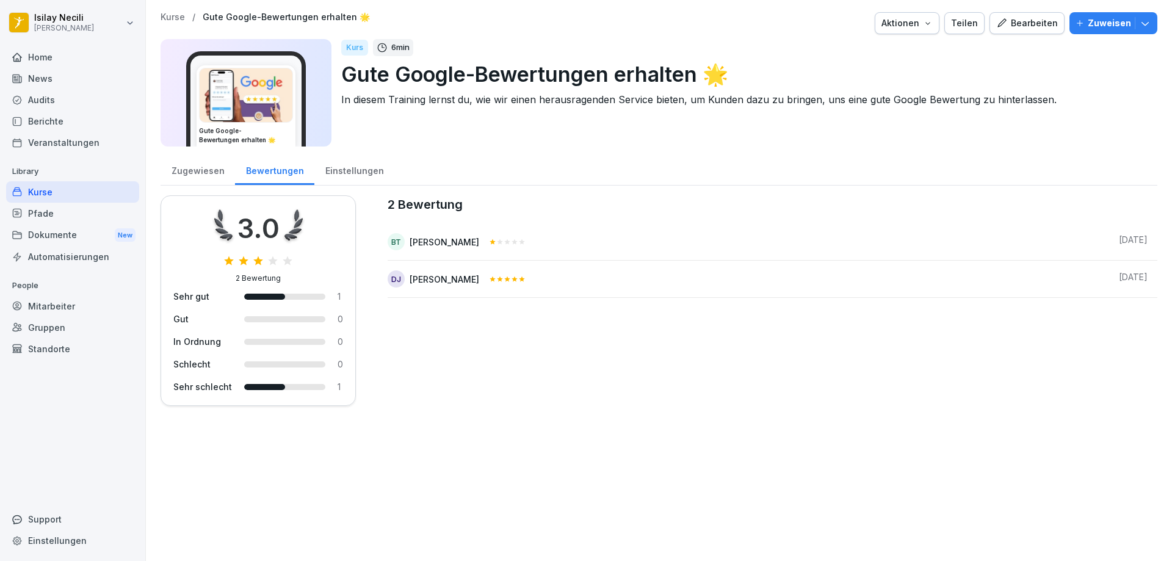
click at [213, 175] on div "Zugewiesen" at bounding box center [198, 169] width 74 height 31
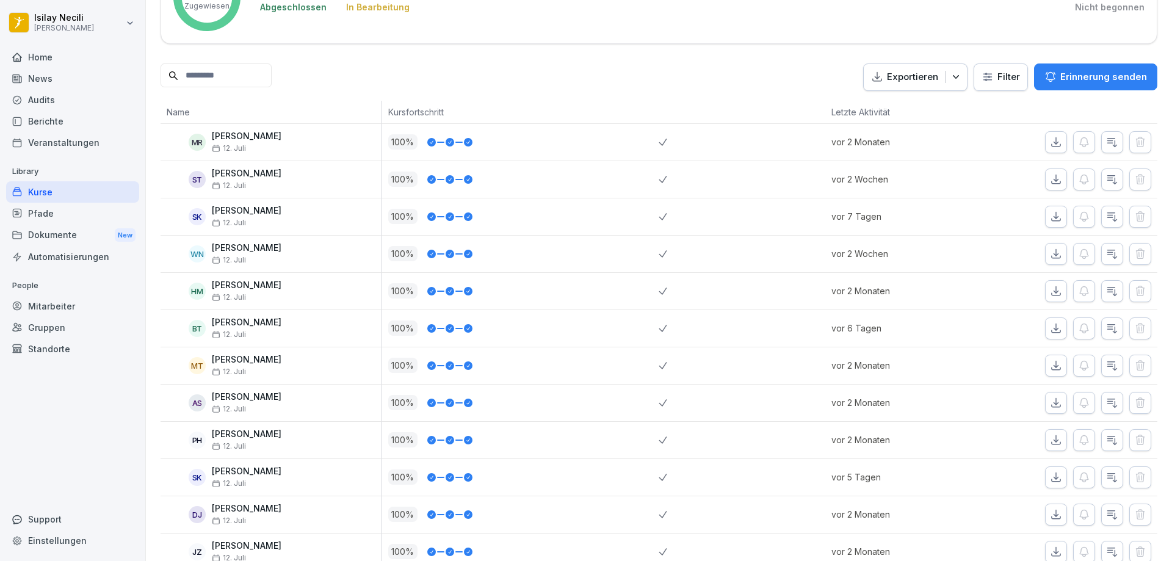
scroll to position [284, 0]
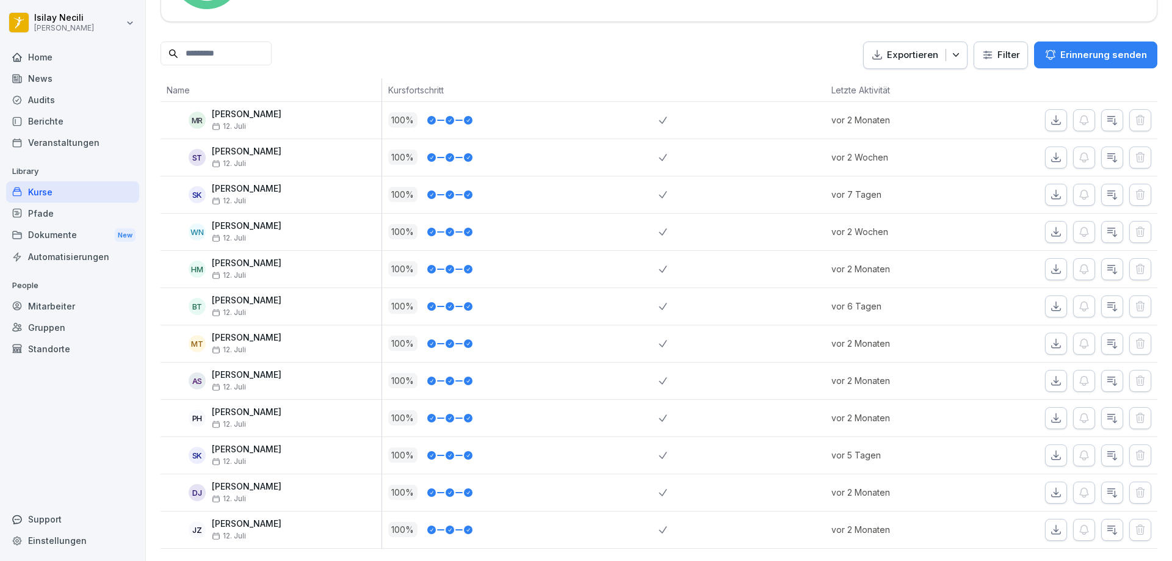
click at [49, 309] on div "Mitarbeiter" at bounding box center [72, 305] width 133 height 21
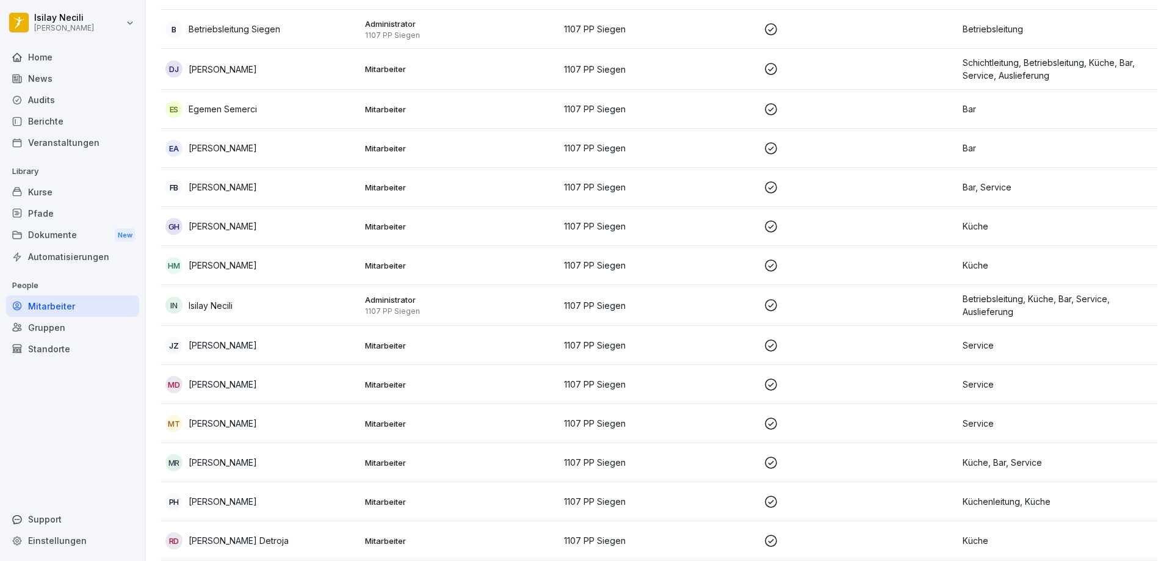
scroll to position [12, 0]
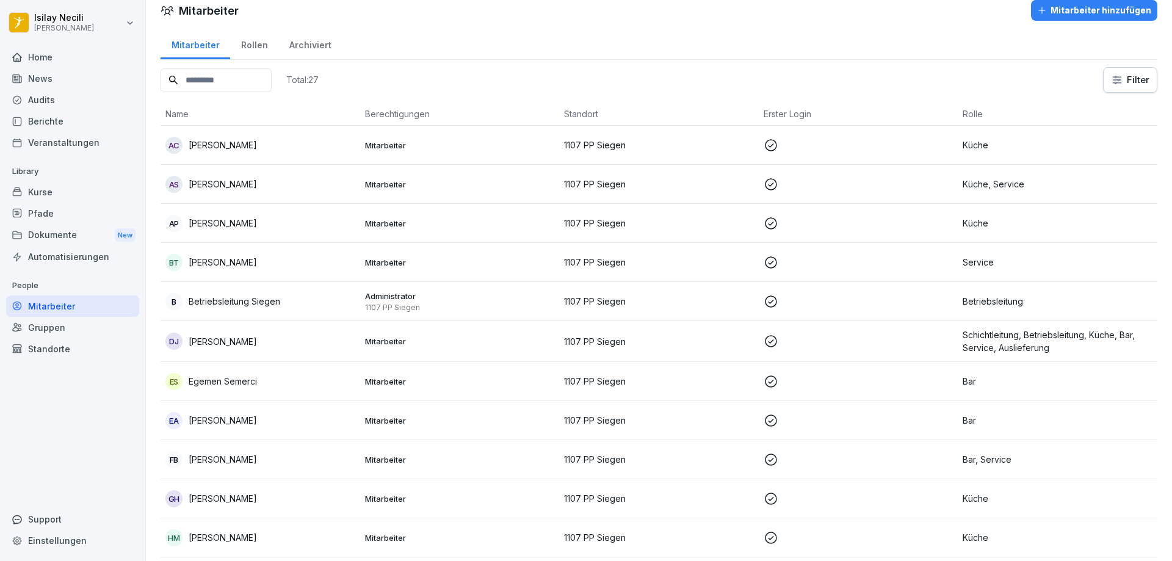
click at [35, 53] on div "Home" at bounding box center [72, 56] width 133 height 21
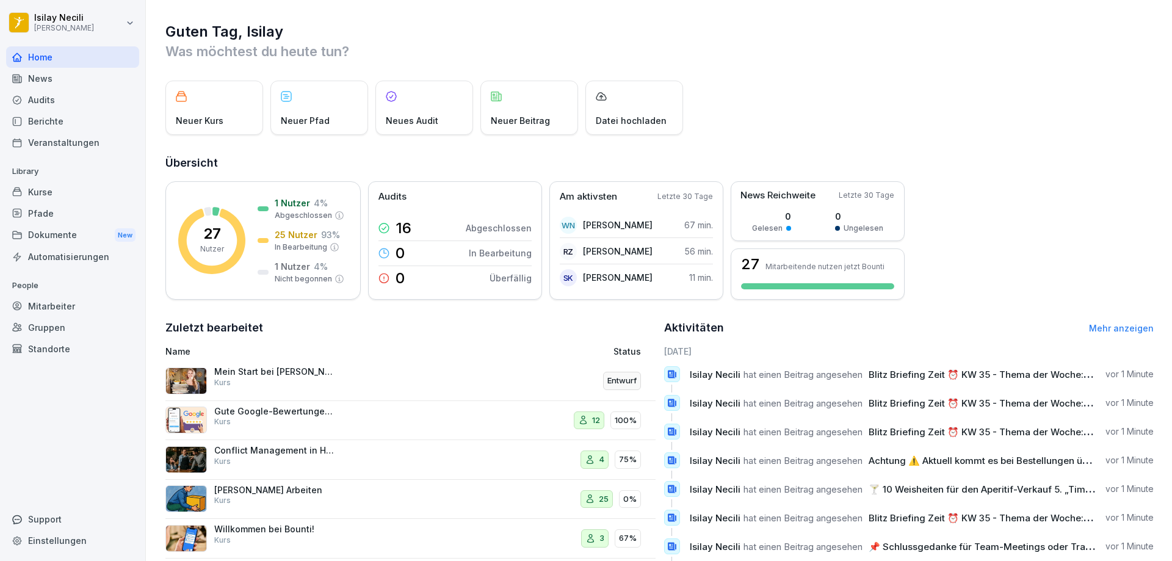
click at [43, 80] on div "News" at bounding box center [72, 78] width 133 height 21
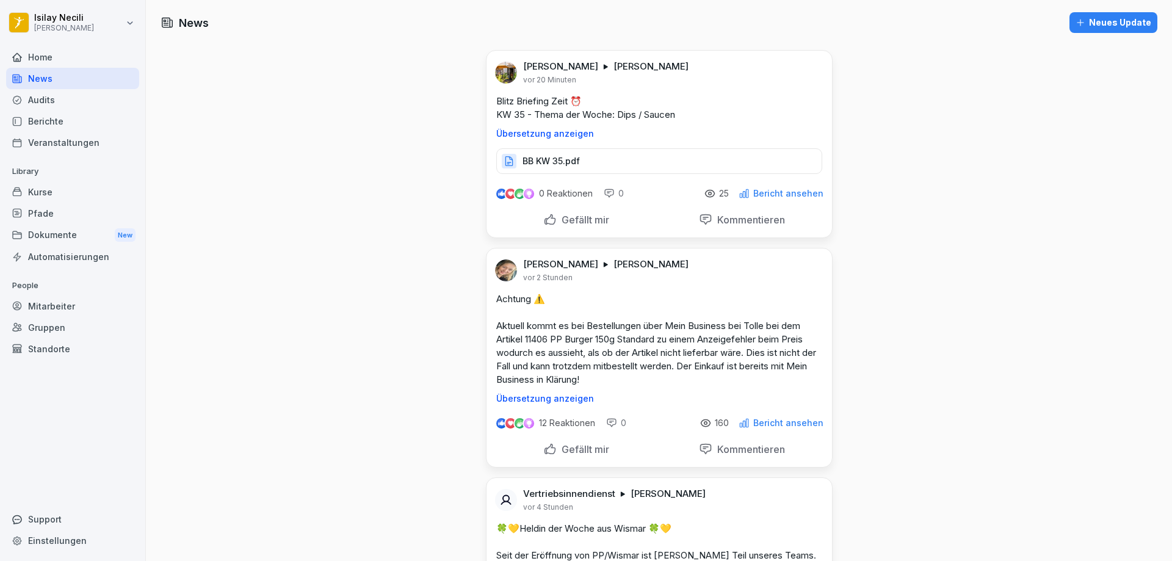
click at [50, 98] on div "Audits" at bounding box center [72, 99] width 133 height 21
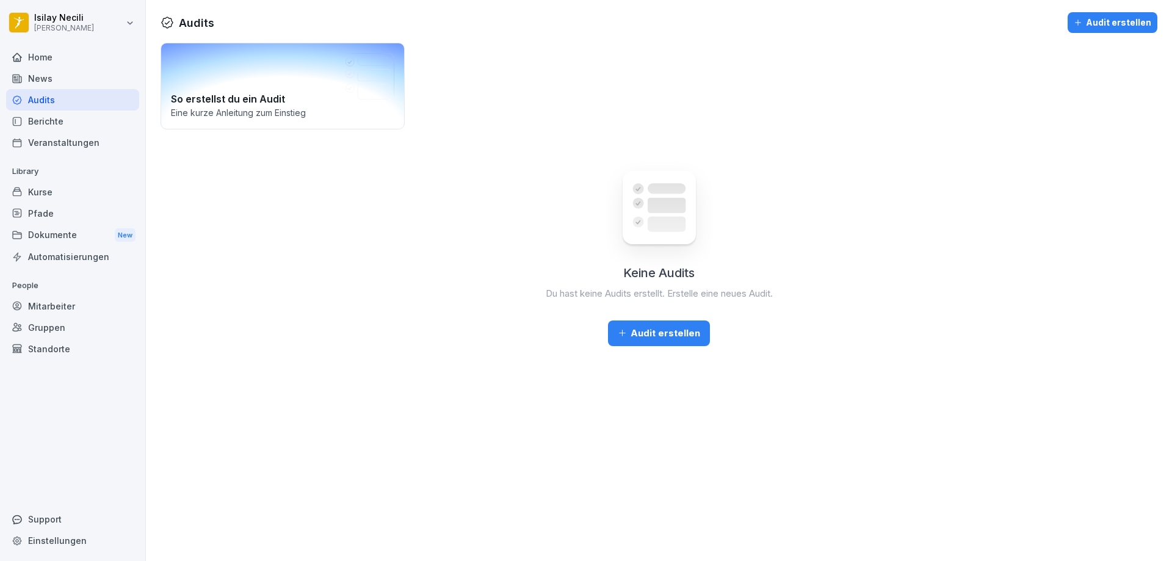
click at [228, 88] on div "So erstellst du ein Audit Eine kurze Anleitung zum Einstieg" at bounding box center [283, 86] width 244 height 87
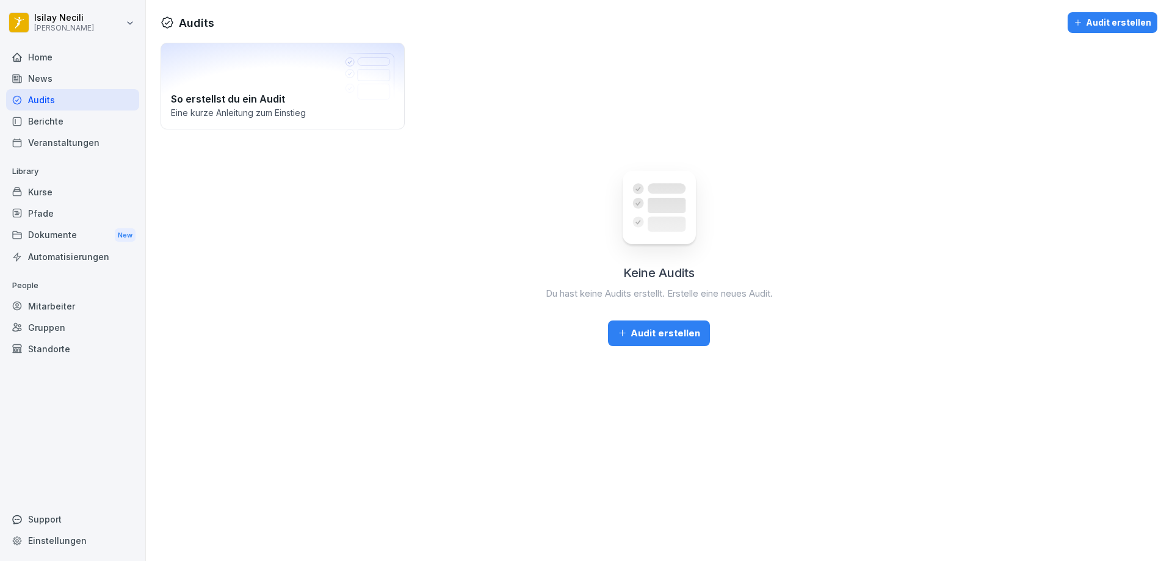
click at [103, 130] on div "Berichte" at bounding box center [72, 120] width 133 height 21
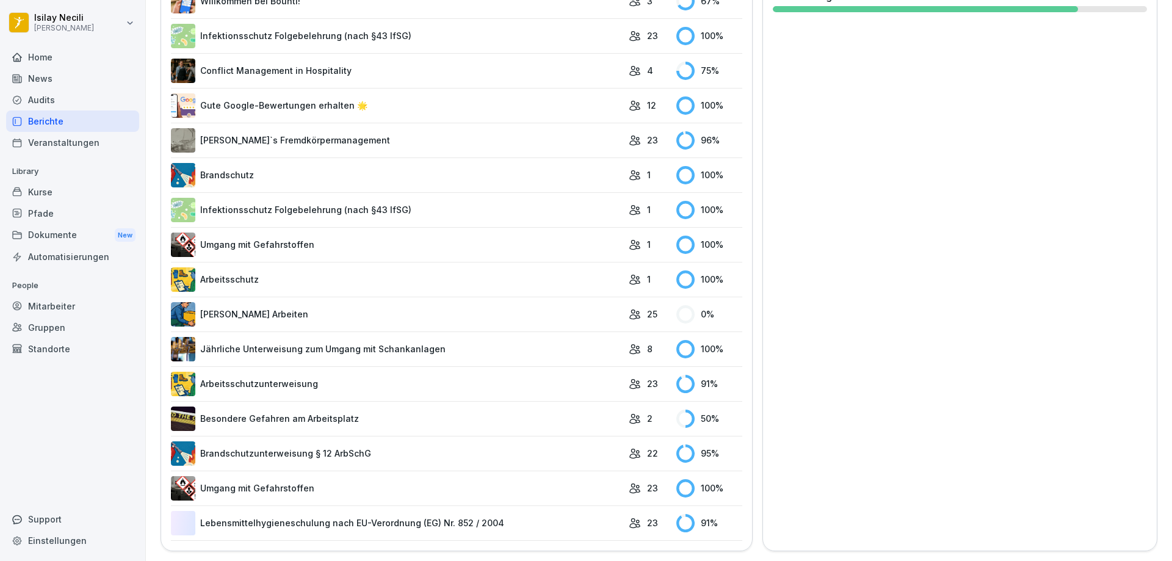
scroll to position [428, 0]
click at [223, 163] on link "Brandschutz" at bounding box center [397, 175] width 452 height 24
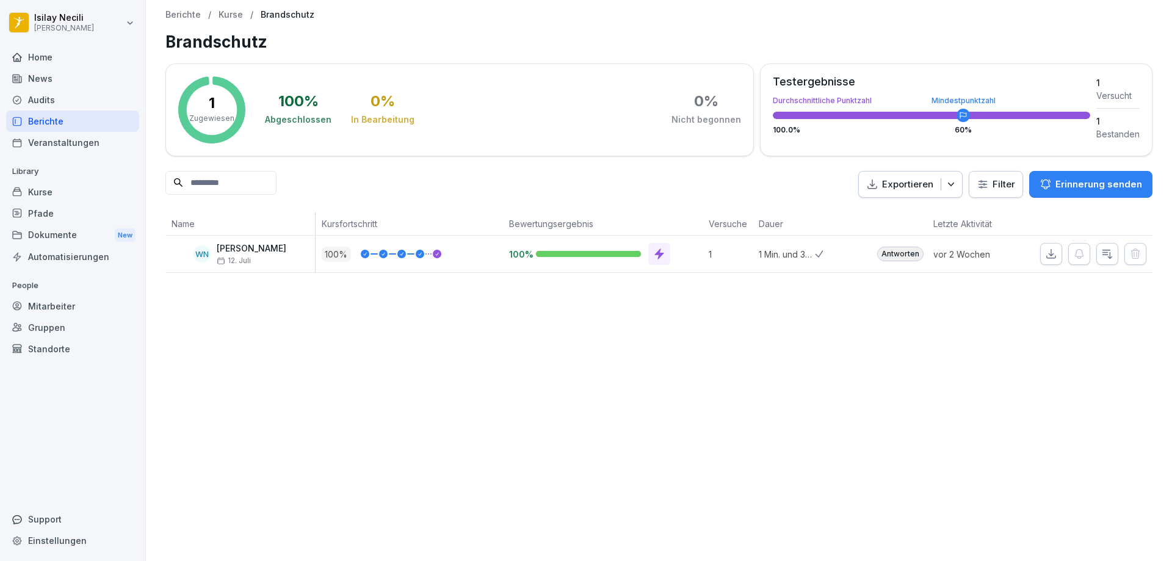
click at [55, 137] on div "Veranstaltungen" at bounding box center [72, 142] width 133 height 21
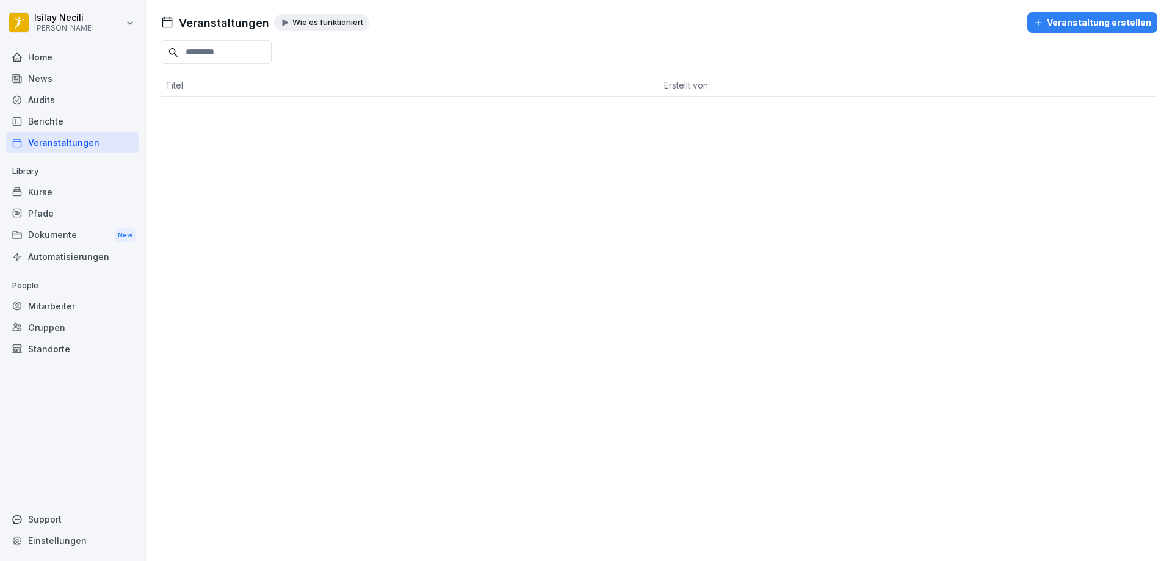
click at [61, 196] on div "Kurse" at bounding box center [72, 191] width 133 height 21
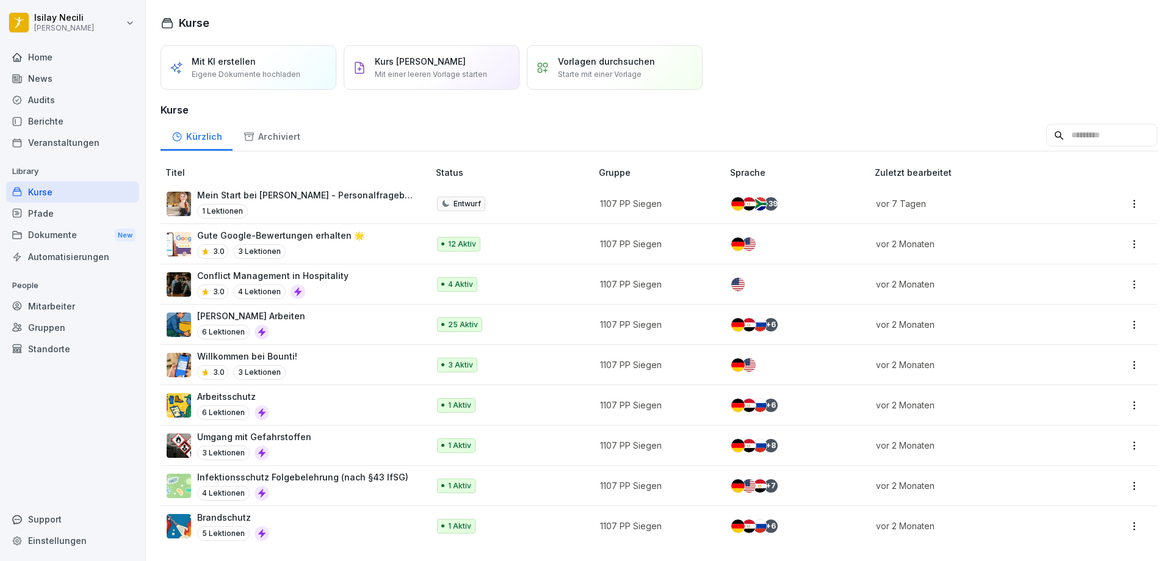
click at [579, 71] on p "Starte mit einer Vorlage" at bounding box center [600, 74] width 84 height 11
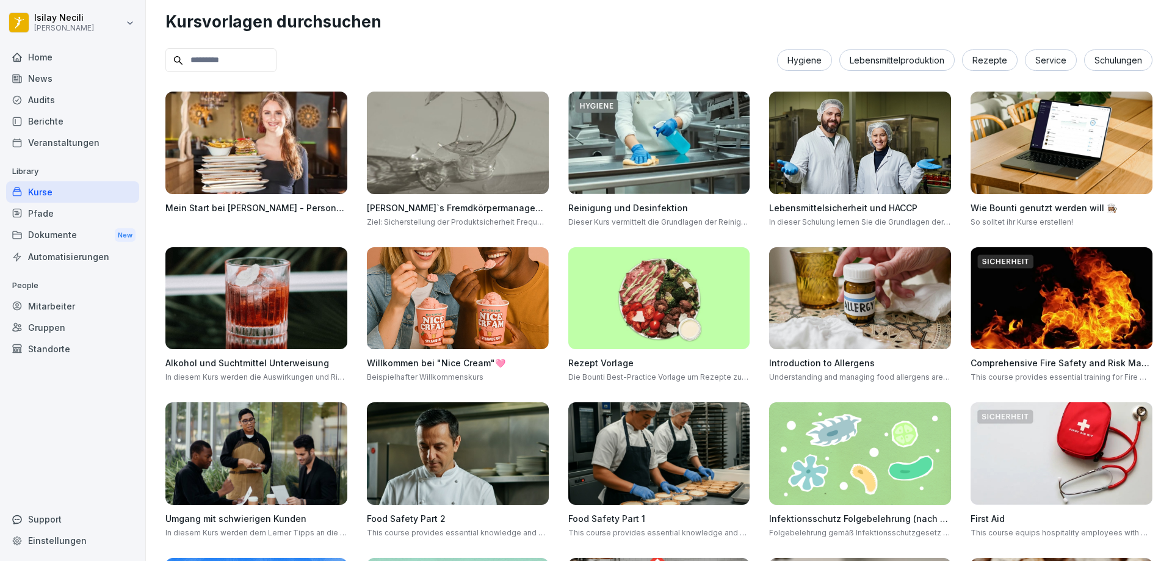
click at [302, 142] on img at bounding box center [256, 143] width 182 height 103
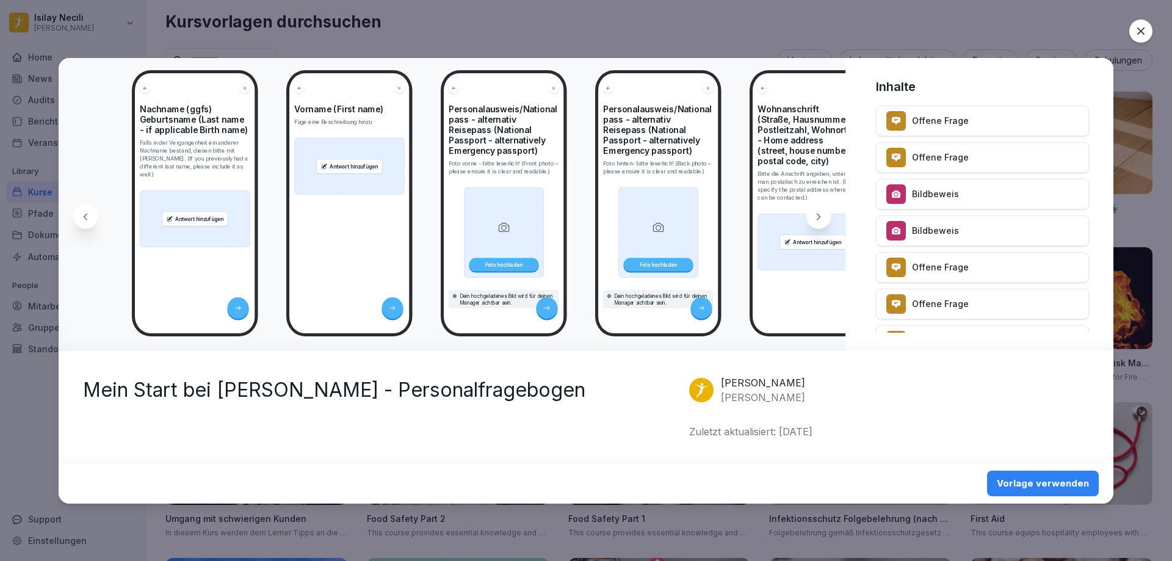
click at [1069, 480] on div "Vorlage verwenden" at bounding box center [1043, 483] width 92 height 13
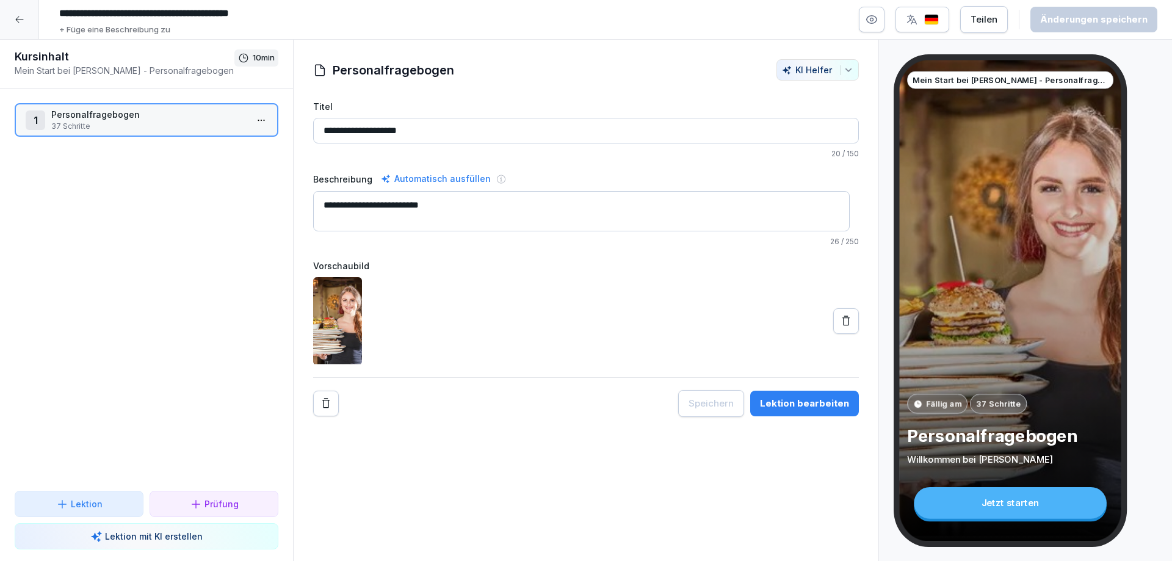
click at [976, 499] on div "Jetzt starten" at bounding box center [1010, 503] width 193 height 32
click at [101, 125] on p "37 Schritte" at bounding box center [148, 126] width 195 height 11
click at [71, 117] on p "Personalfragebogen" at bounding box center [148, 114] width 195 height 13
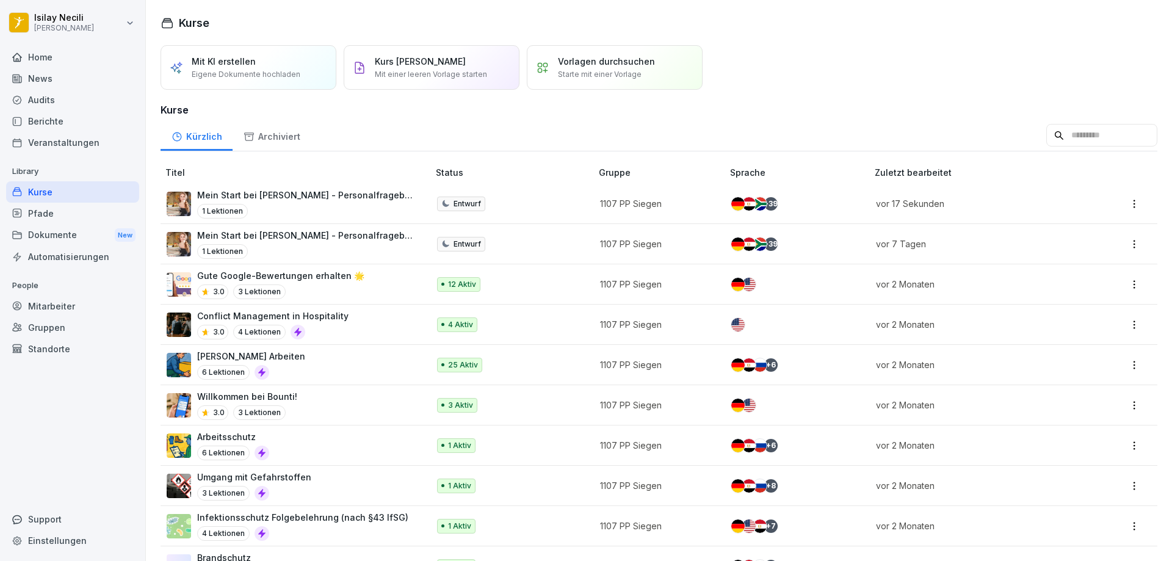
click at [461, 244] on p "Entwurf" at bounding box center [466, 244] width 27 height 11
click at [476, 244] on p "Entwurf" at bounding box center [466, 244] width 27 height 11
click at [1128, 200] on html "Isilay Necili Peter Pane Home News Audits Berichte Veranstaltungen Library Kurs…" at bounding box center [586, 280] width 1172 height 561
click at [1080, 297] on div "Löschen" at bounding box center [1074, 301] width 118 height 23
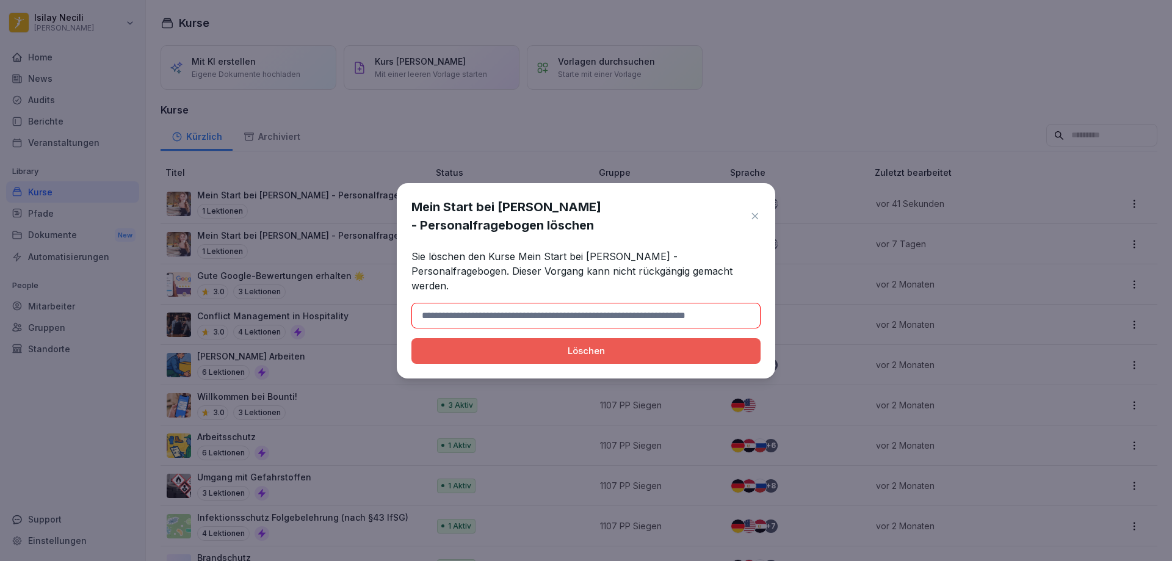
click at [660, 351] on button "Löschen" at bounding box center [585, 351] width 349 height 26
click at [709, 344] on div "Löschen" at bounding box center [586, 350] width 330 height 13
click at [754, 220] on icon at bounding box center [754, 216] width 11 height 12
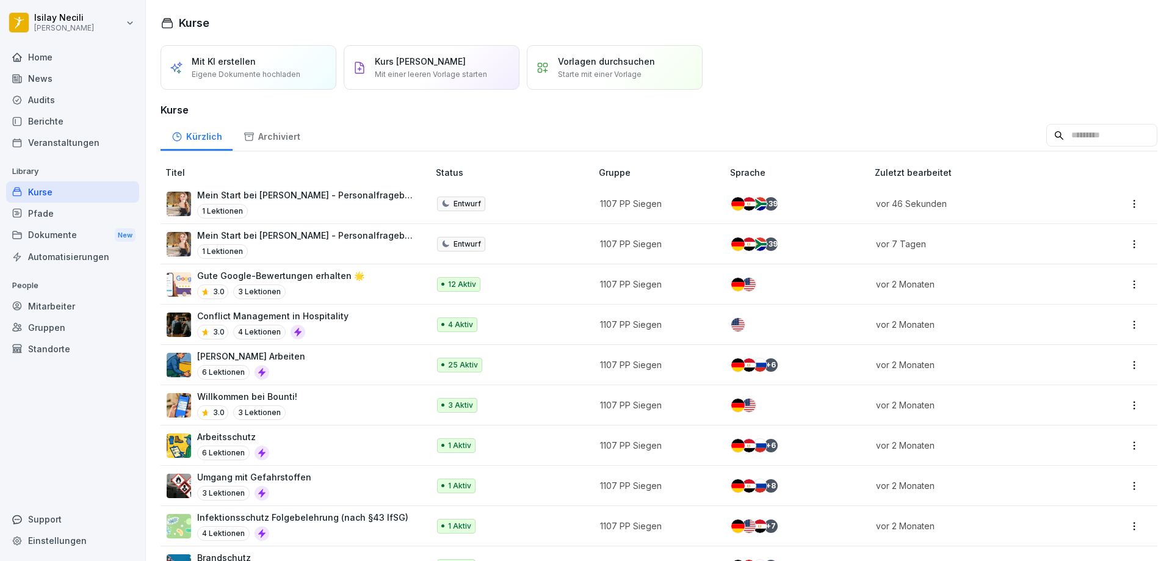
scroll to position [44, 0]
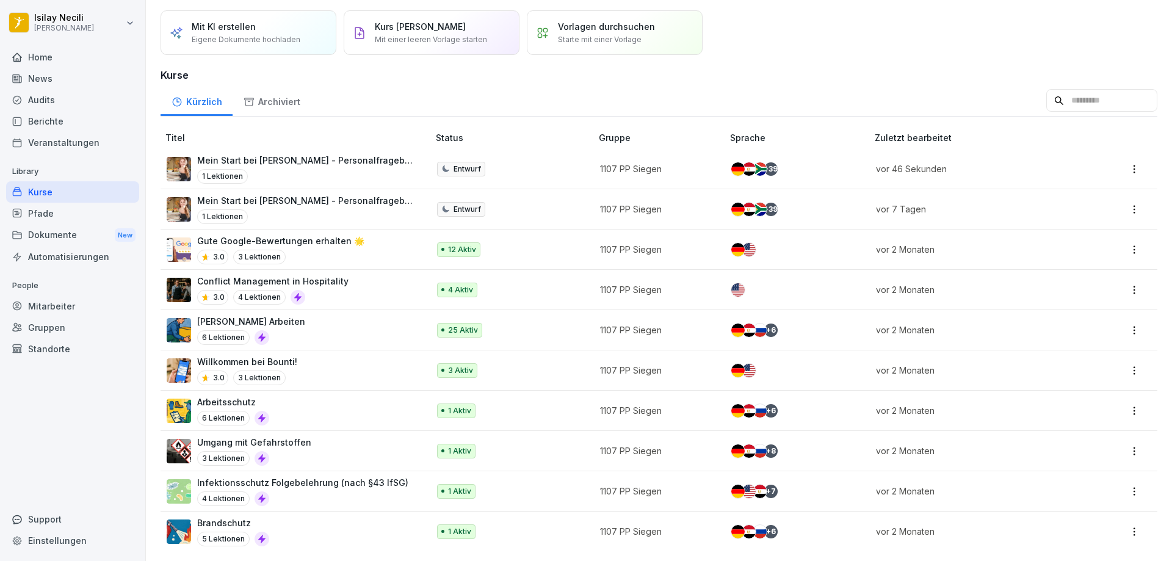
click at [242, 194] on p "Mein Start bei [PERSON_NAME] - Personalfragebogen" at bounding box center [306, 200] width 219 height 13
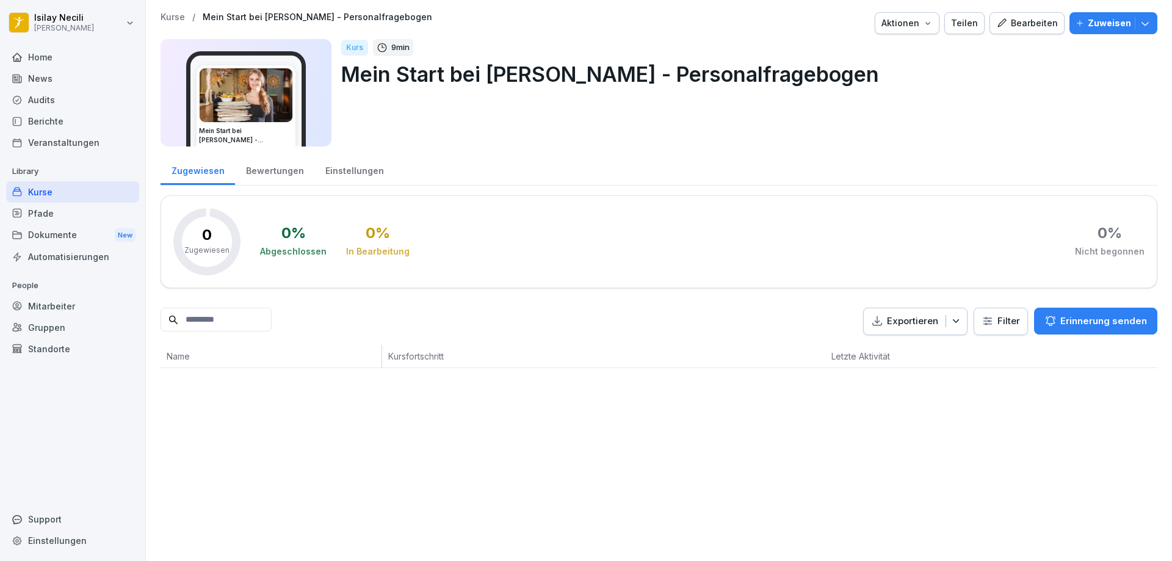
click at [1111, 325] on p "Erinnerung senden" at bounding box center [1103, 320] width 87 height 13
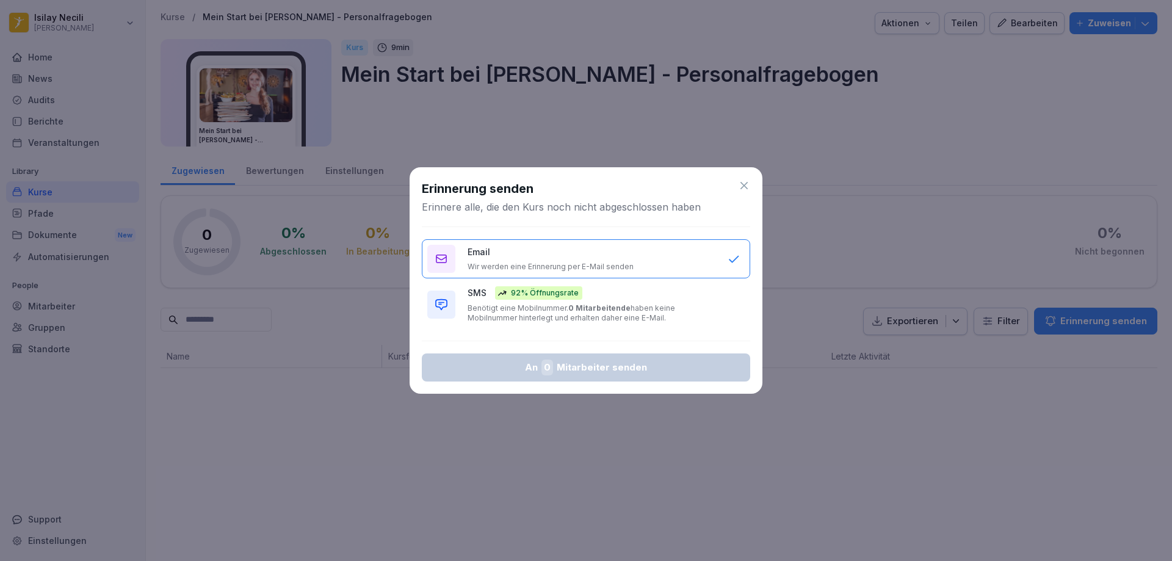
click at [751, 179] on div "Erinnerung senden Erinnere alle, die den Kurs noch nicht abgeschlossen haben Em…" at bounding box center [586, 280] width 353 height 226
click at [746, 194] on div "Erinnerung senden Erinnere alle, die den Kurs noch nicht abgeschlossen haben" at bounding box center [586, 196] width 328 height 34
click at [734, 190] on div "Erinnerung senden Erinnere alle, die den Kurs noch nicht abgeschlossen haben" at bounding box center [586, 196] width 328 height 34
click at [751, 186] on div "Erinnerung senden Erinnere alle, die den Kurs noch nicht abgeschlossen haben Em…" at bounding box center [586, 280] width 353 height 226
click at [742, 181] on icon at bounding box center [744, 185] width 12 height 12
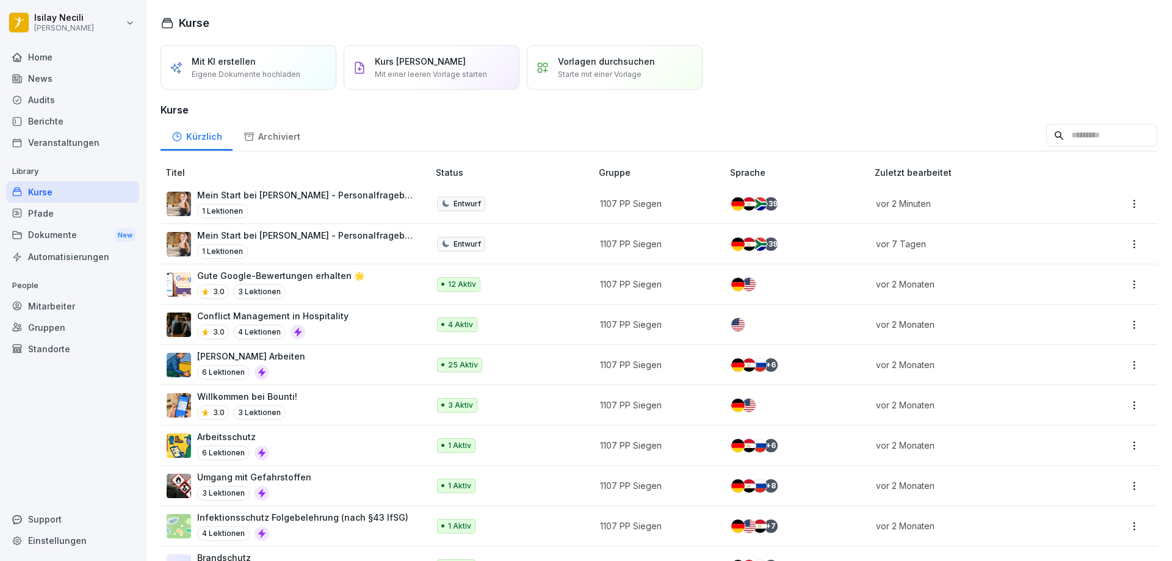
click at [40, 192] on div "Kurse" at bounding box center [72, 191] width 133 height 21
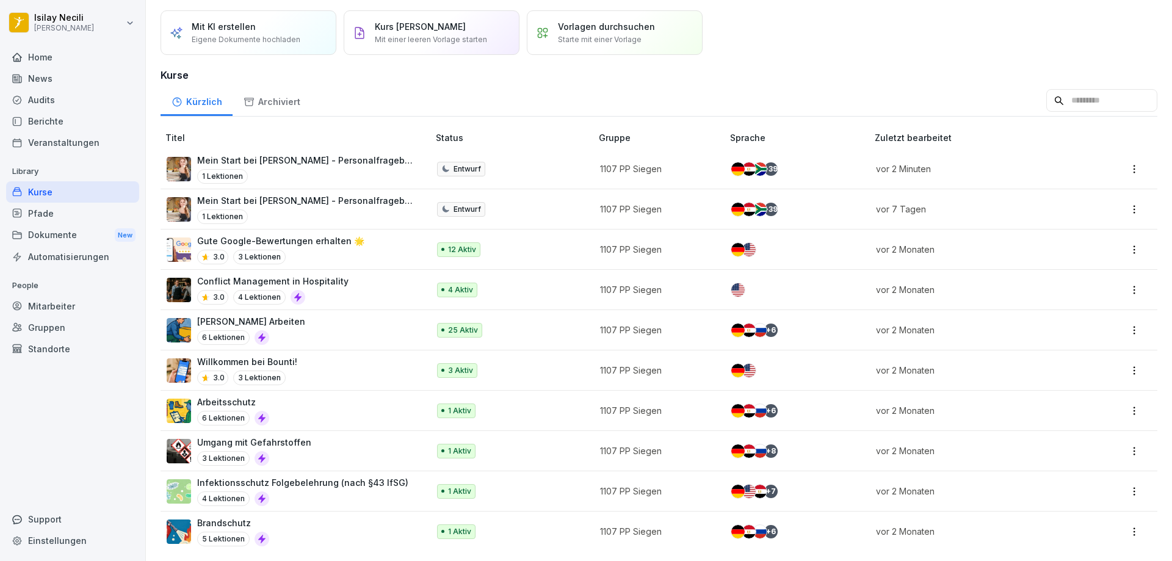
click at [602, 34] on p "Starte mit einer Vorlage" at bounding box center [600, 39] width 84 height 11
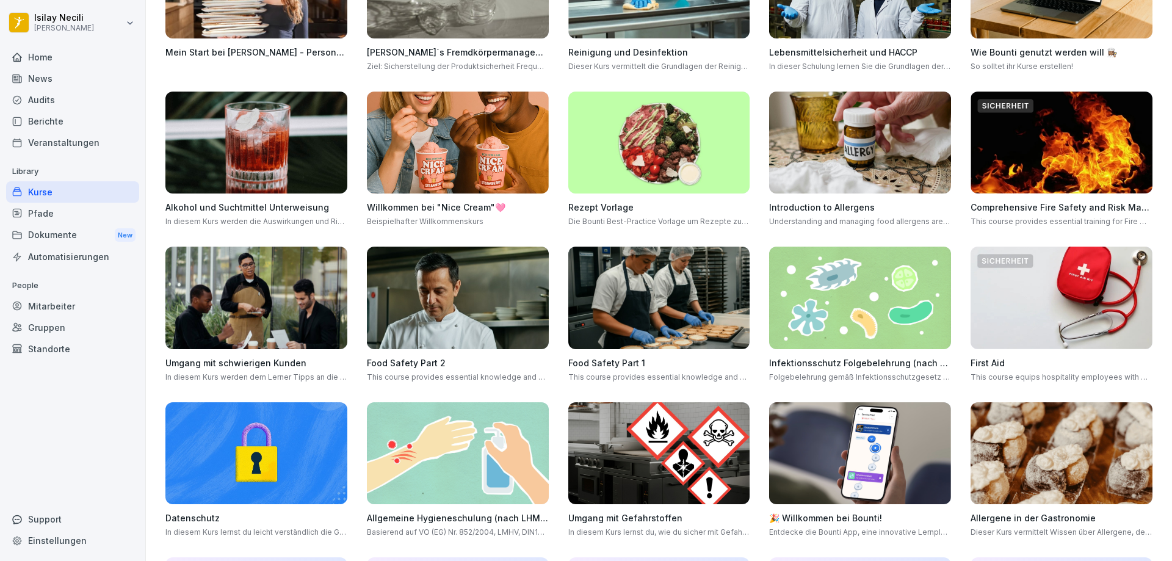
scroll to position [183, 0]
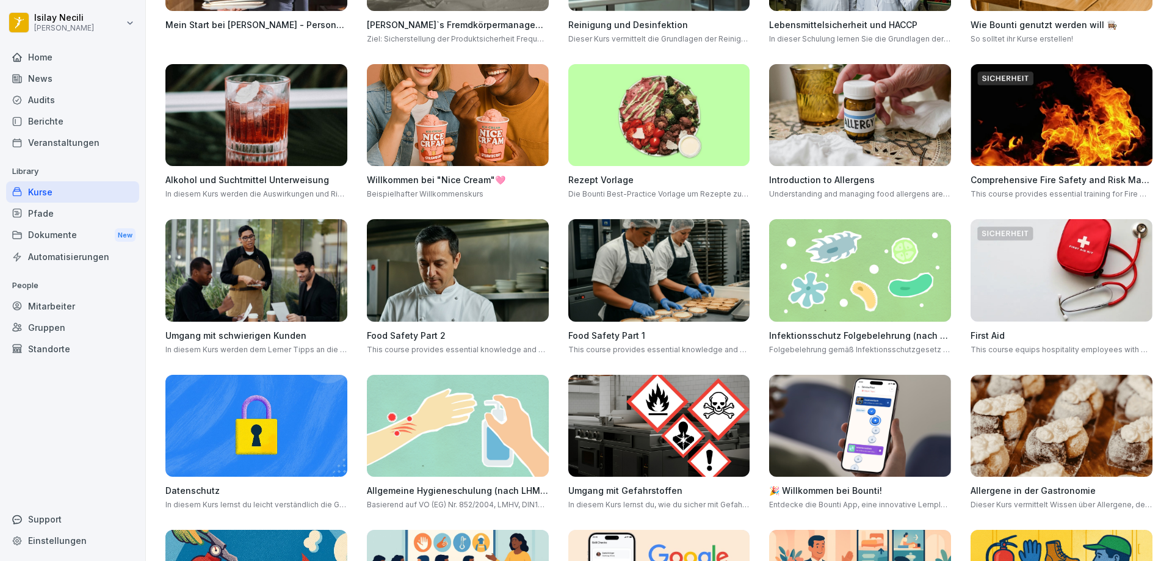
click at [283, 295] on img at bounding box center [256, 270] width 182 height 103
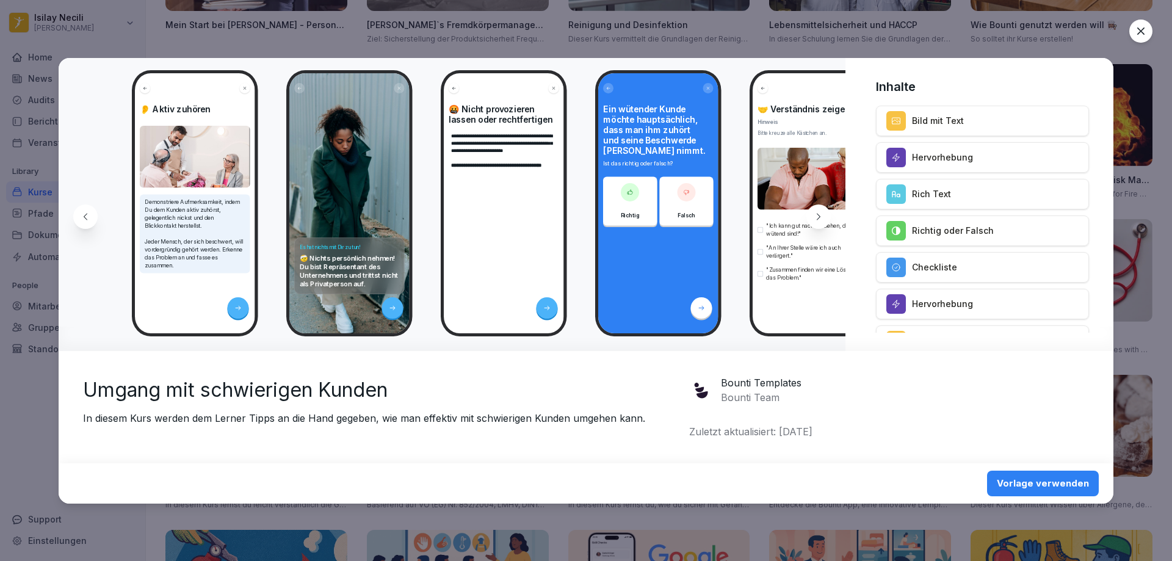
click at [1072, 483] on div "Vorlage verwenden" at bounding box center [1043, 483] width 92 height 13
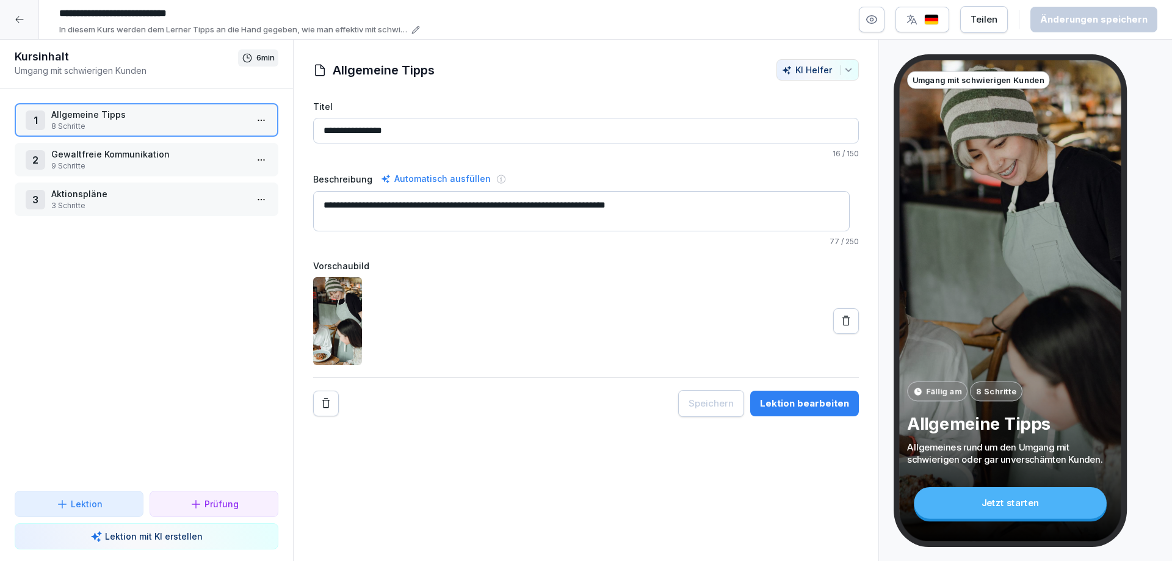
click at [997, 20] on div "Teilen" at bounding box center [983, 19] width 27 height 13
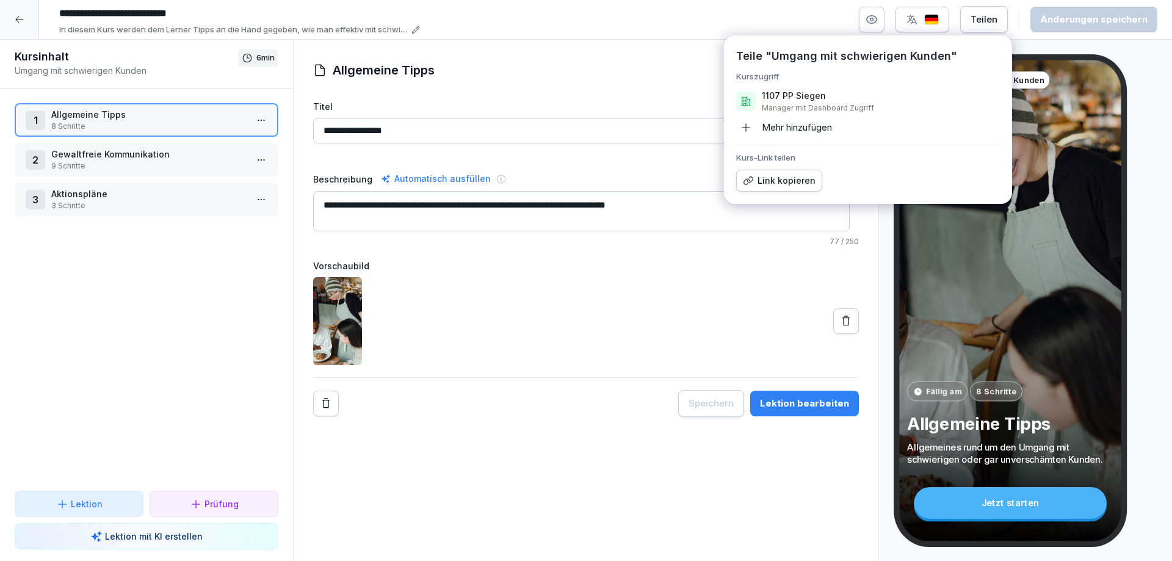
click at [774, 177] on div "Link kopieren" at bounding box center [779, 180] width 73 height 13
click at [636, 536] on div "Link in Zwischenablage kopiert" at bounding box center [594, 535] width 134 height 12
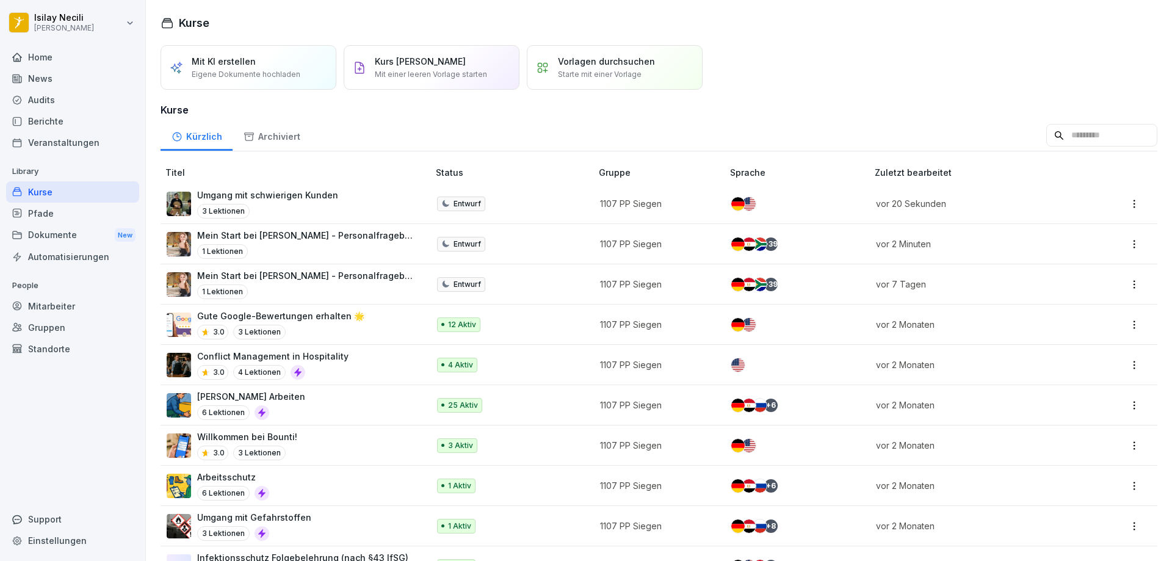
click at [314, 192] on p "Umgang mit schwierigen Kunden" at bounding box center [267, 195] width 141 height 13
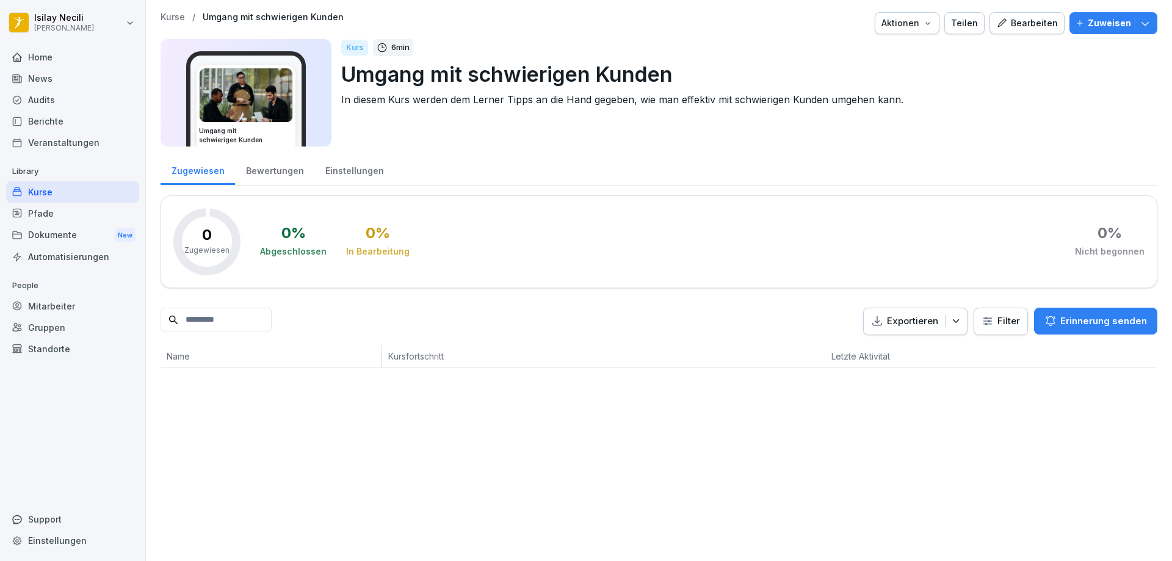
click at [1088, 26] on p "Zuweisen" at bounding box center [1109, 22] width 43 height 13
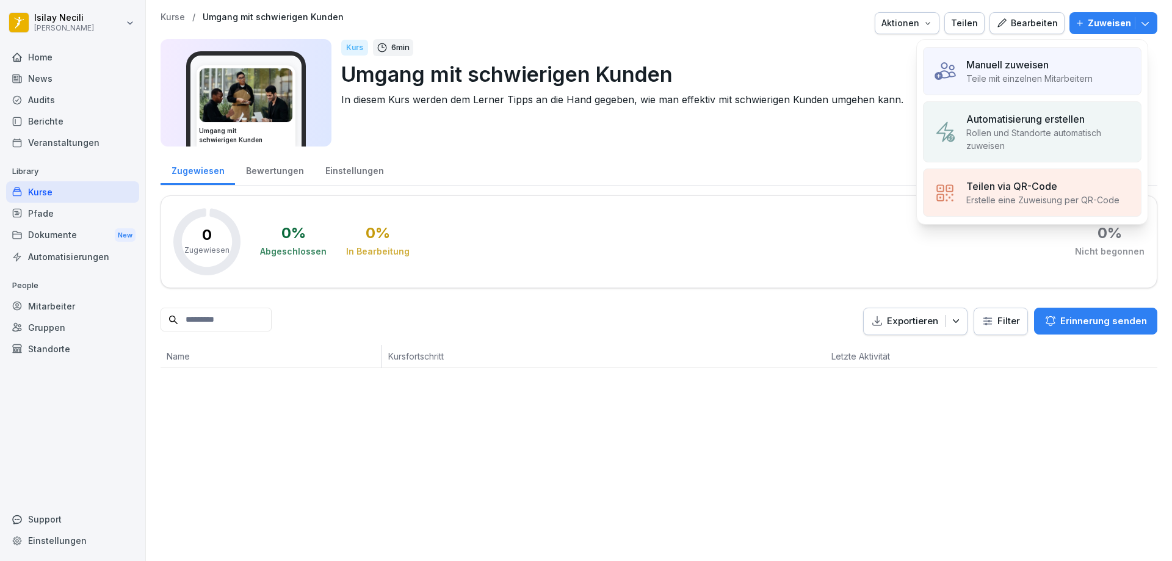
click at [1066, 69] on div "Manuell zuweisen" at bounding box center [1029, 64] width 126 height 15
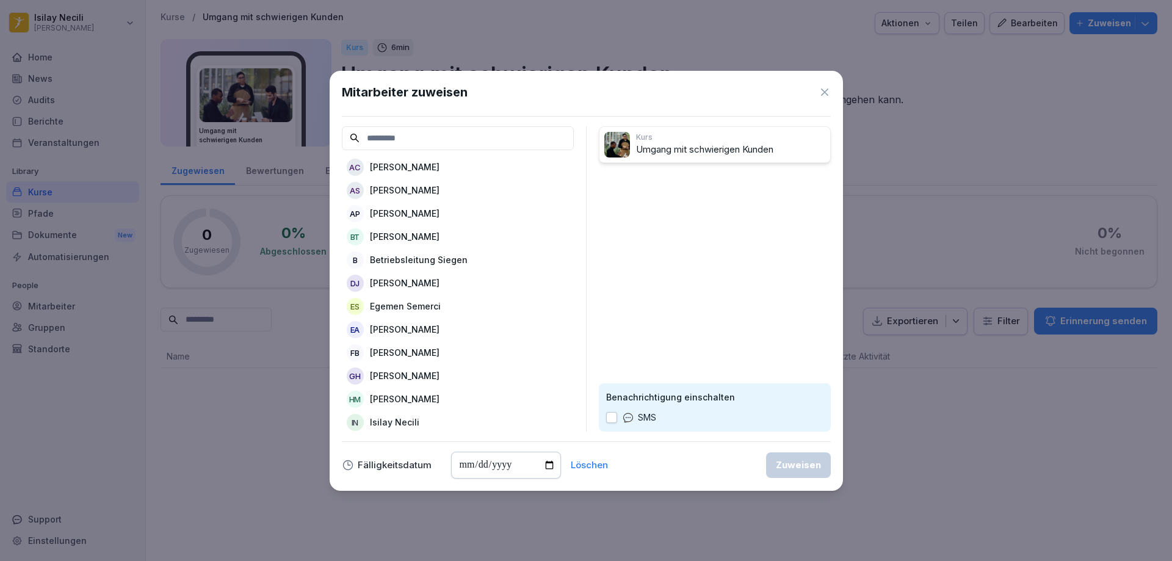
click at [424, 169] on p "[PERSON_NAME]" at bounding box center [405, 167] width 70 height 13
click at [422, 167] on p "[PERSON_NAME]" at bounding box center [405, 167] width 70 height 13
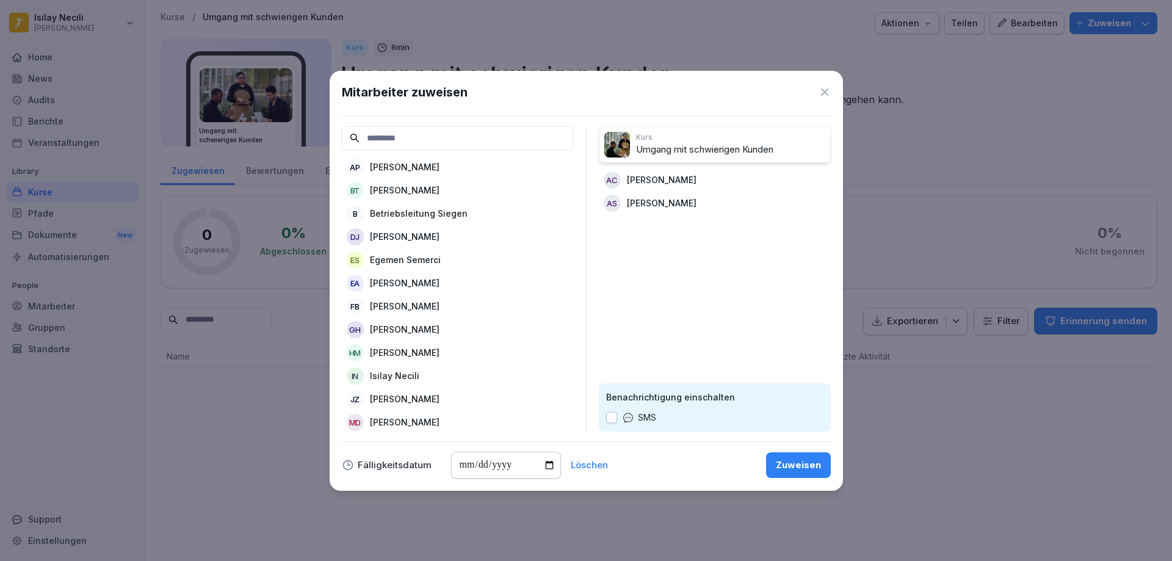
click at [429, 173] on p "[PERSON_NAME]" at bounding box center [405, 167] width 70 height 13
click at [422, 170] on p "[PERSON_NAME]" at bounding box center [405, 167] width 70 height 13
click at [422, 170] on p "Betriebsleitung Siegen" at bounding box center [419, 167] width 98 height 13
click at [424, 168] on p "[PERSON_NAME]" at bounding box center [405, 167] width 70 height 13
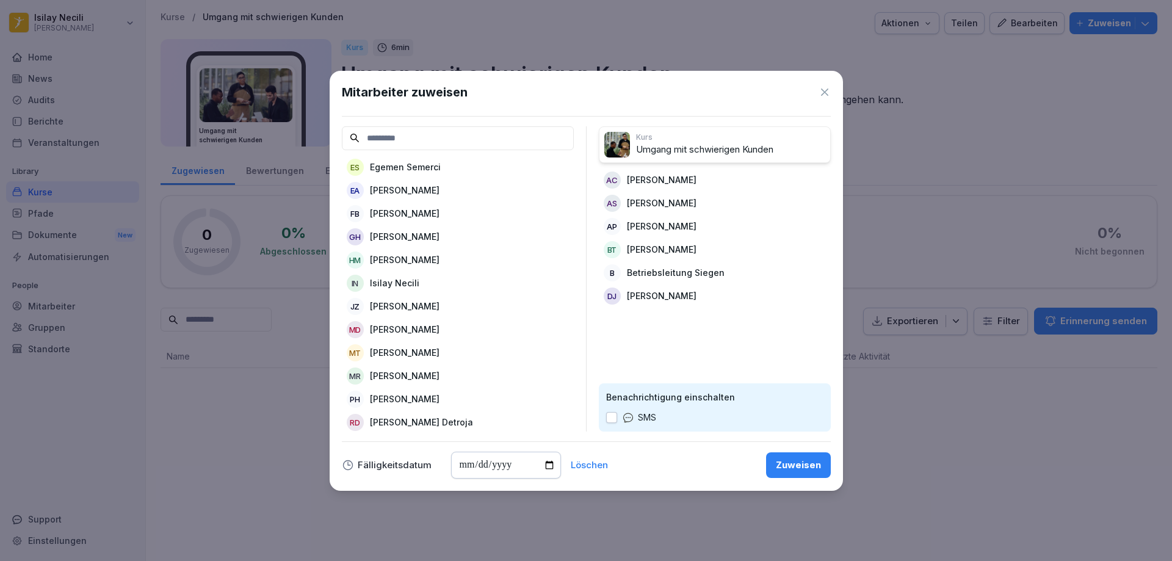
click at [425, 169] on p "Egemen Semerci" at bounding box center [405, 167] width 71 height 13
click at [420, 170] on p "[PERSON_NAME]" at bounding box center [405, 167] width 70 height 13
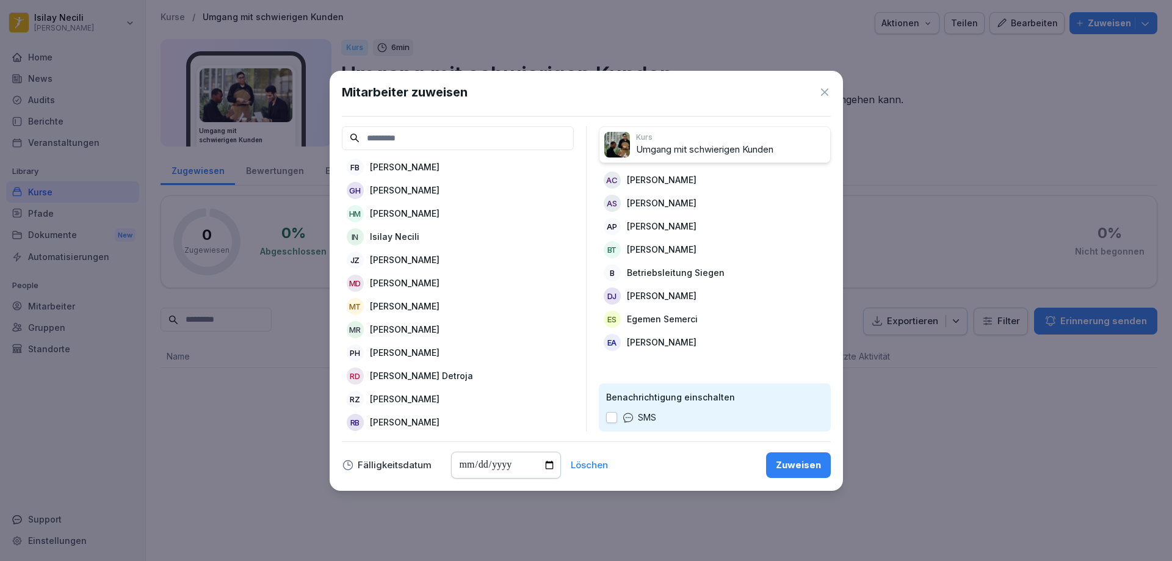
click at [431, 170] on p "Fabio Andre Pereira Barbosa" at bounding box center [405, 167] width 70 height 13
click at [421, 165] on p "Ghazanfer Hussain" at bounding box center [405, 167] width 70 height 13
click at [429, 170] on p "Hannan Madbur" at bounding box center [405, 167] width 70 height 13
click at [424, 185] on p "Justine Zimmermann" at bounding box center [405, 190] width 70 height 13
click at [422, 188] on p "Melissa Debus" at bounding box center [405, 190] width 70 height 13
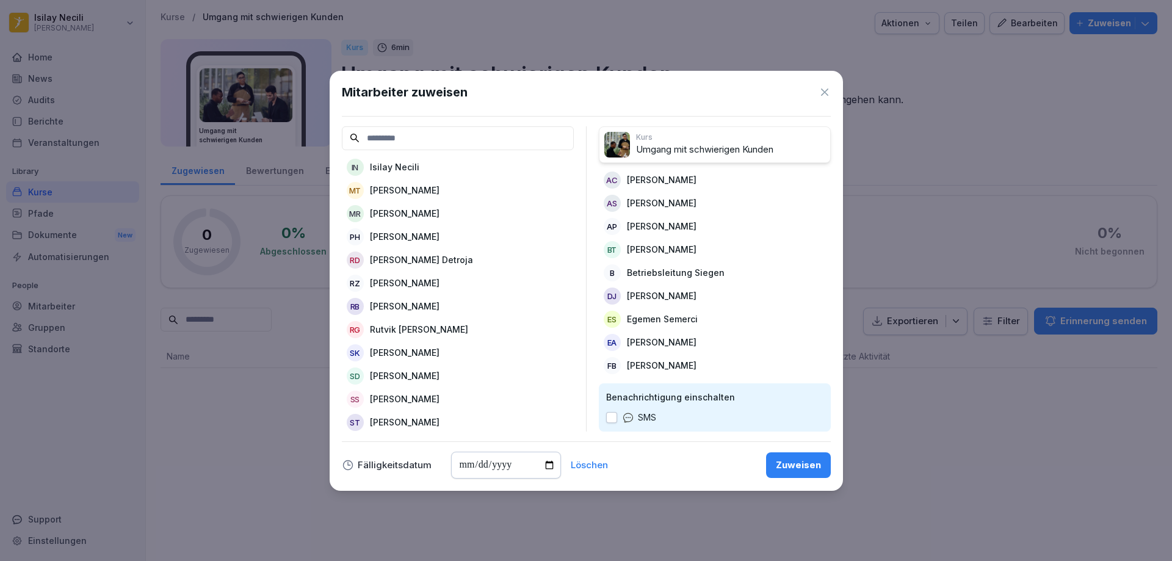
click at [421, 197] on div "MT Mert Tigli" at bounding box center [458, 190] width 232 height 22
click at [421, 197] on div "MR Michelle Ruthe" at bounding box center [458, 190] width 232 height 22
click at [433, 191] on p "Patrick Hoffmann" at bounding box center [405, 190] width 70 height 13
click at [435, 193] on p "Ravi Hitendrabhai Detroja" at bounding box center [421, 190] width 103 height 13
click at [435, 195] on p "[PERSON_NAME]" at bounding box center [405, 190] width 70 height 13
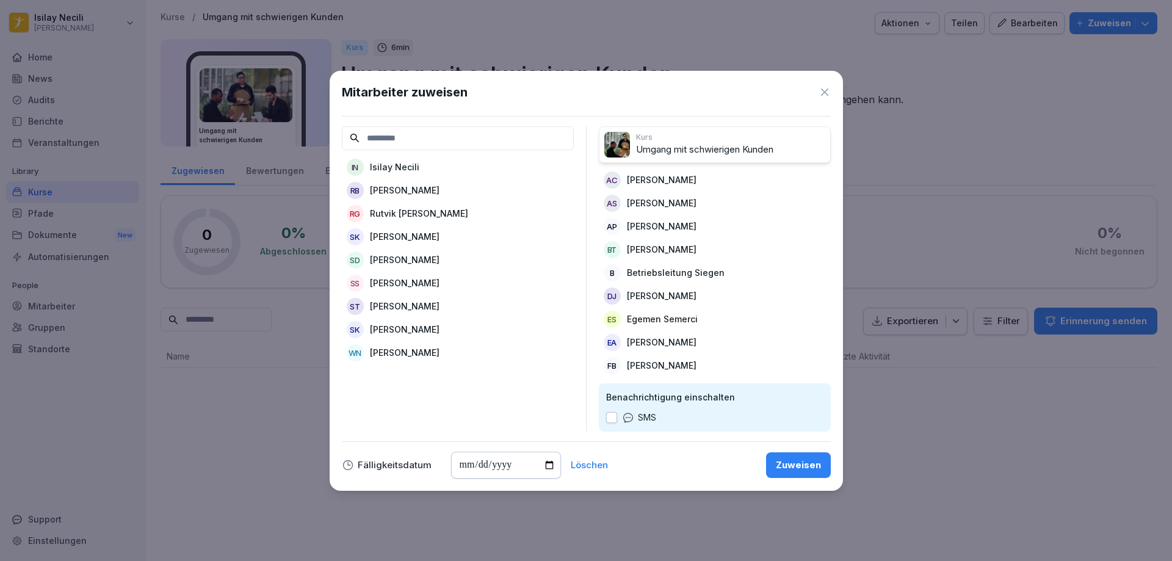
click at [428, 192] on p "Rozhan Barahimzadeh" at bounding box center [405, 190] width 70 height 13
click at [430, 191] on p "Rutvik Mukeshbhai Ghelani" at bounding box center [419, 190] width 98 height 13
click at [430, 191] on p "Shadab Khozaini" at bounding box center [405, 190] width 70 height 13
click at [430, 191] on p "Shravani Hemant Dewoolkar" at bounding box center [405, 190] width 70 height 13
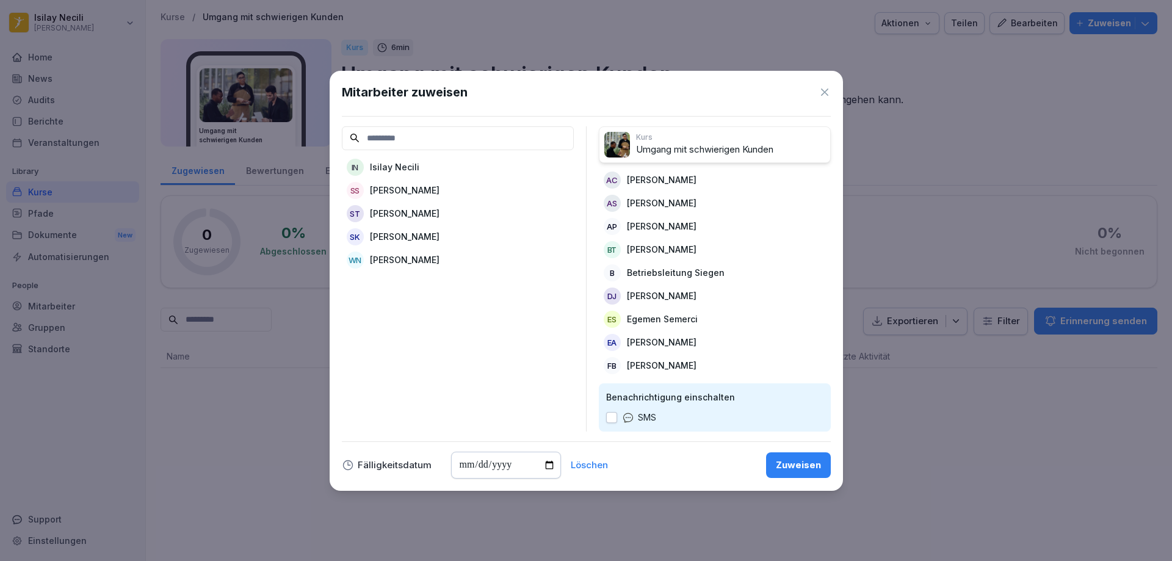
click at [433, 212] on p "Simon Tokarczyk" at bounding box center [405, 213] width 70 height 13
click at [430, 214] on p "[PERSON_NAME]" at bounding box center [405, 213] width 70 height 13
click at [668, 180] on p "Ahmet Tarik Ciftci" at bounding box center [662, 179] width 70 height 13
click at [674, 209] on p "Ayushkumar Dineshbhai Patel" at bounding box center [662, 203] width 70 height 13
click at [679, 226] on p "Betriebsleitung Siegen" at bounding box center [676, 226] width 98 height 13
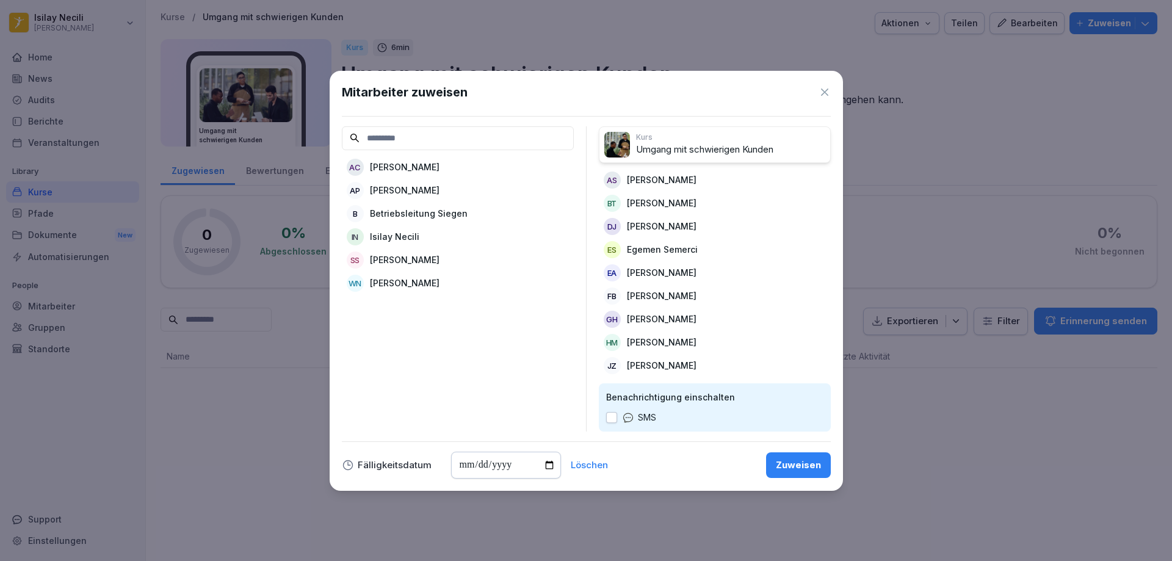
click at [673, 224] on p "Deeku Vijayachandran Jaya" at bounding box center [662, 226] width 70 height 13
click at [435, 231] on p "Deeku Vijayachandran Jaya" at bounding box center [405, 236] width 70 height 13
click at [678, 251] on p "Egemen Semerci" at bounding box center [662, 249] width 71 height 13
click at [676, 251] on p "Elvan Aydinlik" at bounding box center [662, 249] width 70 height 13
click at [674, 273] on p "Ghazanfer Hussain" at bounding box center [662, 272] width 70 height 13
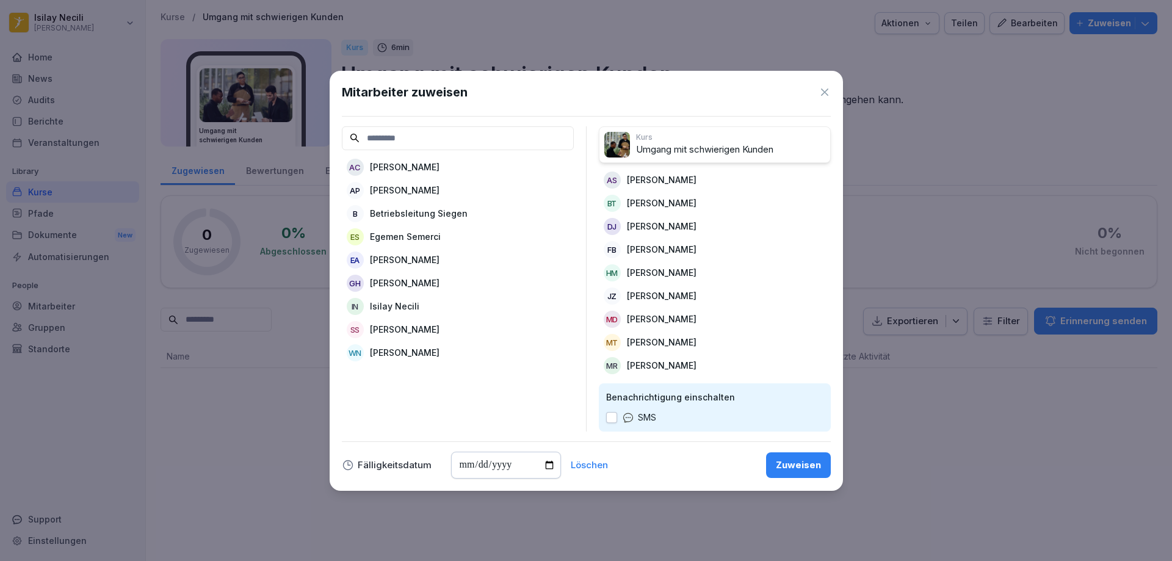
click at [673, 270] on p "Hannan Madbur" at bounding box center [662, 272] width 70 height 13
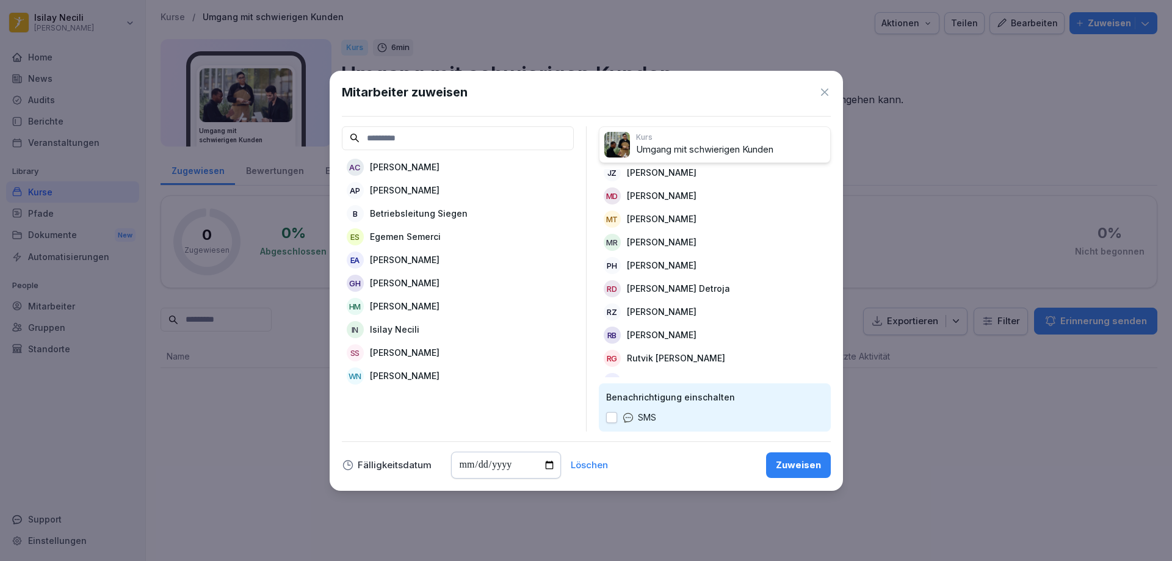
scroll to position [122, 0]
click at [647, 244] on p "Patrick Hoffmann" at bounding box center [662, 243] width 70 height 13
click at [651, 242] on p "Ravi Hitendrabhai Detroja" at bounding box center [678, 243] width 103 height 13
click at [659, 270] on p "Rozhan Barahimzadeh" at bounding box center [662, 266] width 70 height 13
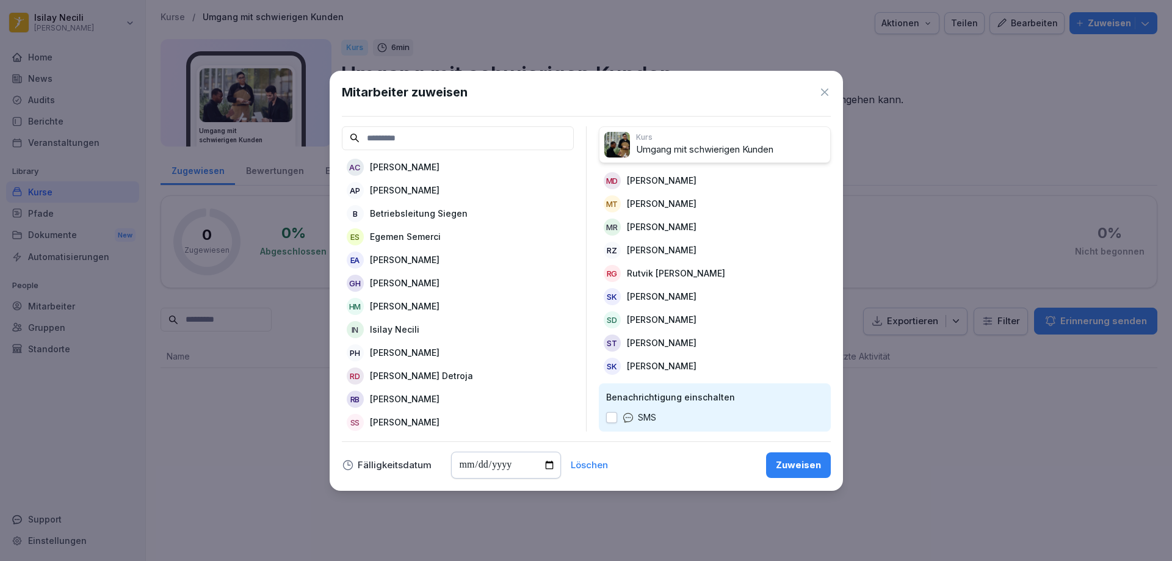
click at [657, 268] on p "Rutvik Mukeshbhai Ghelani" at bounding box center [676, 273] width 98 height 13
click at [658, 313] on p "Shravani Hemant Dewoolkar" at bounding box center [662, 319] width 70 height 13
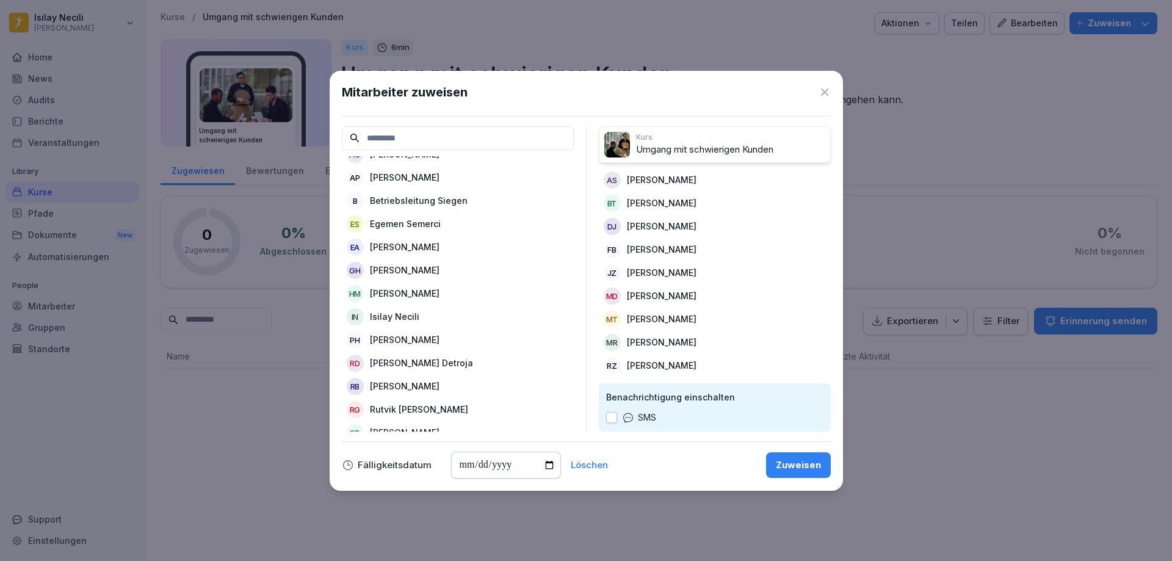
scroll to position [0, 0]
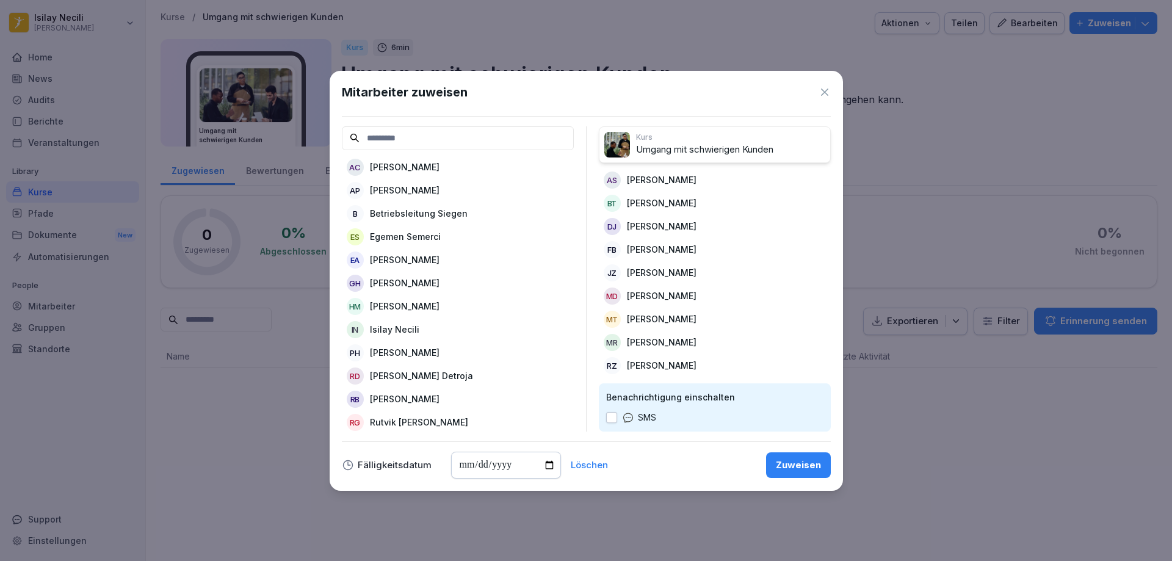
click at [608, 418] on button "button" at bounding box center [611, 417] width 11 height 11
click at [551, 463] on input "date" at bounding box center [506, 465] width 110 height 27
type input "**********"
click at [799, 471] on div "Zuweisen" at bounding box center [798, 464] width 45 height 13
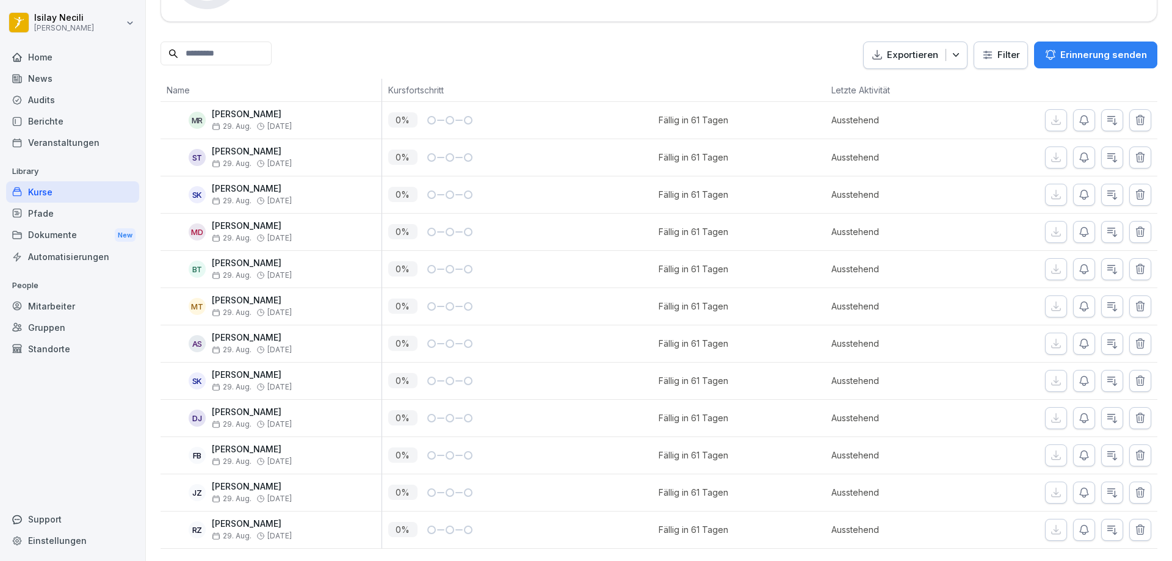
scroll to position [40, 0]
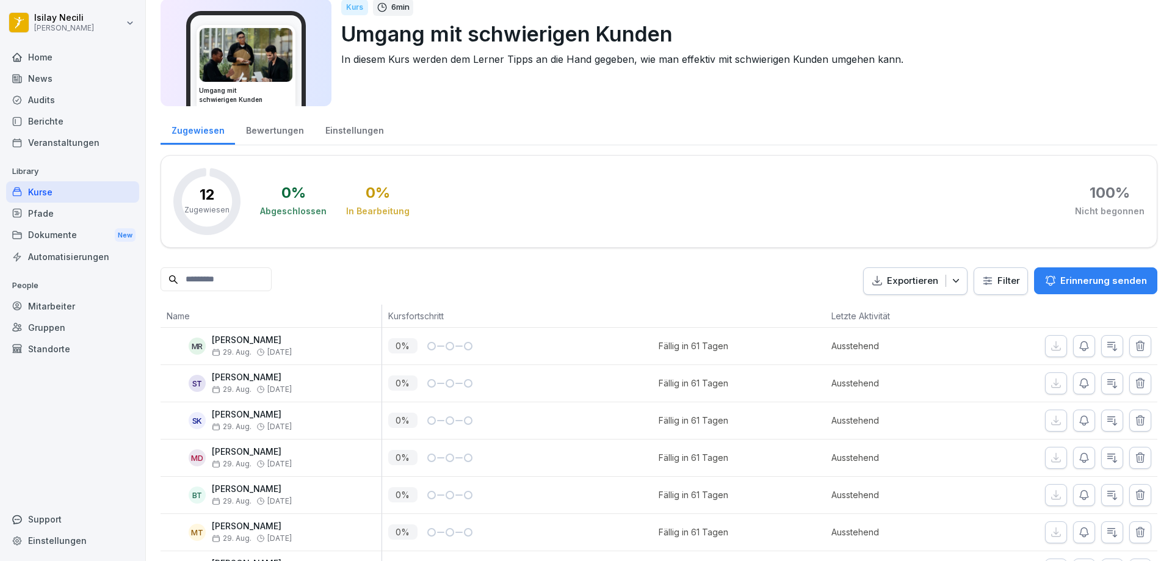
click at [29, 59] on div "Home" at bounding box center [72, 56] width 133 height 21
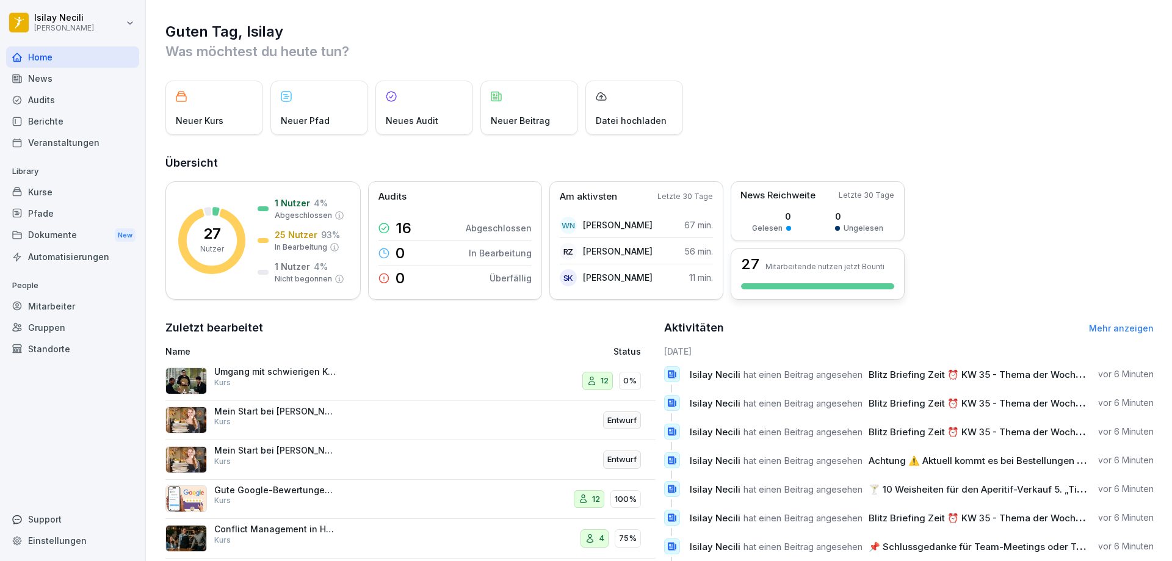
click at [814, 269] on p "Mitarbeitende nutzen jetzt Bounti" at bounding box center [824, 266] width 119 height 9
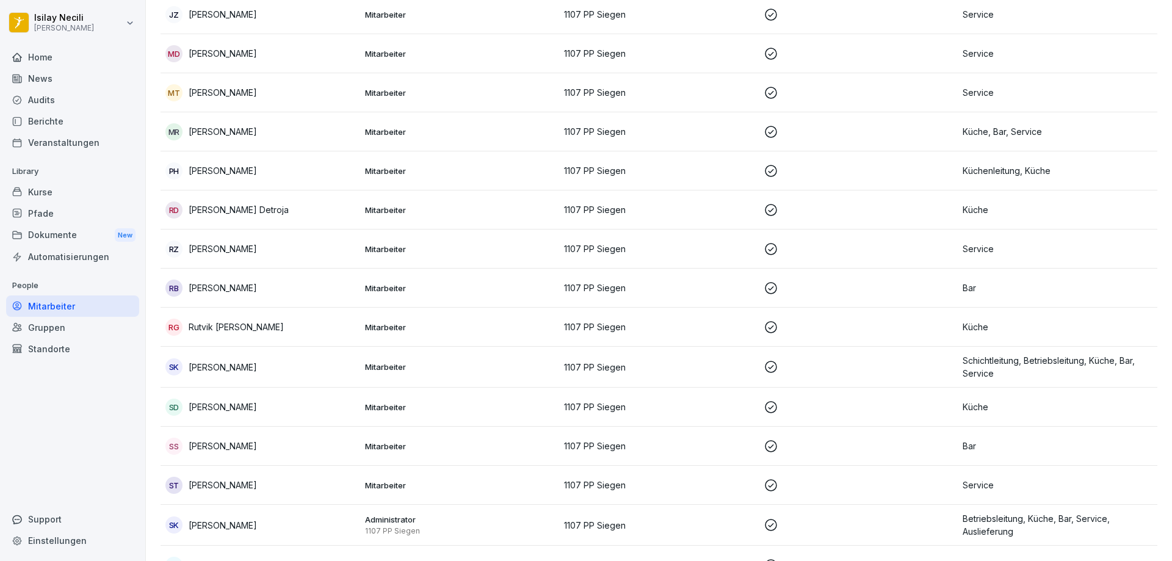
scroll to position [658, 0]
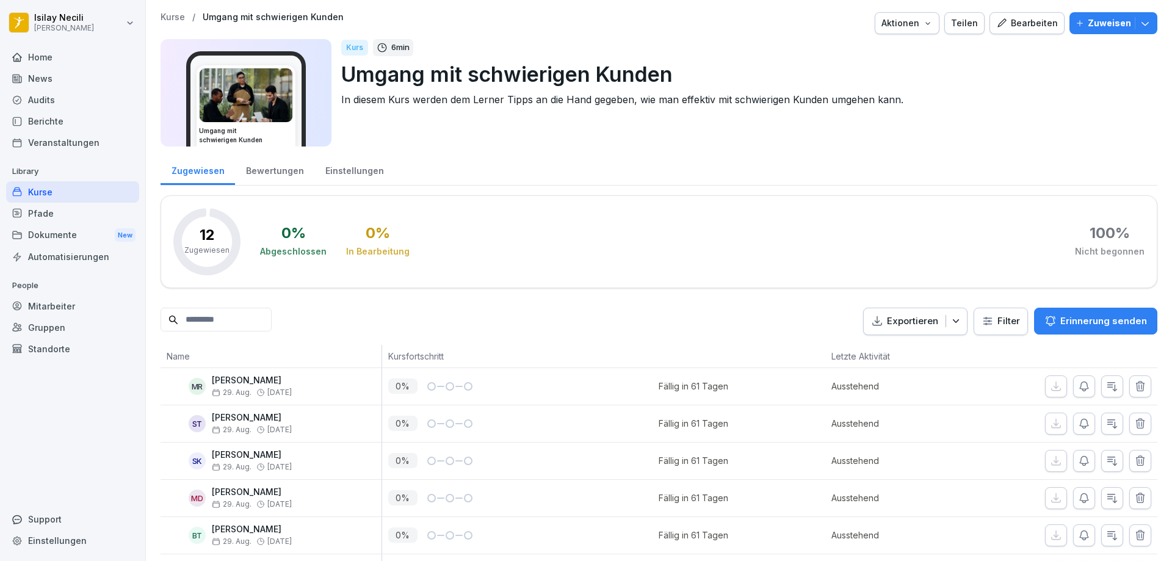
click at [50, 209] on div "Pfade" at bounding box center [72, 213] width 133 height 21
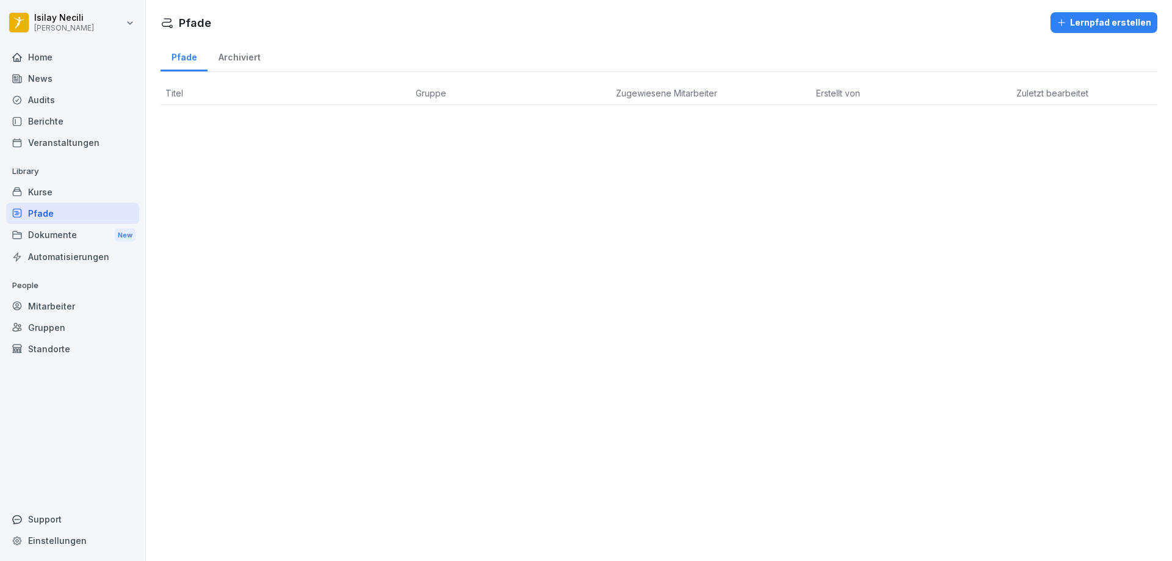
click at [59, 236] on div "Dokumente New" at bounding box center [72, 235] width 133 height 23
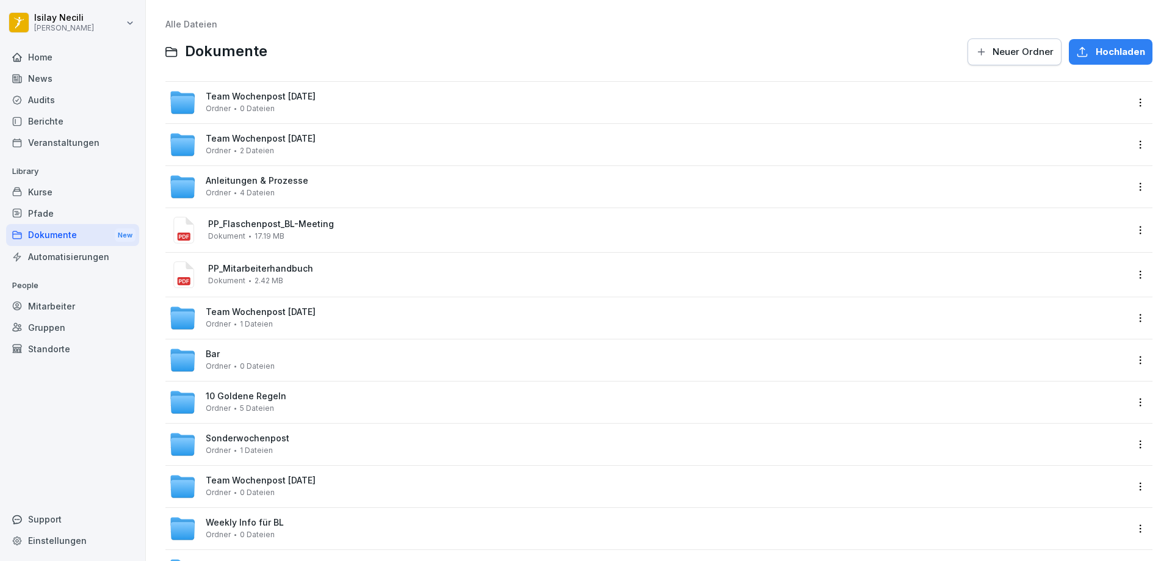
click at [38, 97] on div "Audits" at bounding box center [72, 99] width 133 height 21
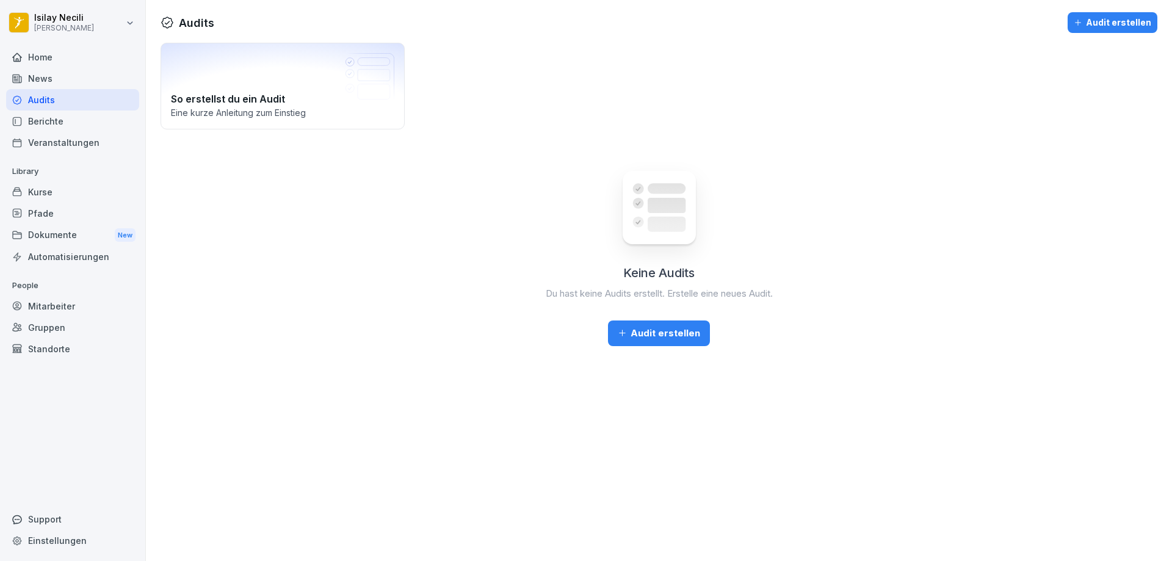
click at [36, 129] on div "Berichte" at bounding box center [72, 120] width 133 height 21
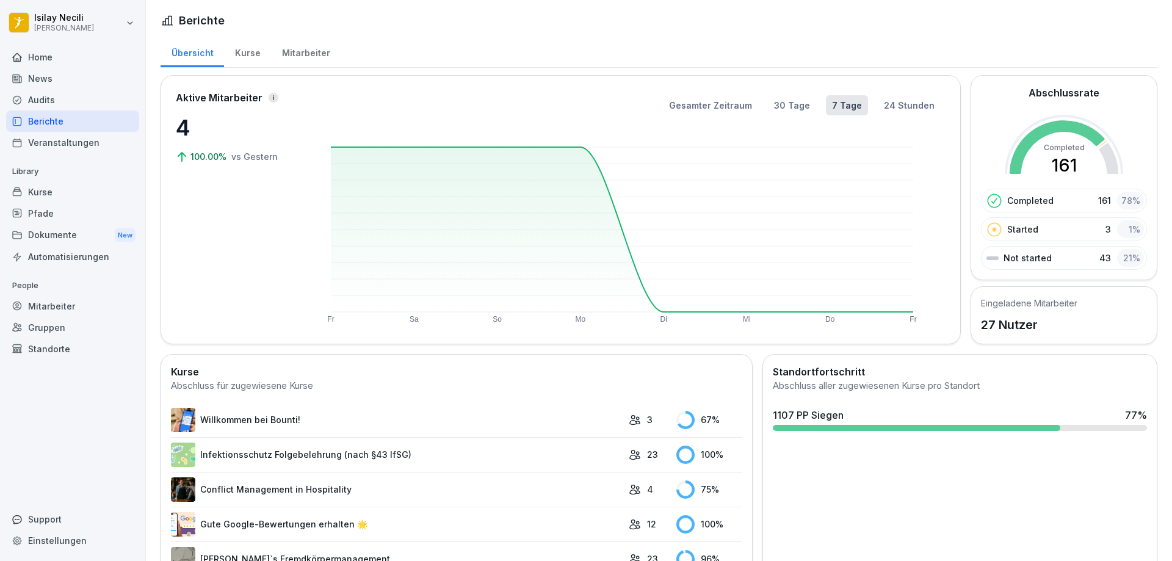
scroll to position [305, 0]
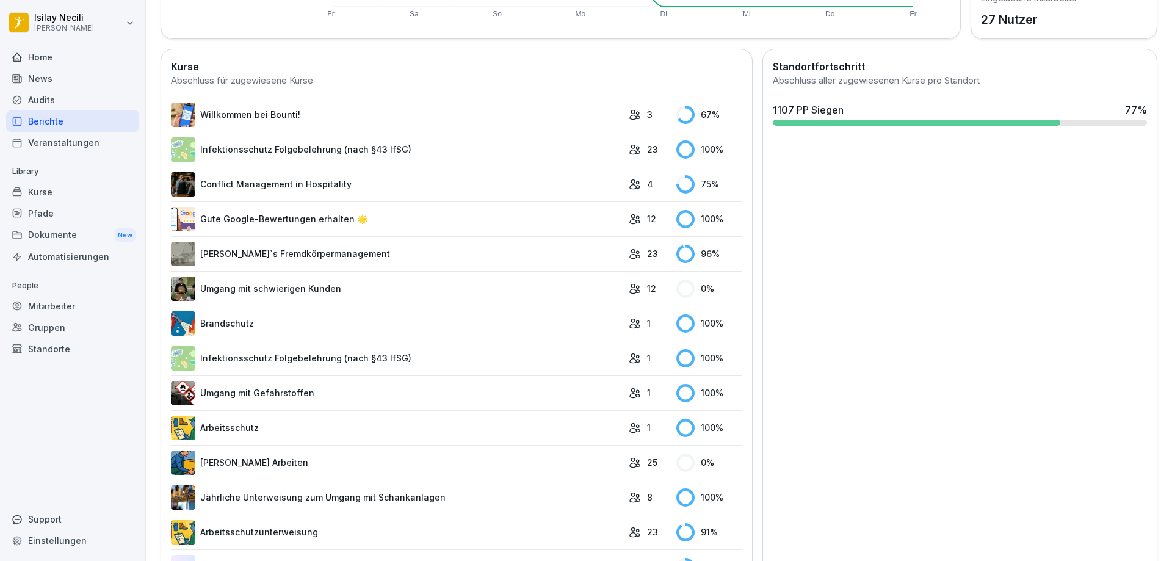
click at [632, 462] on icon at bounding box center [635, 463] width 12 height 12
click at [234, 463] on link "Sicheres Arbeiten" at bounding box center [397, 462] width 452 height 24
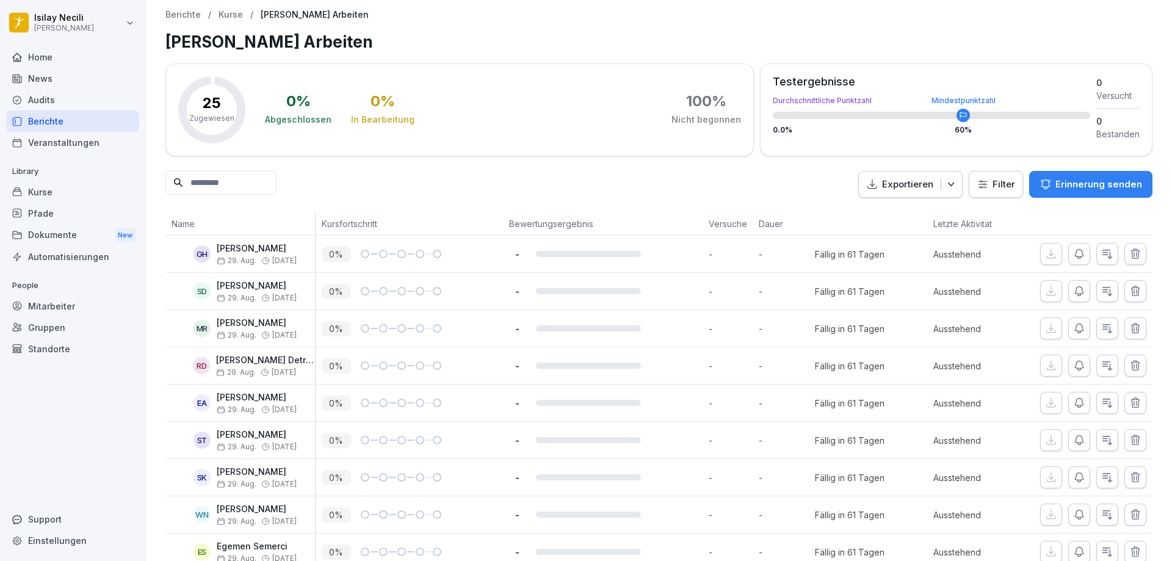
click at [37, 62] on div "Home" at bounding box center [72, 56] width 133 height 21
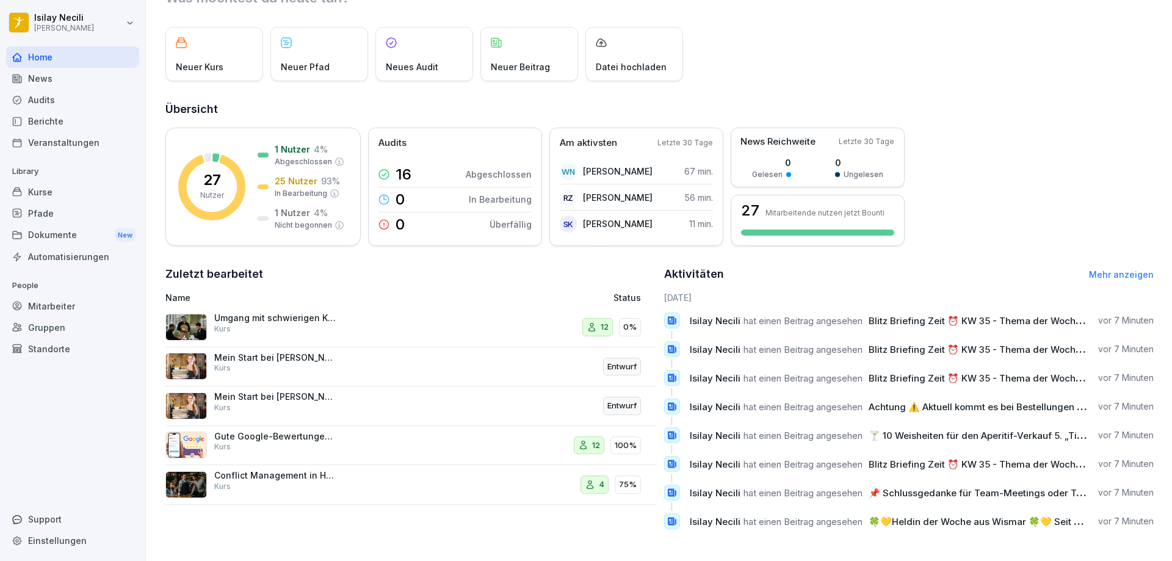
scroll to position [63, 0]
click at [57, 211] on div "Pfade" at bounding box center [72, 213] width 133 height 21
